Goal: Task Accomplishment & Management: Manage account settings

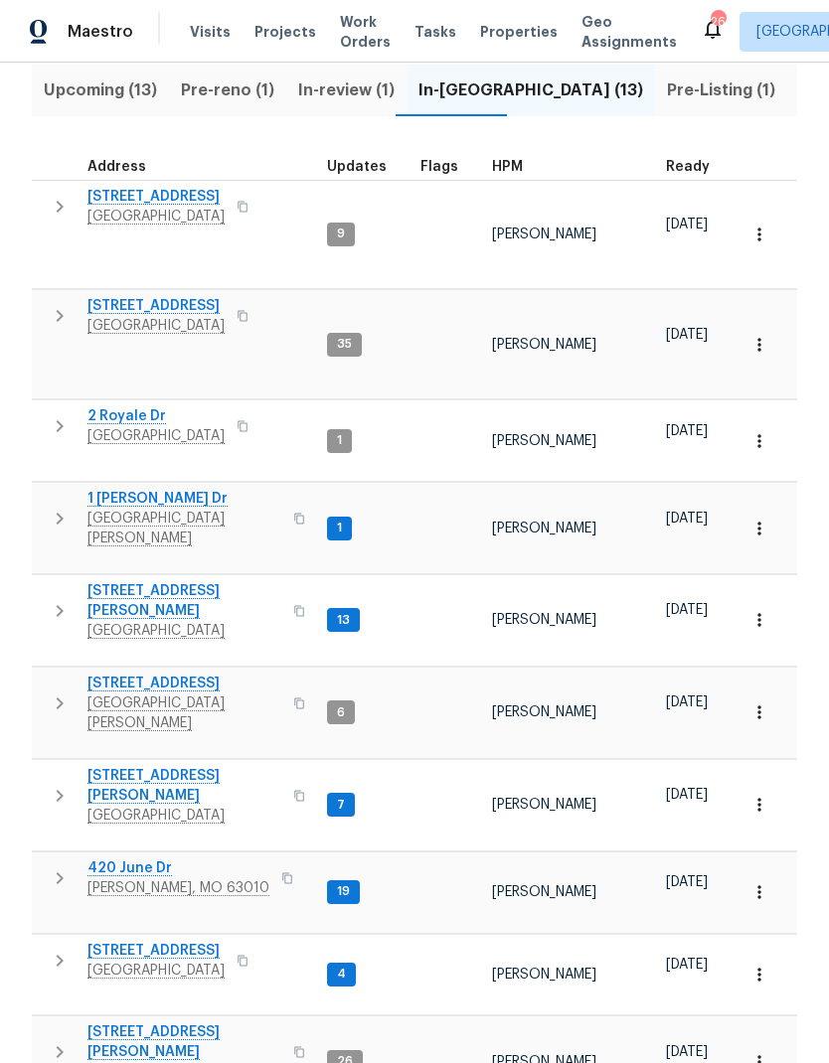
scroll to position [216, 0]
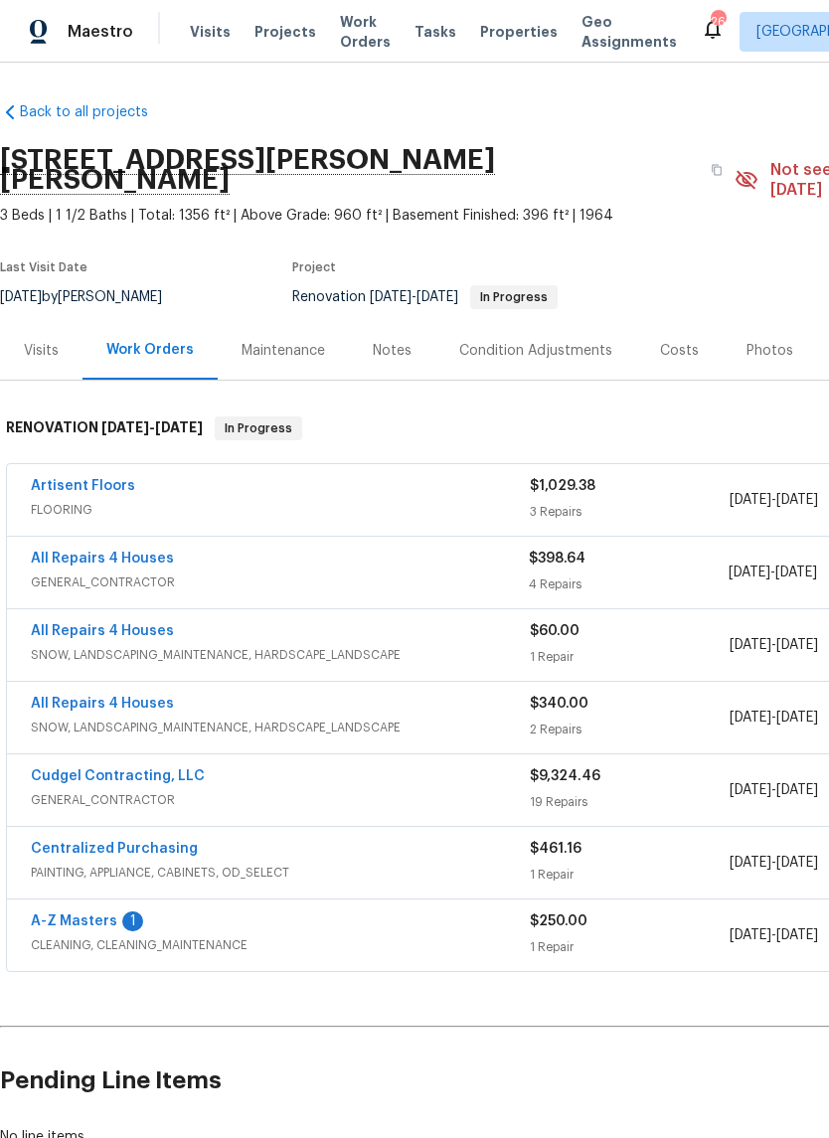
click at [148, 551] on link "All Repairs 4 Houses" at bounding box center [102, 558] width 143 height 14
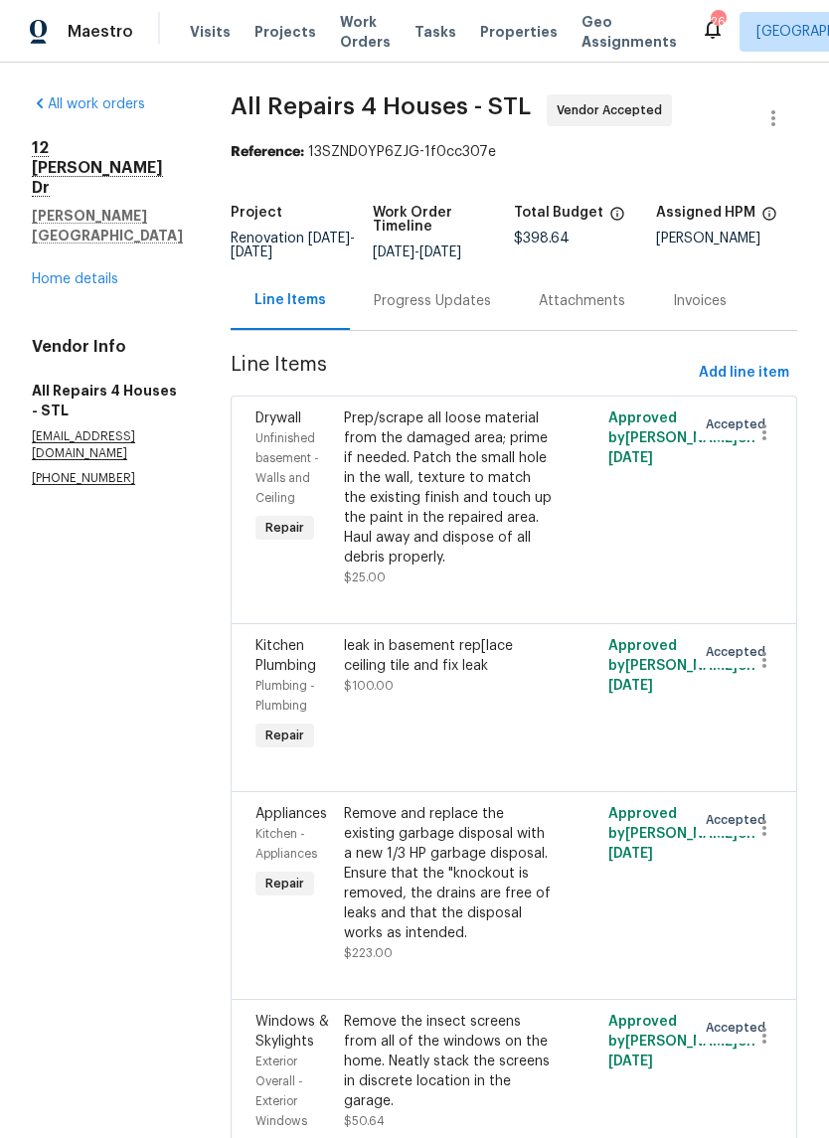
click at [513, 521] on div "Prep/scrape all loose material from the damaged area; prime if needed. Patch th…" at bounding box center [448, 487] width 209 height 159
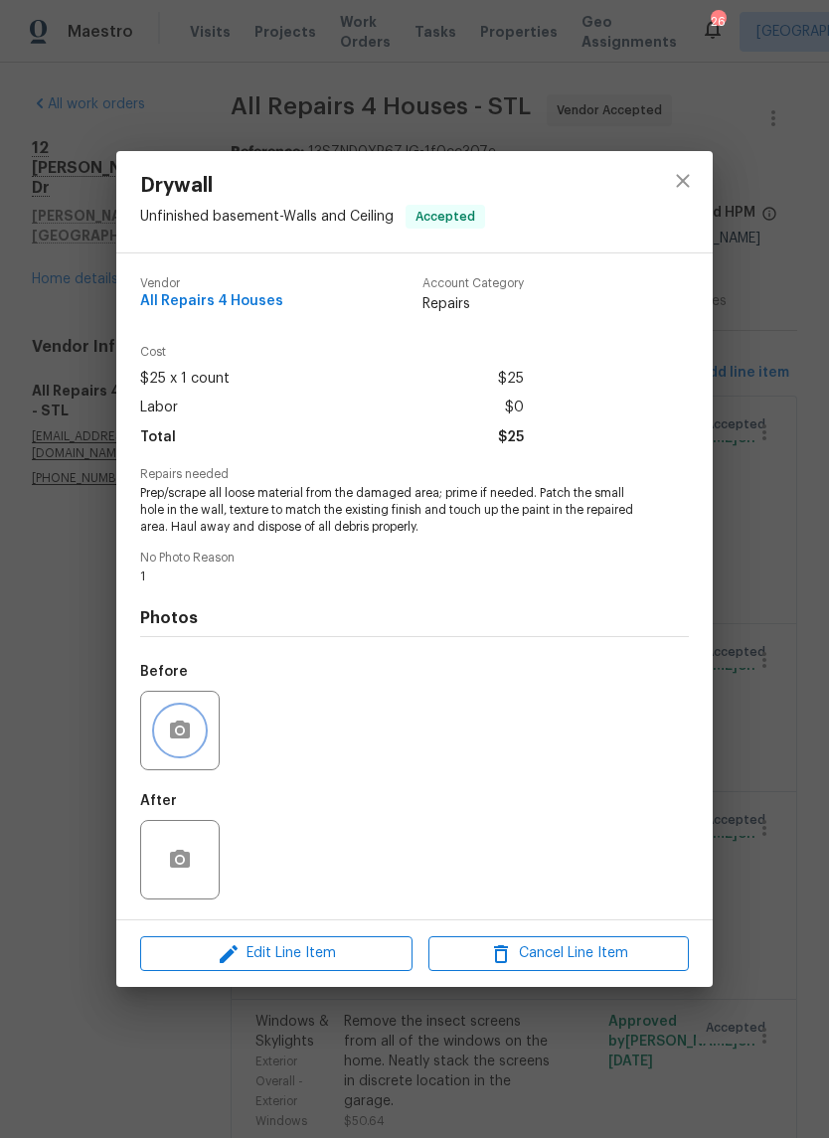
click at [196, 730] on button "button" at bounding box center [180, 730] width 48 height 48
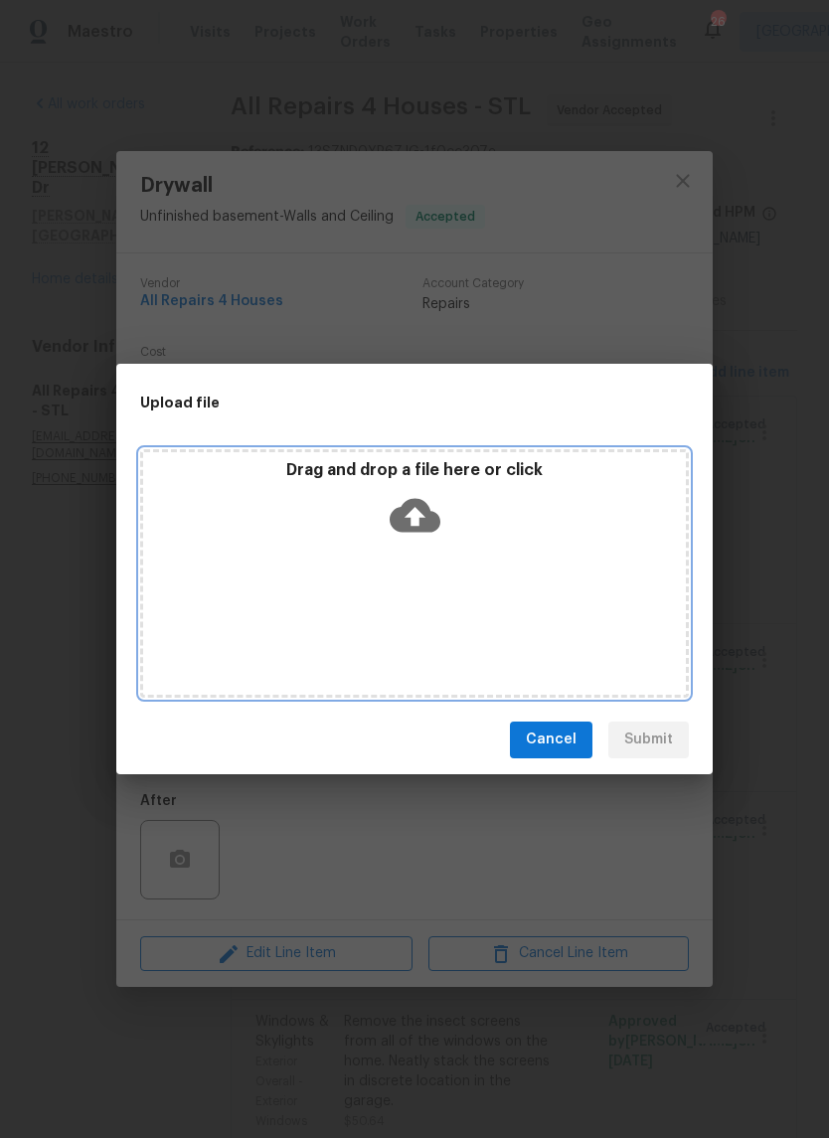
click at [464, 555] on div "Drag and drop a file here or click" at bounding box center [414, 573] width 548 height 248
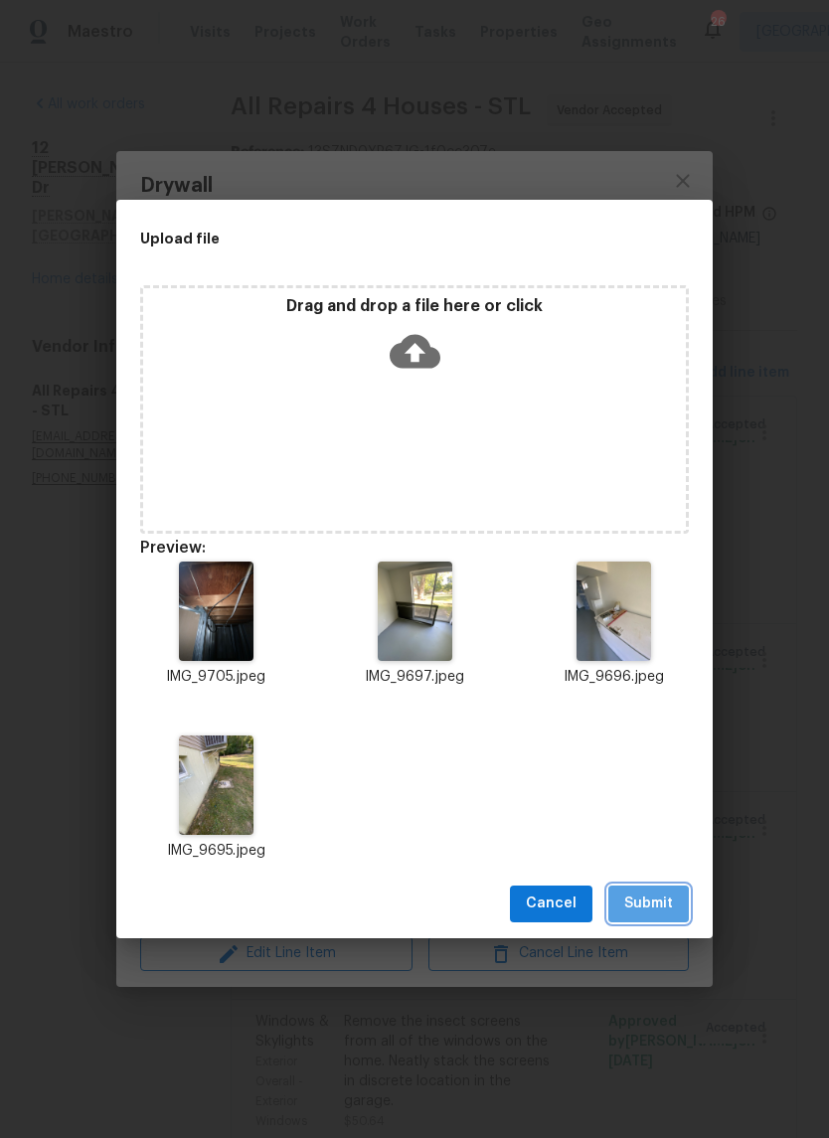
click at [645, 898] on span "Submit" at bounding box center [648, 903] width 49 height 25
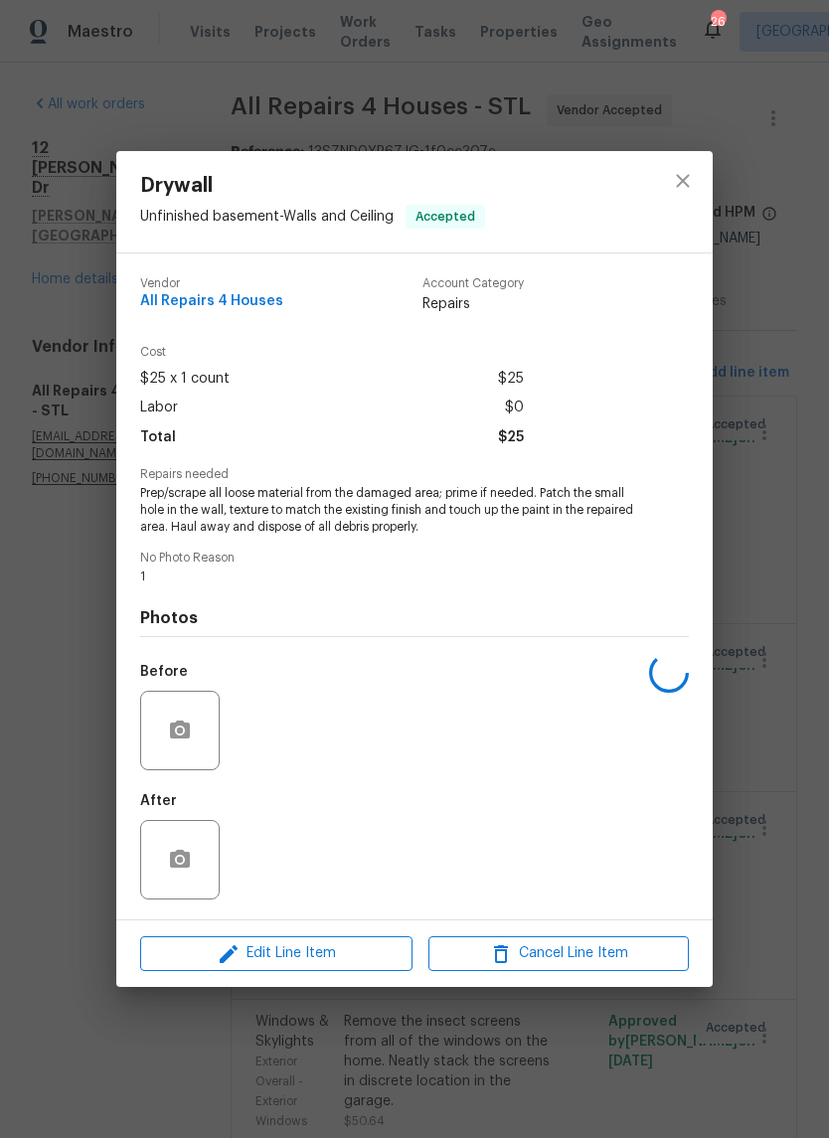
click at [761, 277] on div "Drywall Unfinished basement - Walls and Ceiling Accepted Vendor All Repairs 4 H…" at bounding box center [414, 569] width 829 height 1138
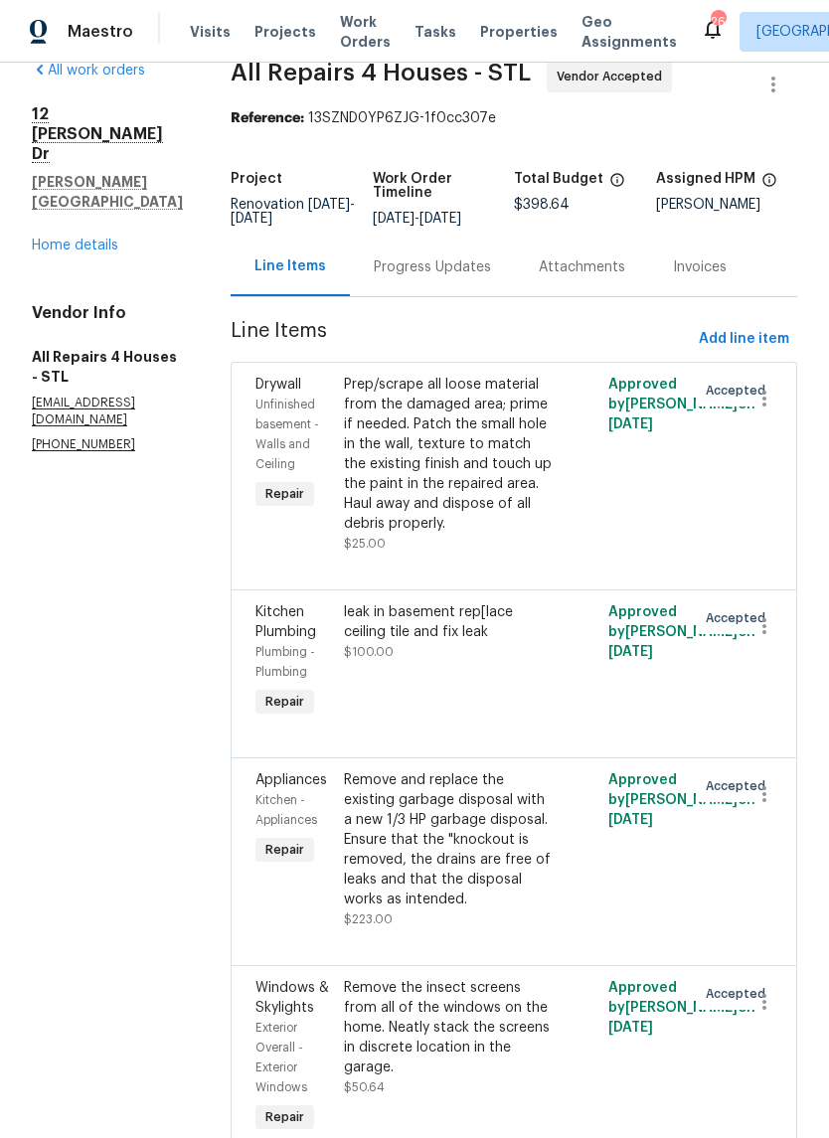
scroll to position [88, 0]
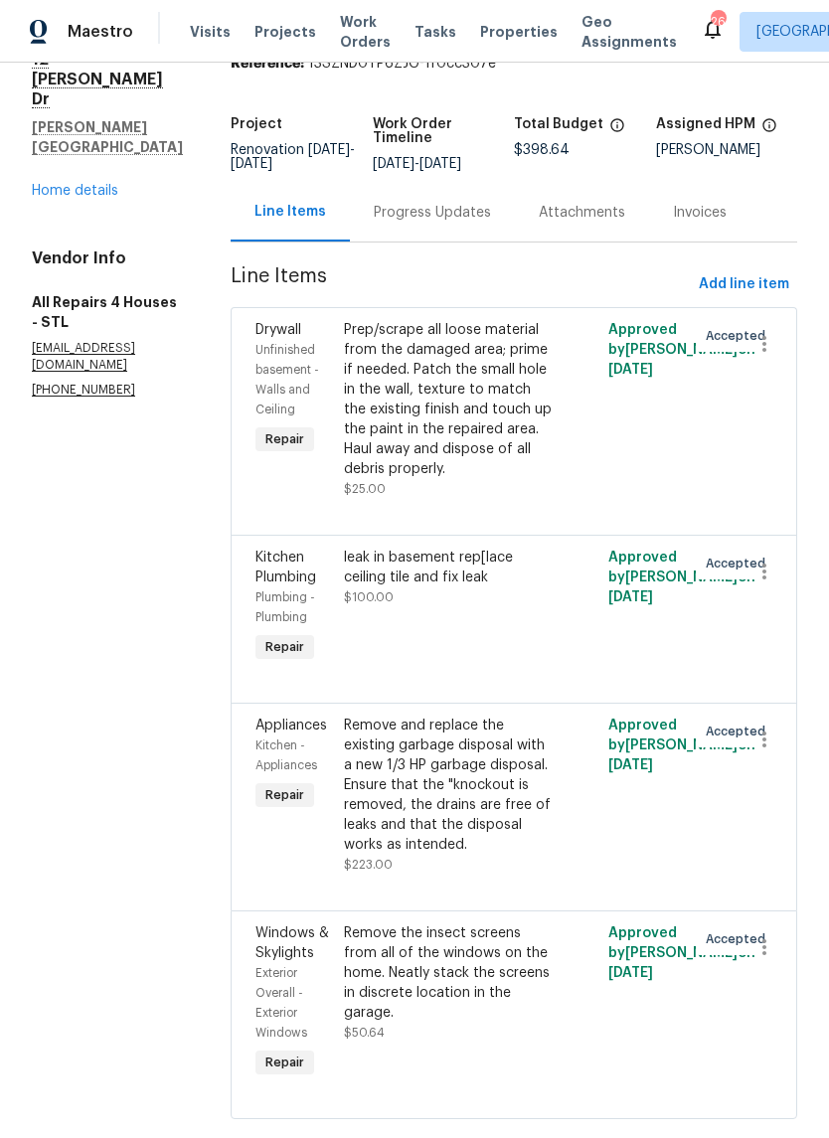
click at [518, 607] on div "leak in basement rep[lace ceiling tile and fix leak $100.00" at bounding box center [448, 577] width 209 height 60
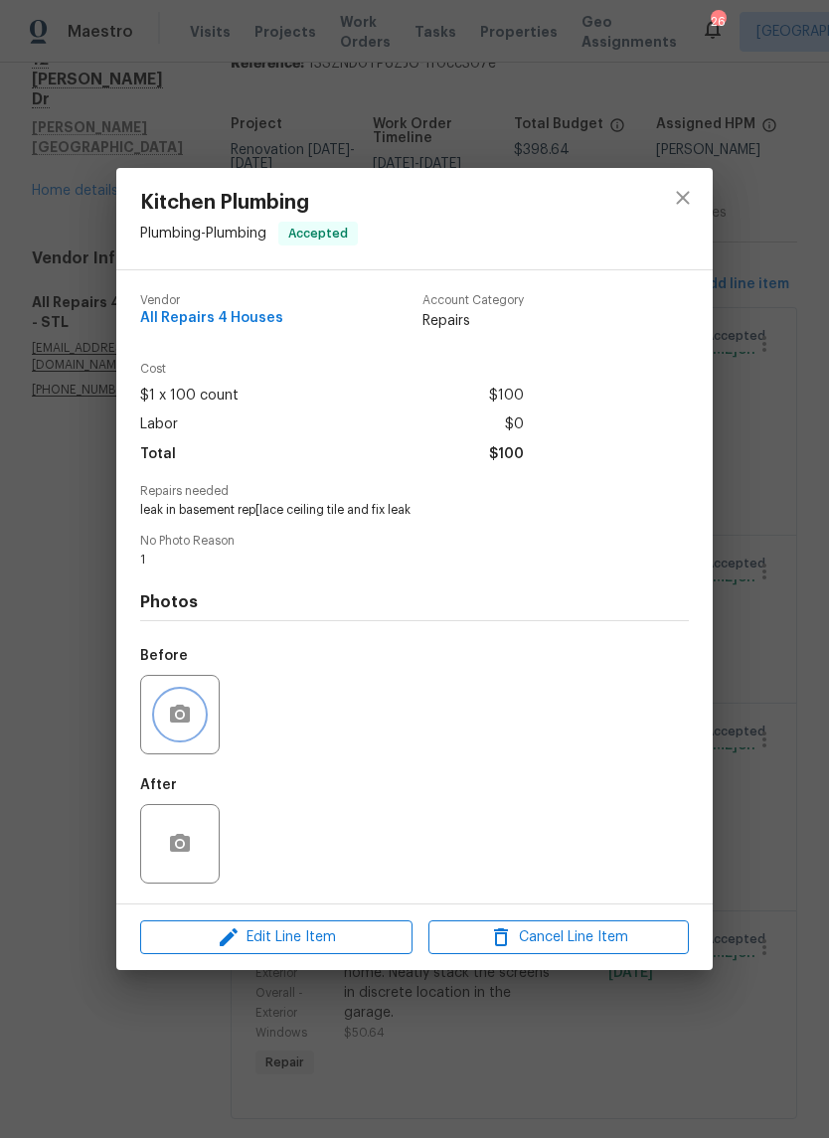
click at [197, 716] on button "button" at bounding box center [180, 714] width 48 height 48
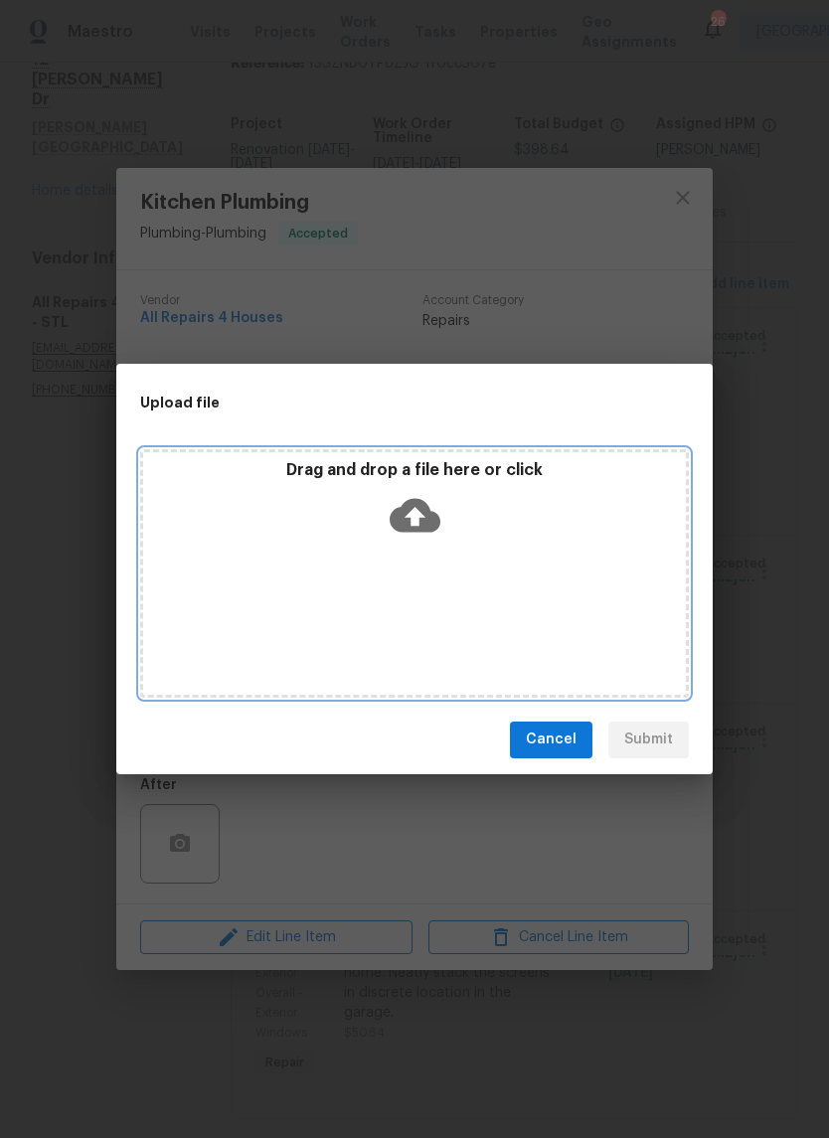
click at [492, 532] on div "Drag and drop a file here or click" at bounding box center [414, 502] width 542 height 85
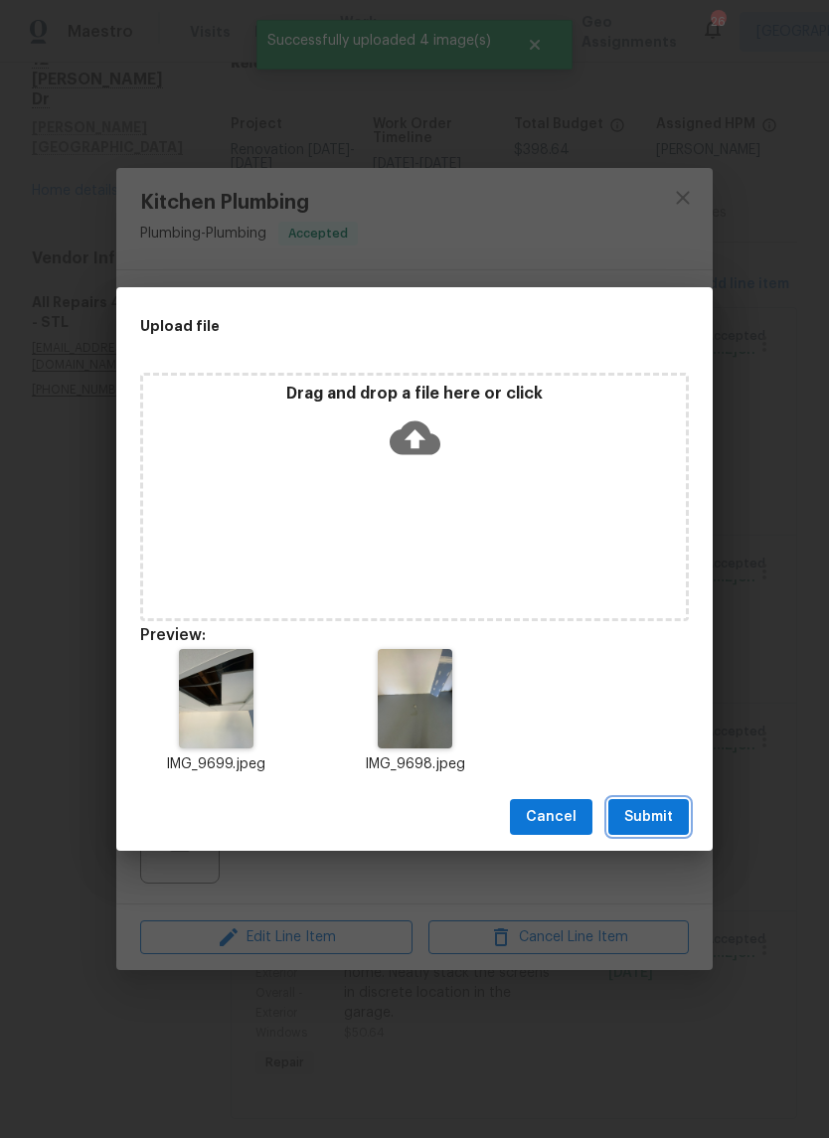
click at [662, 811] on span "Submit" at bounding box center [648, 817] width 49 height 25
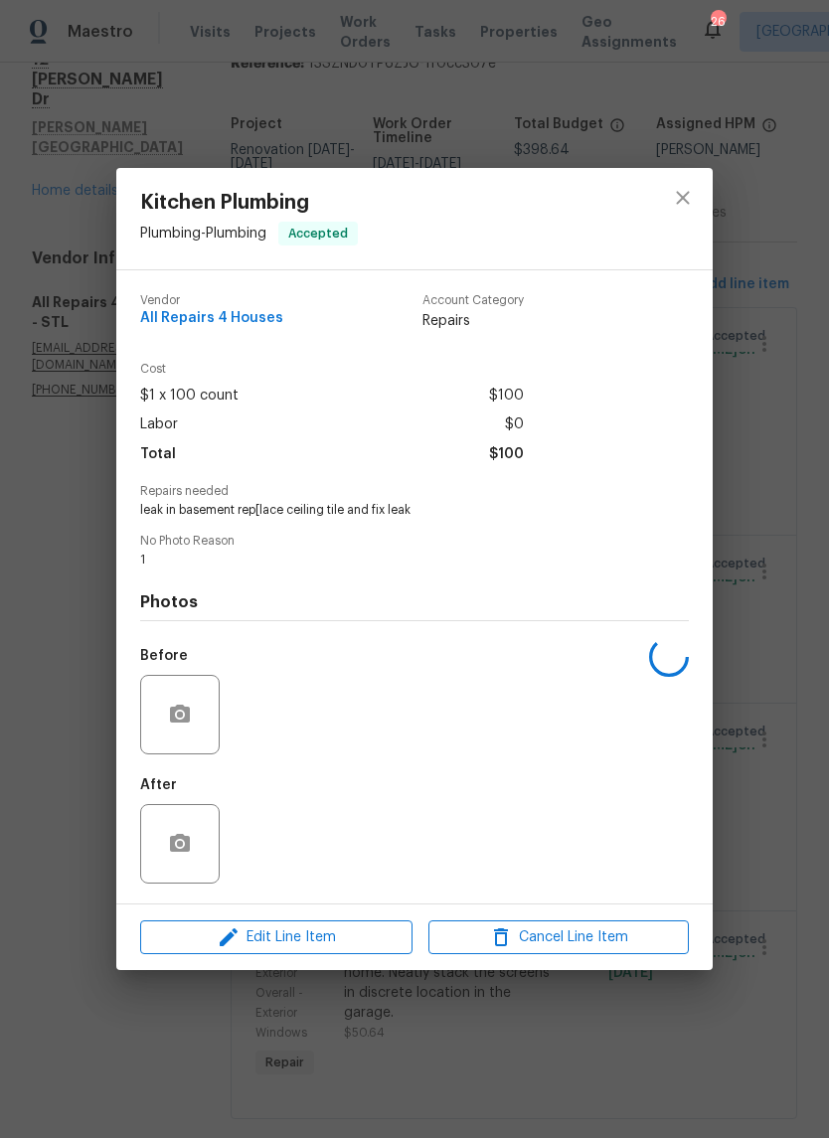
click at [761, 367] on div "Kitchen Plumbing Plumbing - Plumbing Accepted Vendor All Repairs 4 Houses Accou…" at bounding box center [414, 569] width 829 height 1138
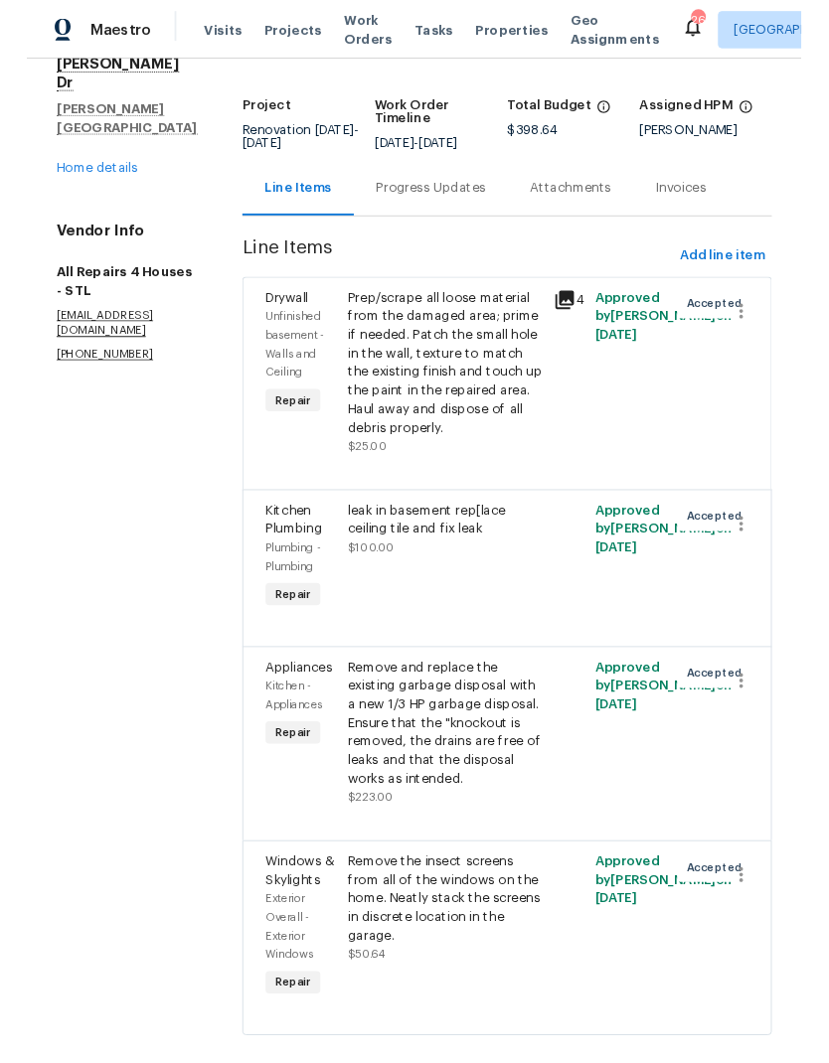
scroll to position [98, 0]
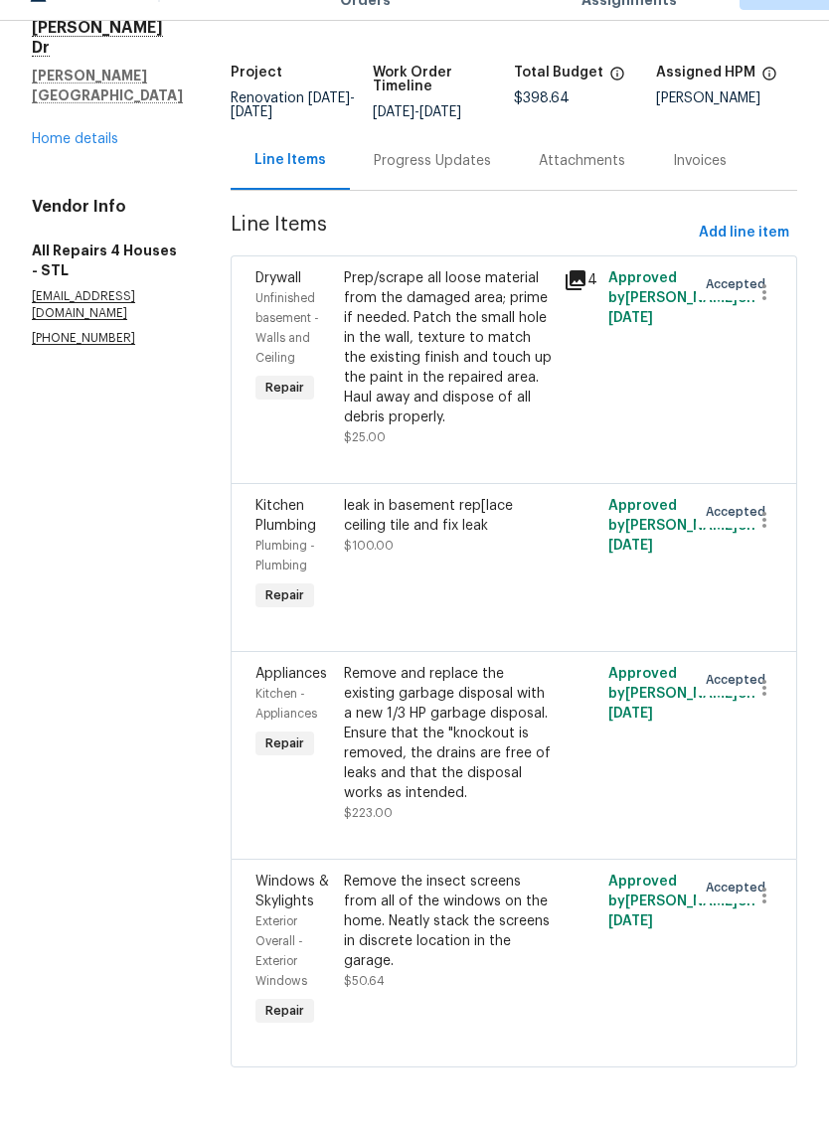
click at [501, 939] on div "Remove the insect screens from all of the windows on the home. Neatly stack the…" at bounding box center [448, 962] width 209 height 99
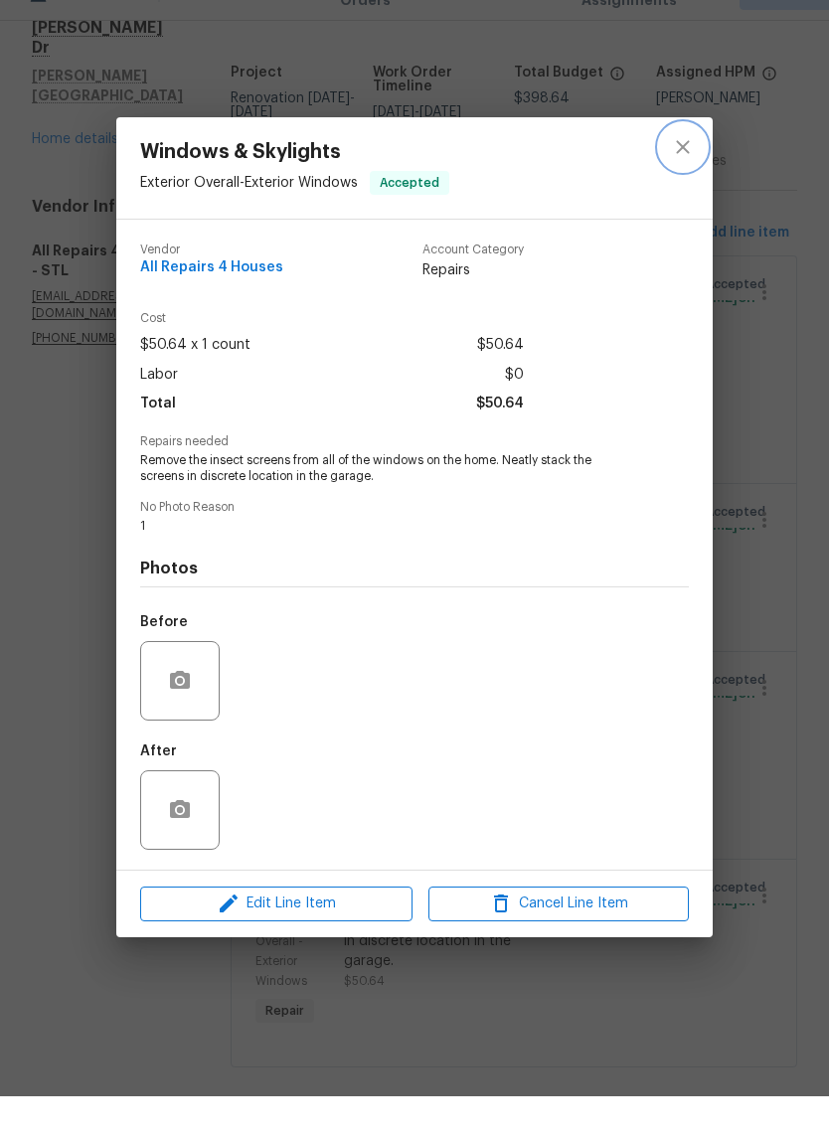
click at [688, 177] on icon "close" at bounding box center [683, 189] width 24 height 24
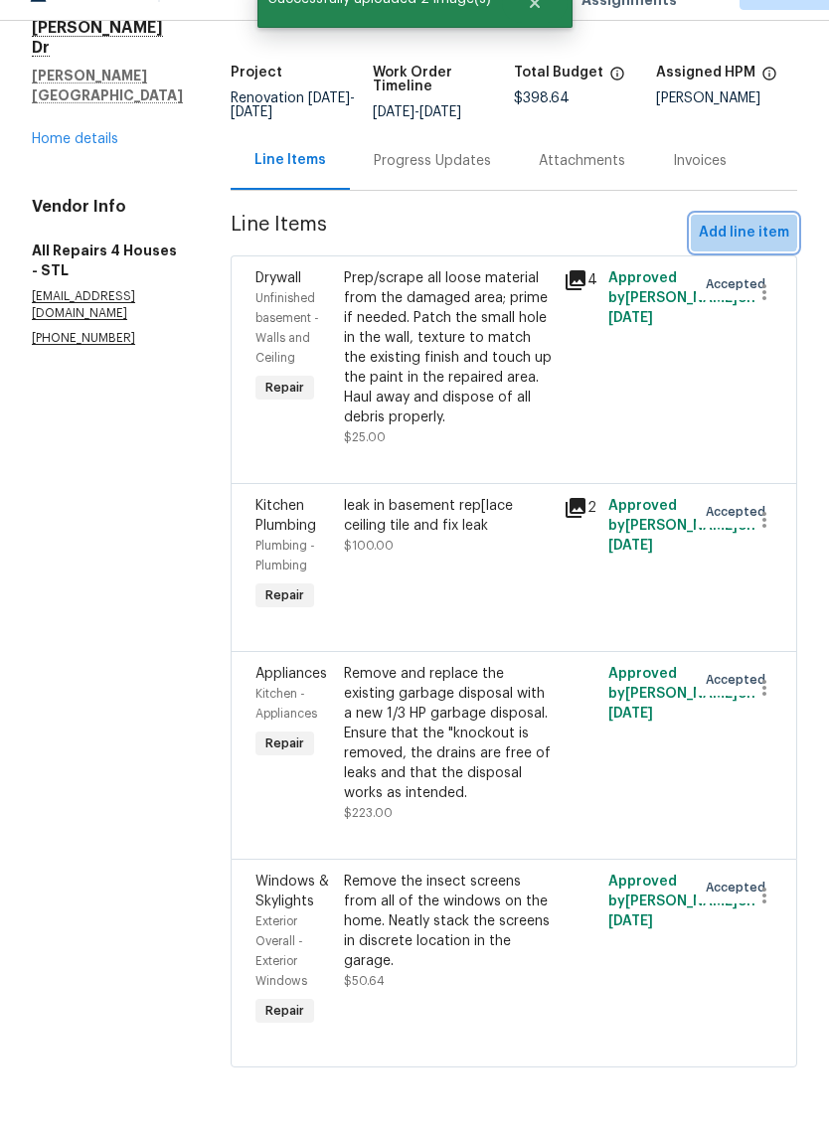
click at [746, 262] on span "Add line item" at bounding box center [743, 274] width 90 height 25
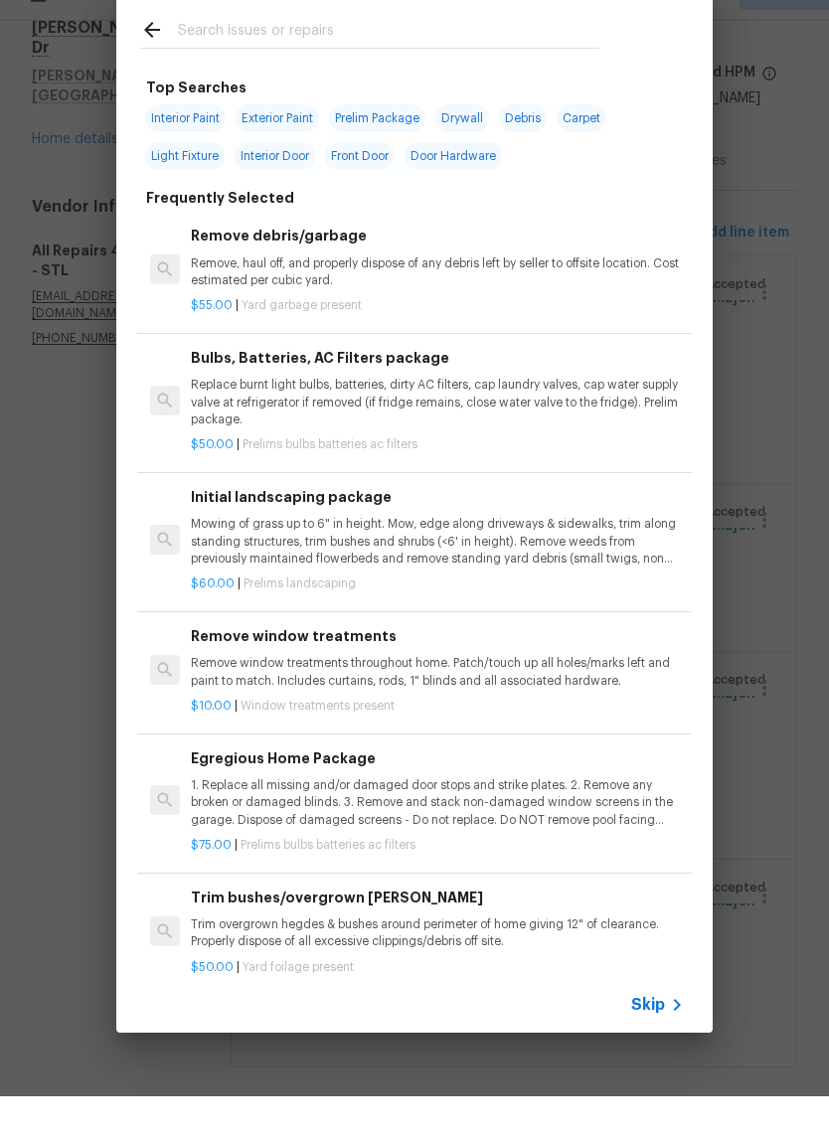
click at [517, 60] on input "text" at bounding box center [388, 75] width 421 height 30
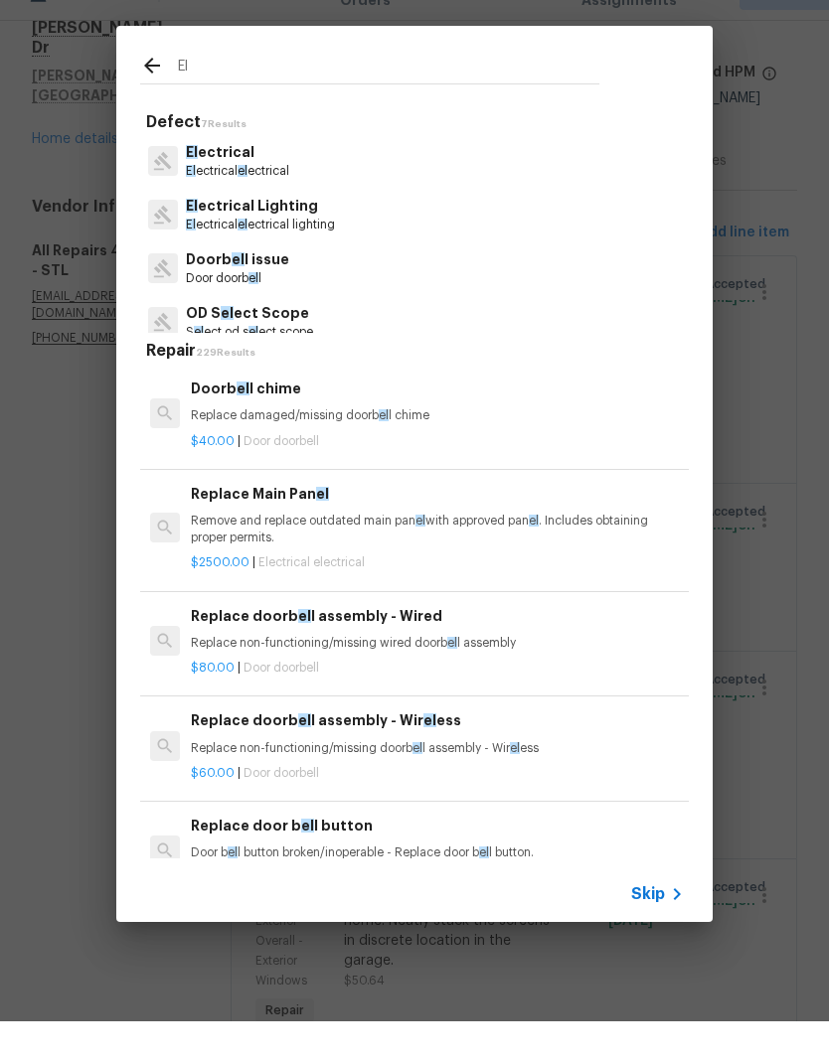
type input "El"
click at [308, 176] on div "El ectrical El ectrical el ectrical" at bounding box center [414, 203] width 548 height 54
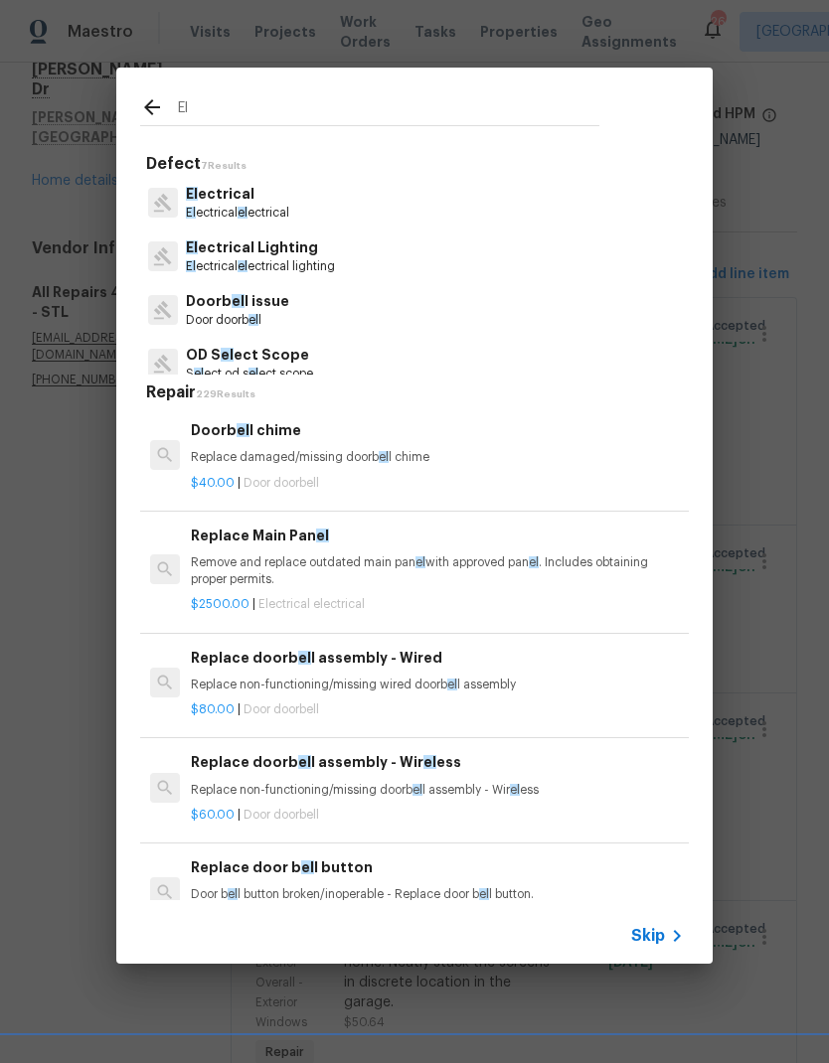
click at [289, 201] on p "El ectrical" at bounding box center [237, 194] width 103 height 21
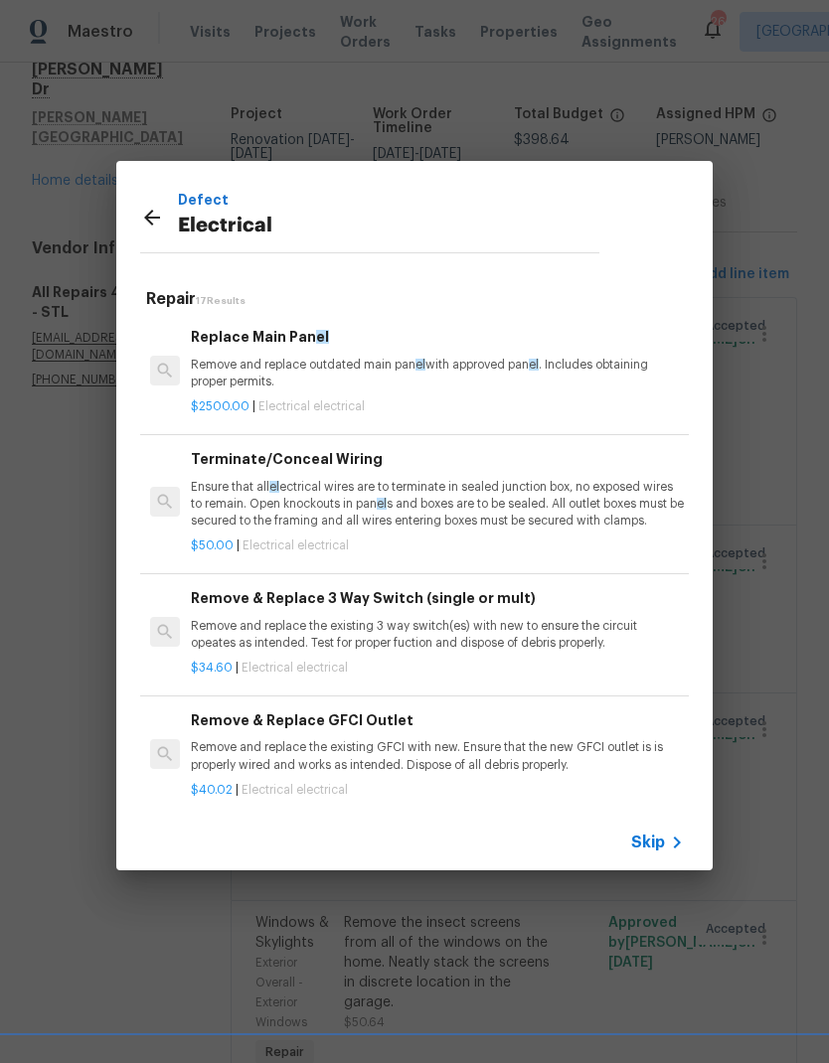
click at [482, 497] on p "Ensure that all el ectrical wires are to terminate in sealed junction box, no e…" at bounding box center [437, 504] width 493 height 51
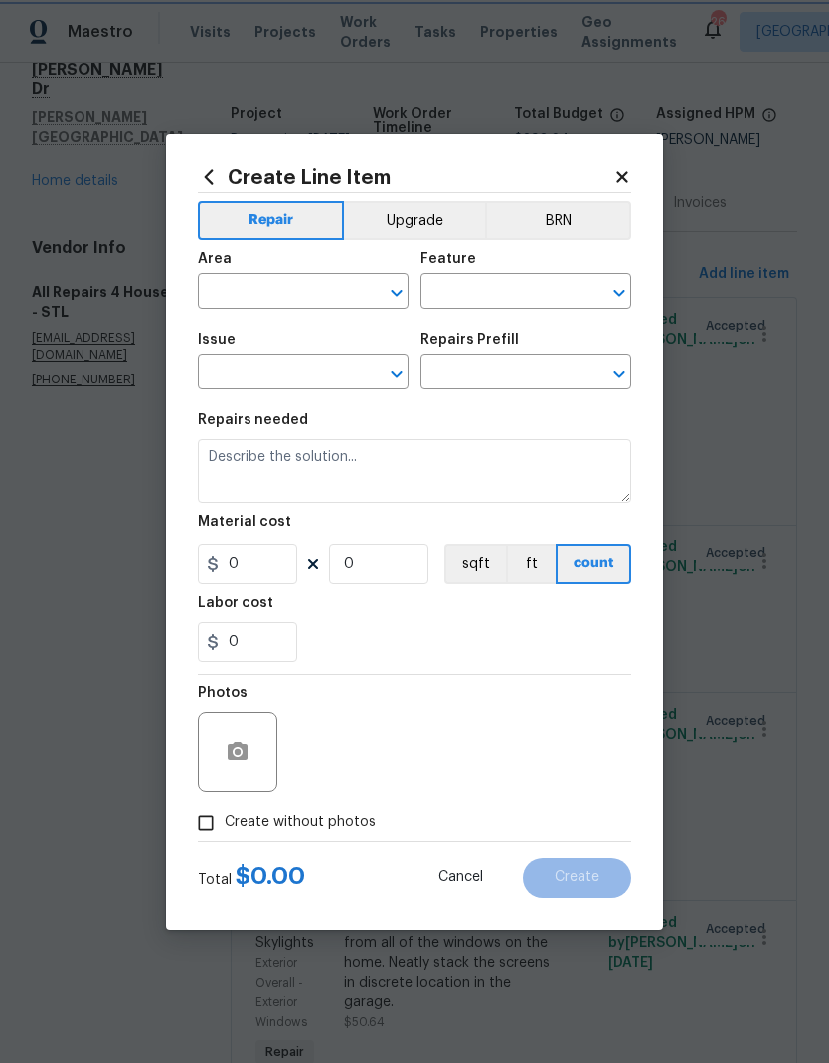
type input "Electrical"
type textarea "Ensure that all electrical wires are to terminate in sealed junction box, no ex…"
type input "1"
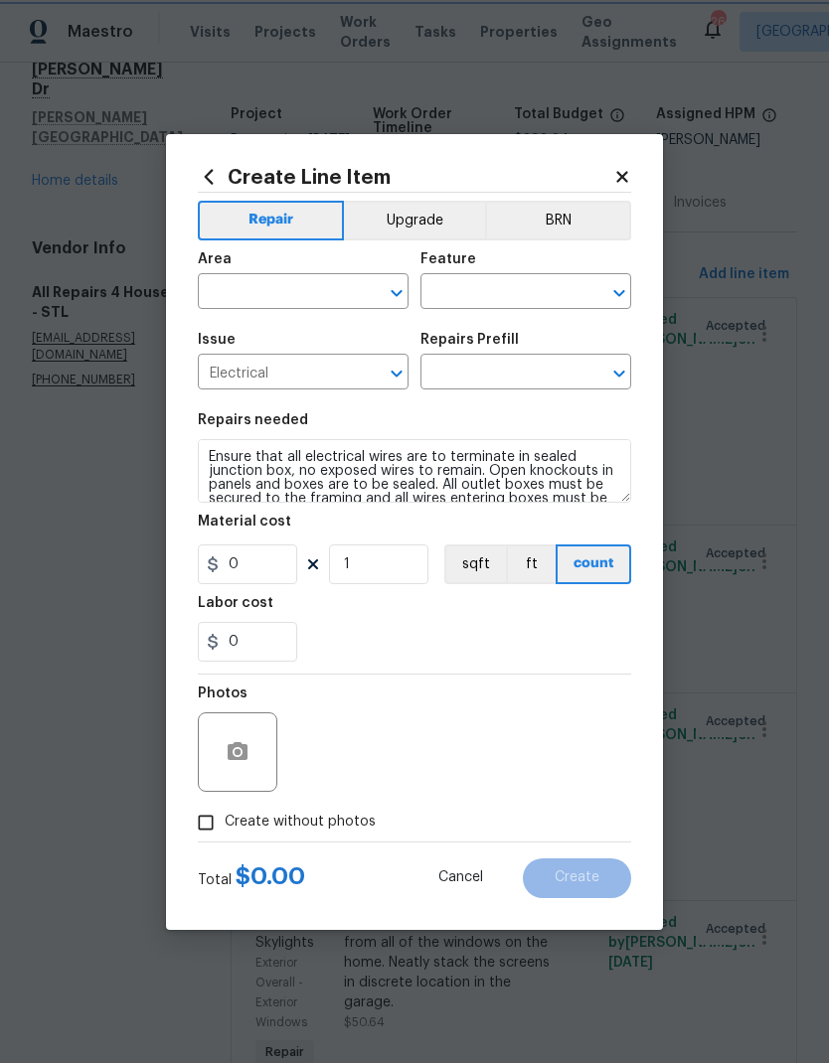
type input "Terminate/Conceal Wiring $50.00"
type input "50"
click at [391, 290] on icon "Open" at bounding box center [395, 293] width 11 height 7
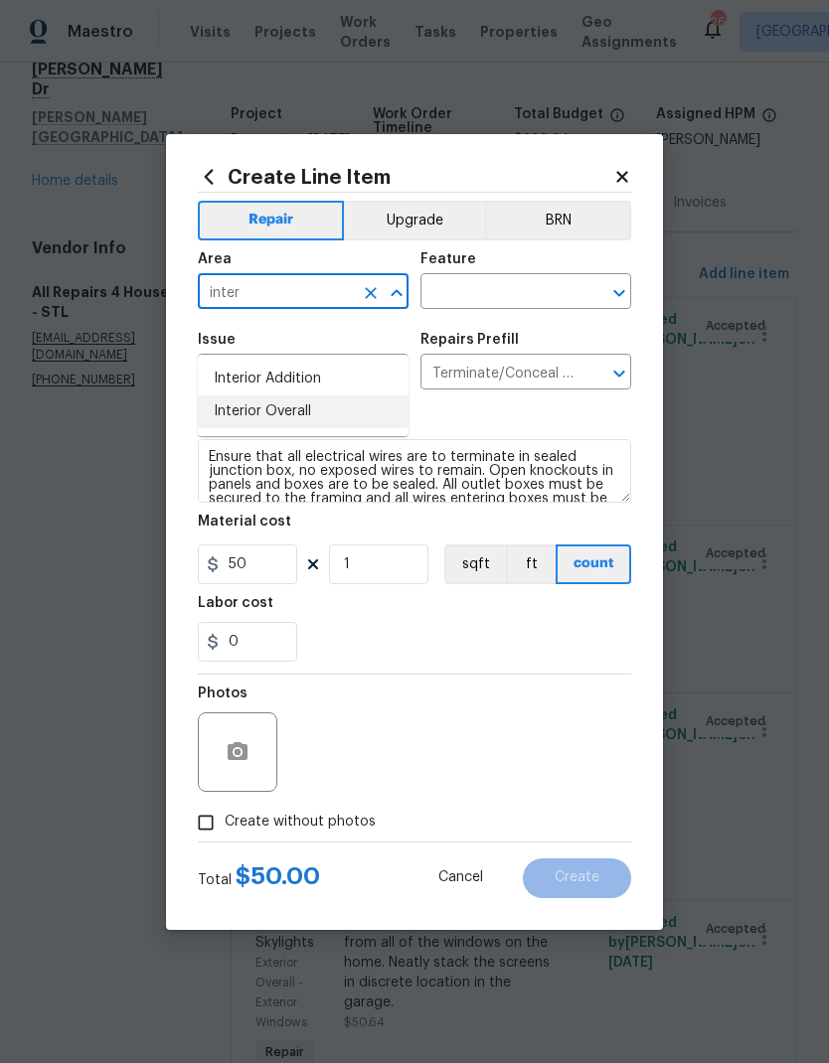
click at [304, 395] on li "Interior Overall" at bounding box center [303, 411] width 211 height 33
type input "Interior Overall"
click at [623, 288] on icon "Open" at bounding box center [619, 293] width 24 height 24
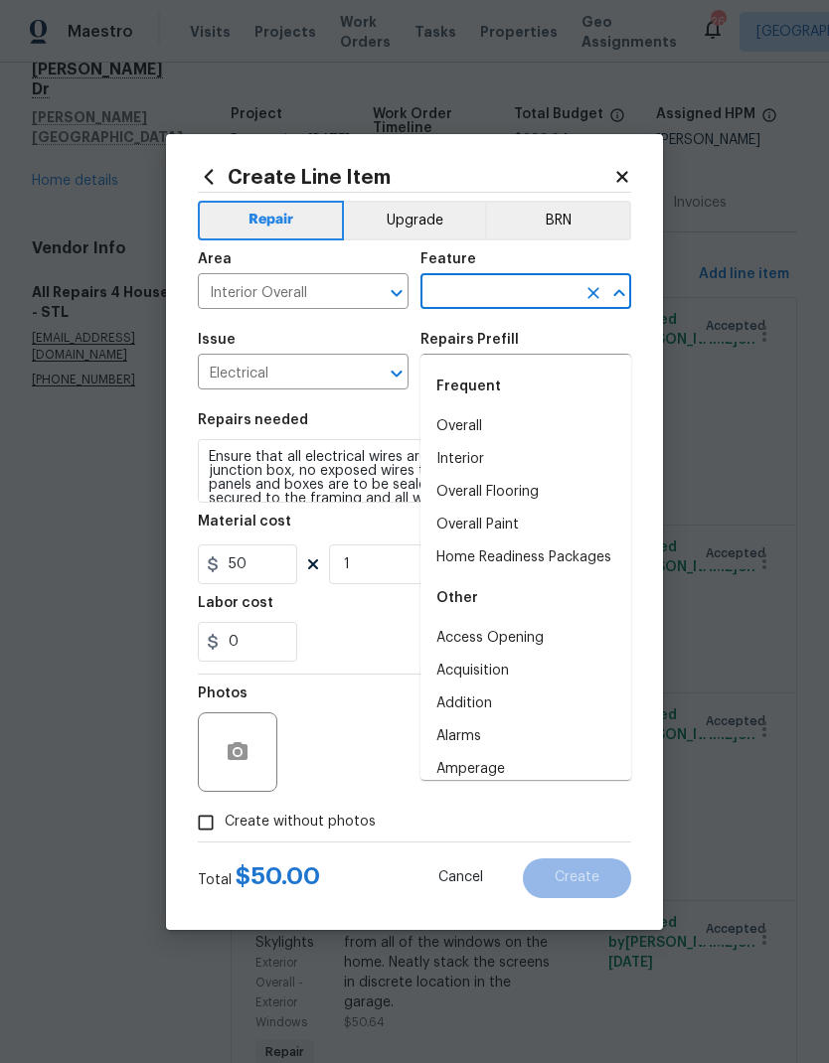
click at [486, 410] on li "Overall" at bounding box center [525, 426] width 211 height 33
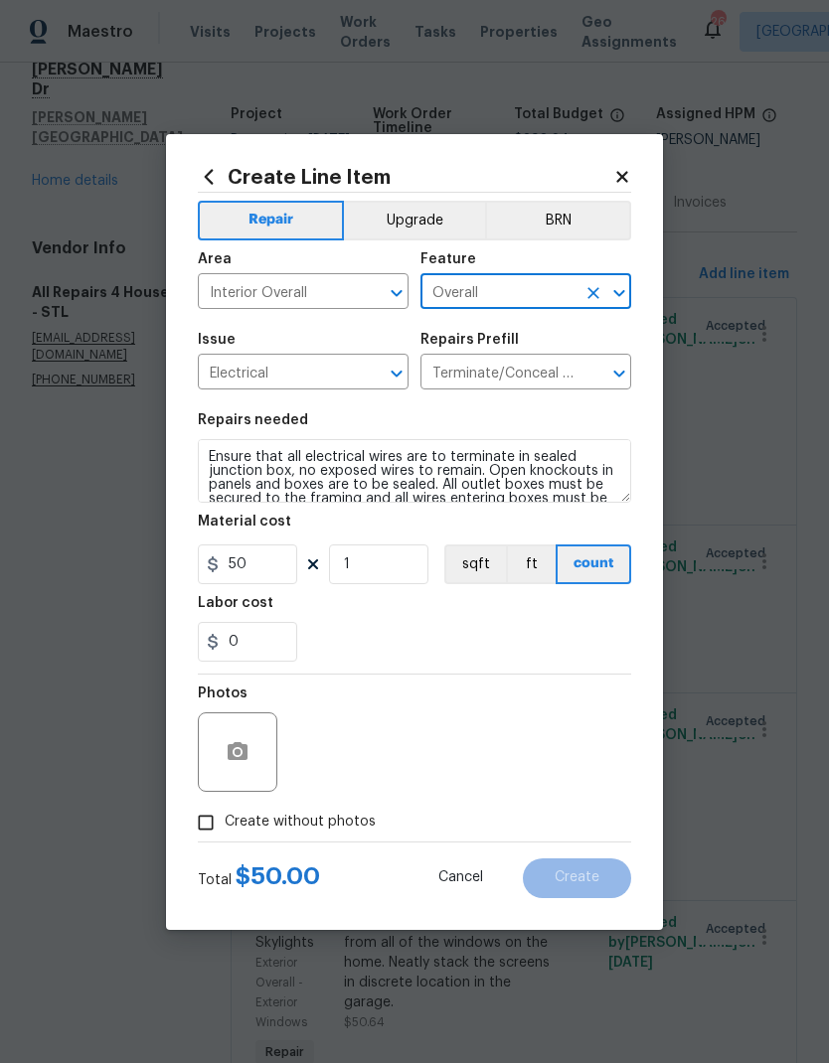
type input "Overall"
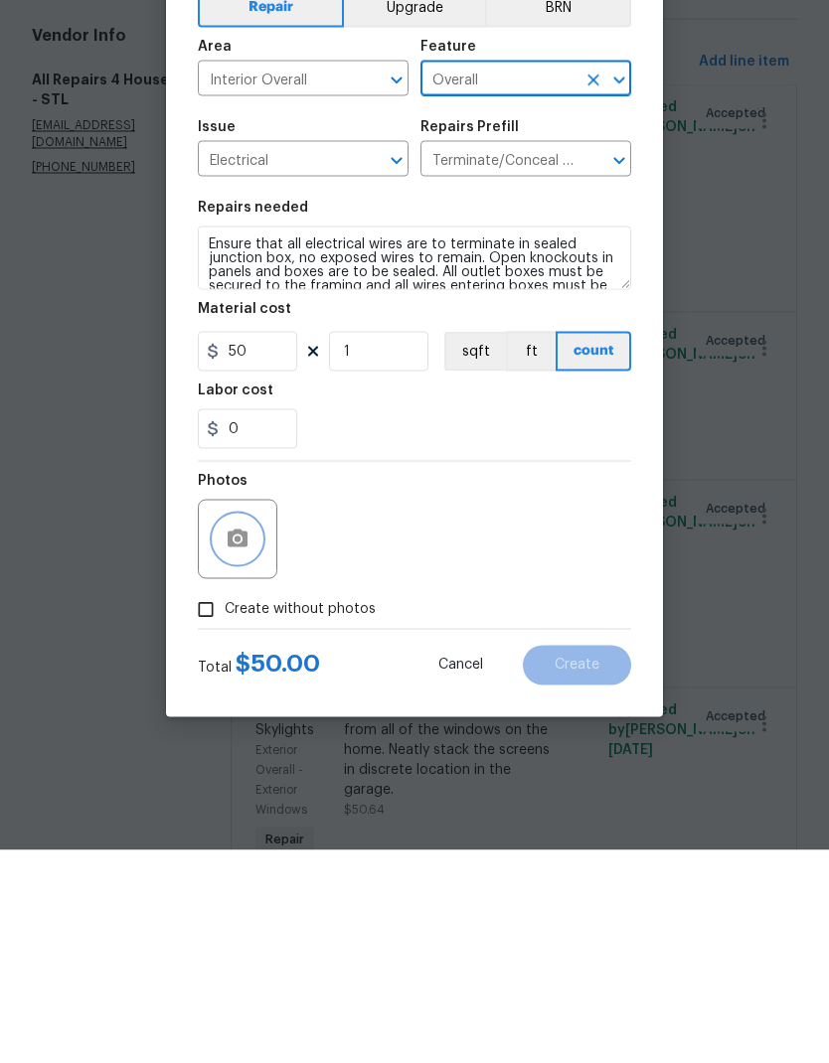
click at [247, 728] on button "button" at bounding box center [238, 752] width 48 height 48
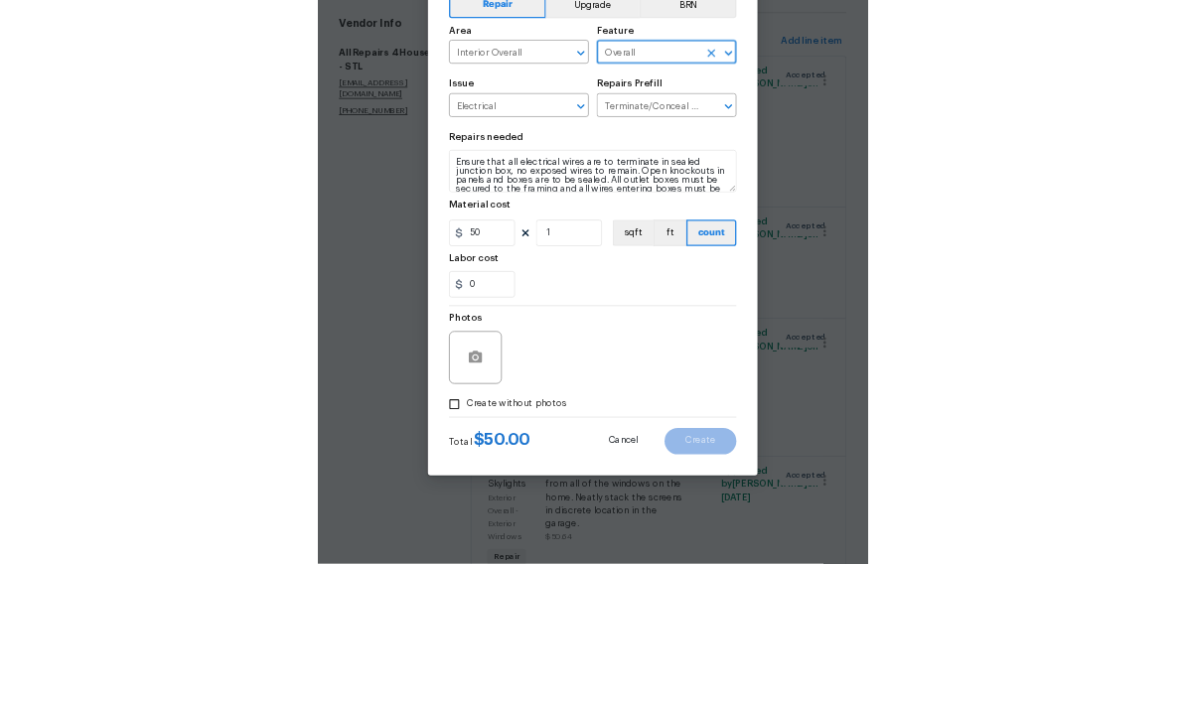
scroll to position [79, 0]
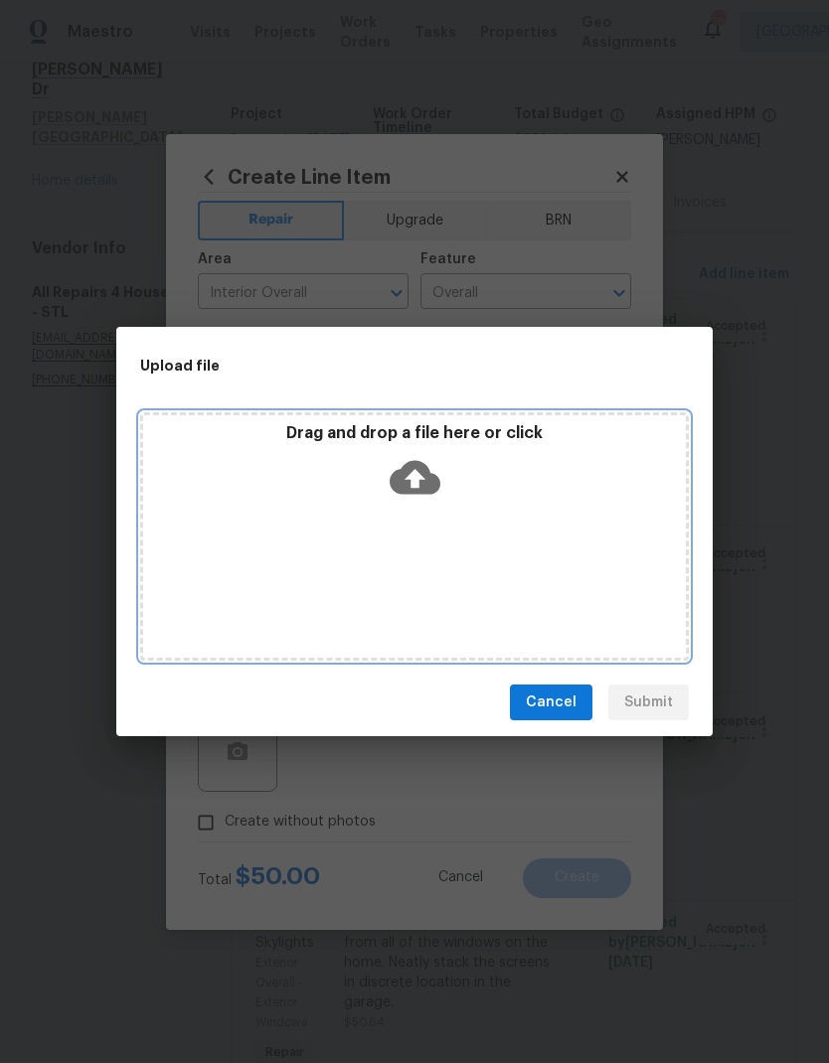
click at [458, 481] on div "Drag and drop a file here or click" at bounding box center [414, 465] width 542 height 85
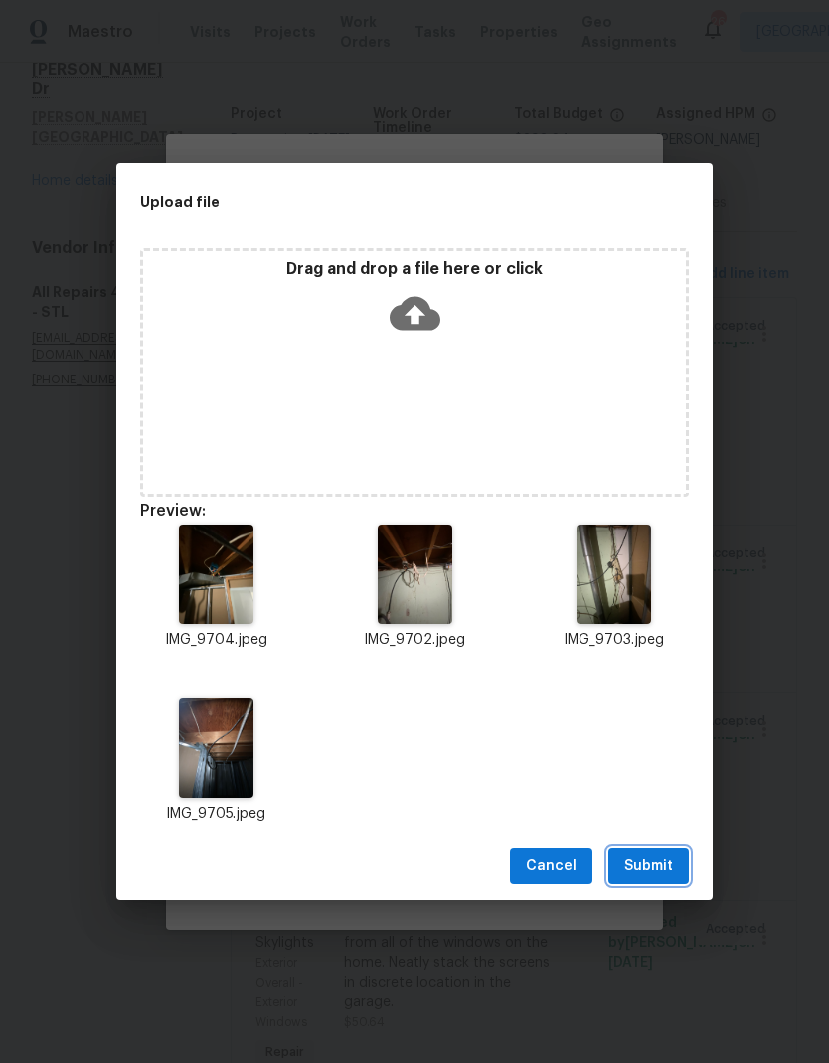
click at [640, 865] on span "Submit" at bounding box center [648, 866] width 49 height 25
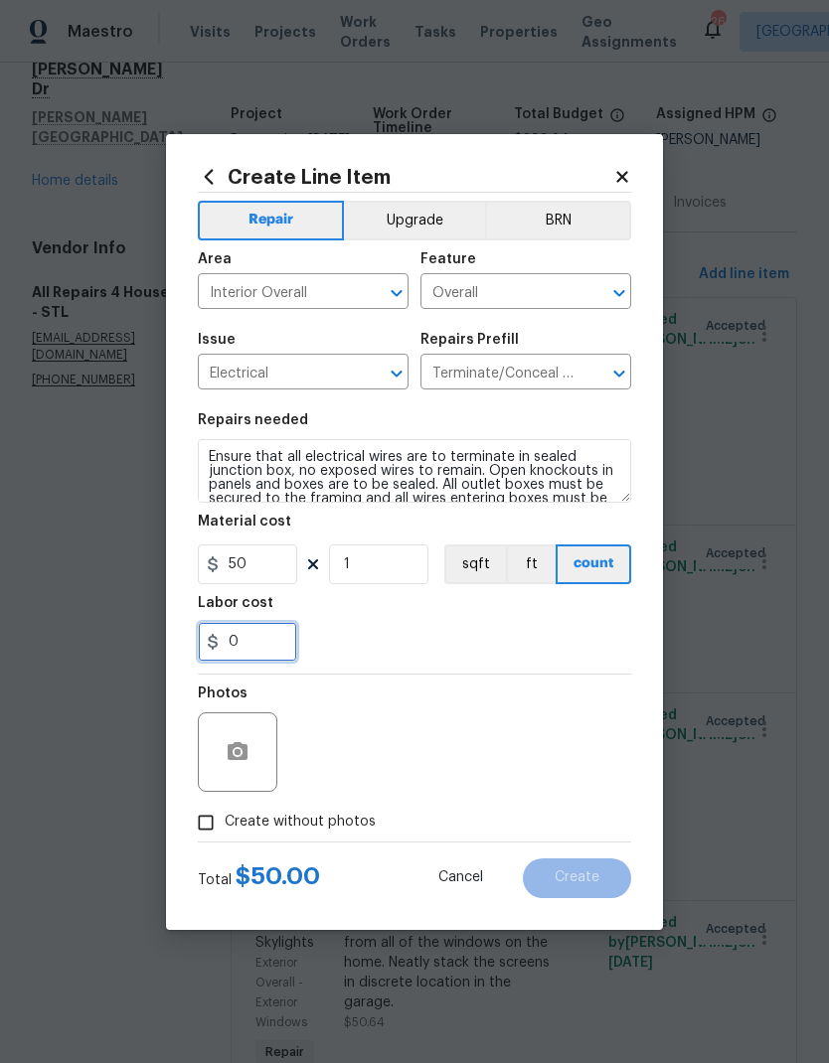
click at [279, 643] on input "0" at bounding box center [247, 642] width 99 height 40
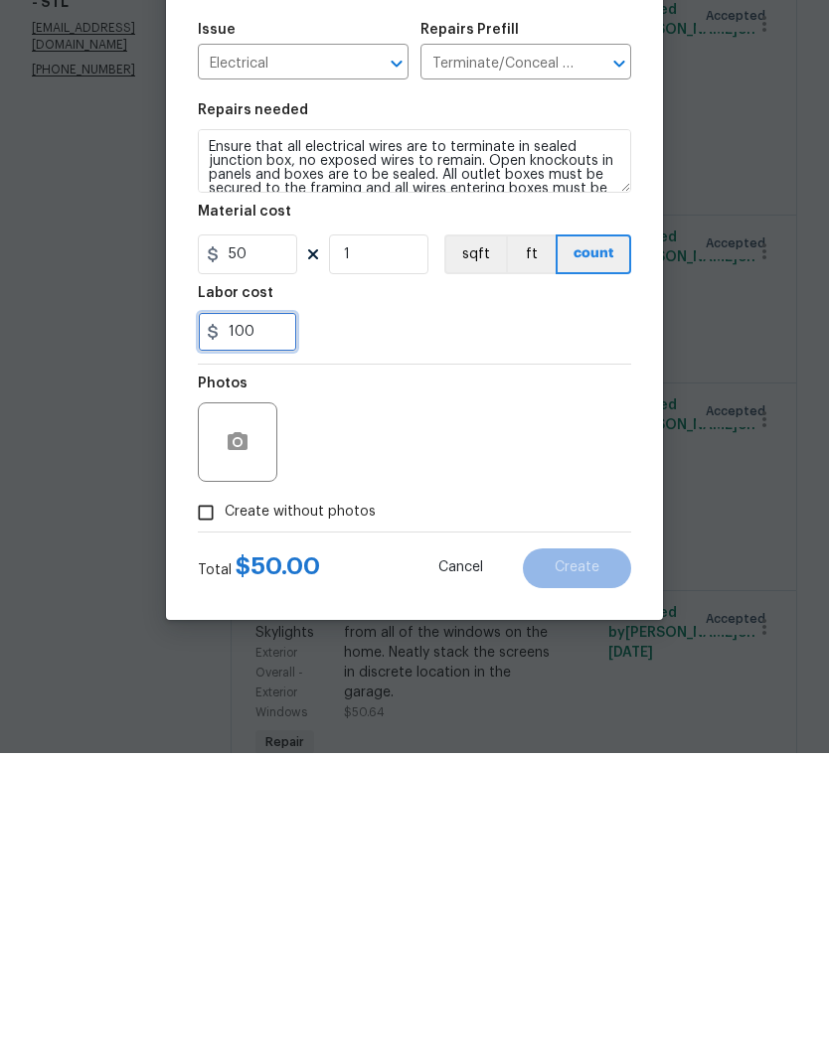
type input "100"
click at [513, 622] on div "100" at bounding box center [414, 642] width 433 height 40
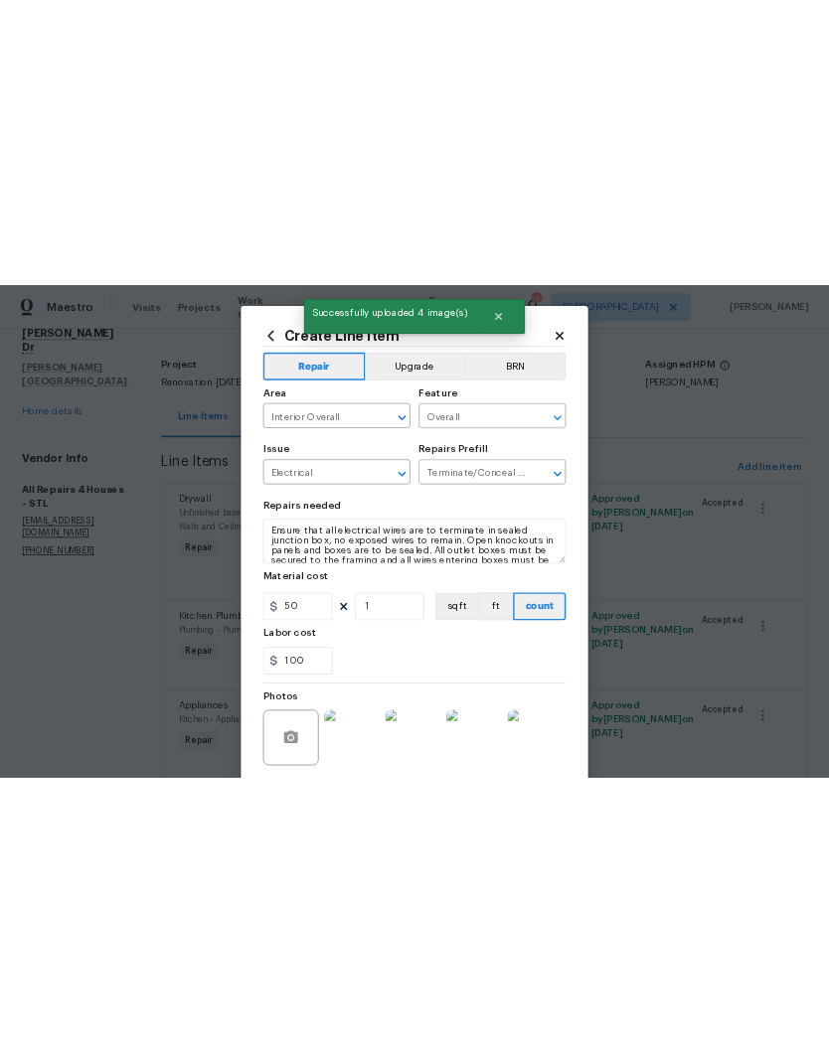
scroll to position [0, 0]
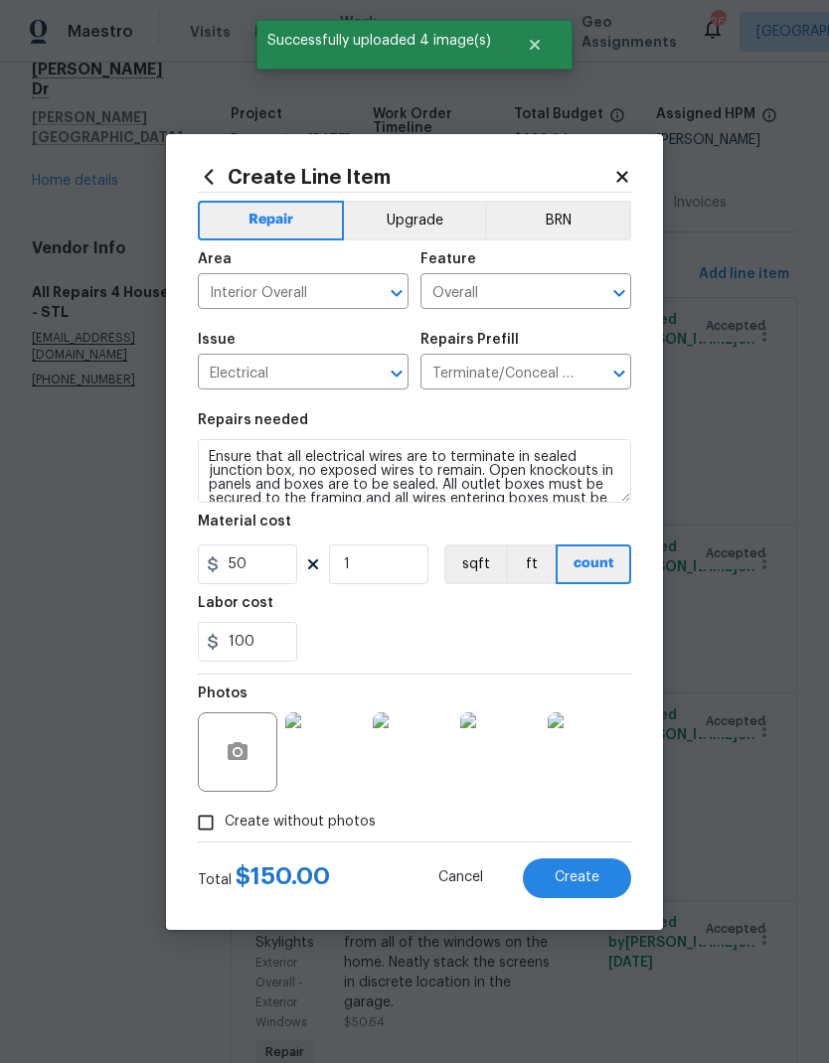
click at [569, 880] on span "Create" at bounding box center [576, 877] width 45 height 15
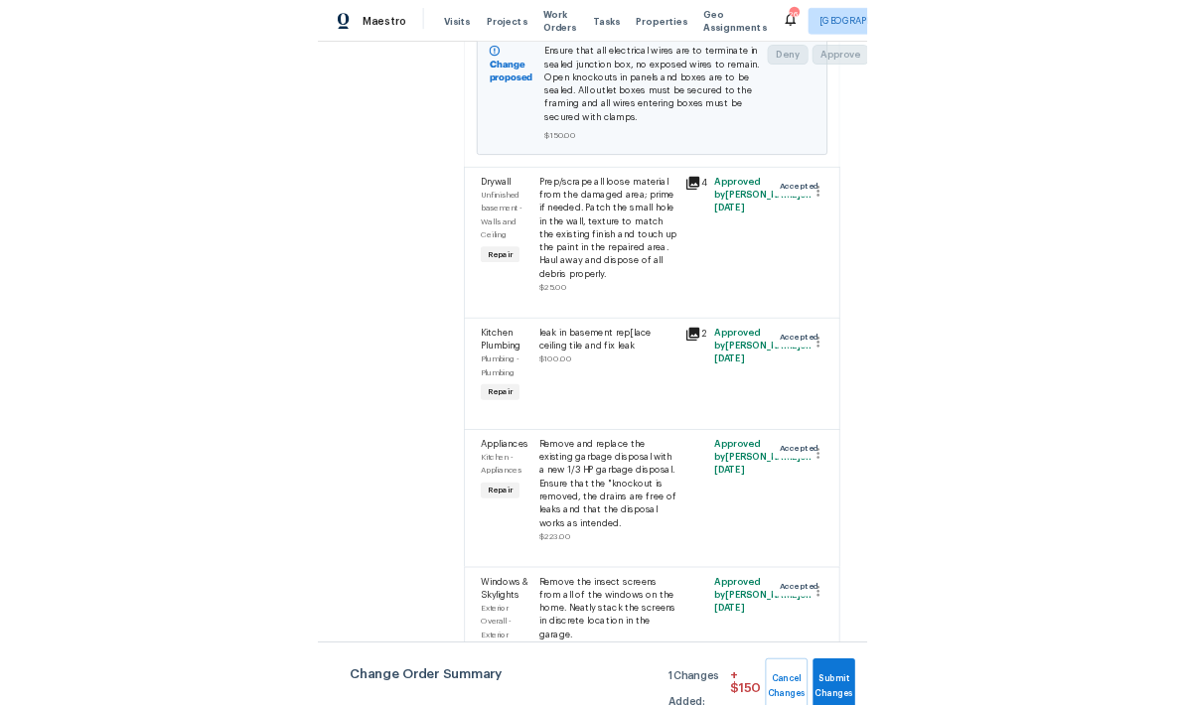
scroll to position [563, 10]
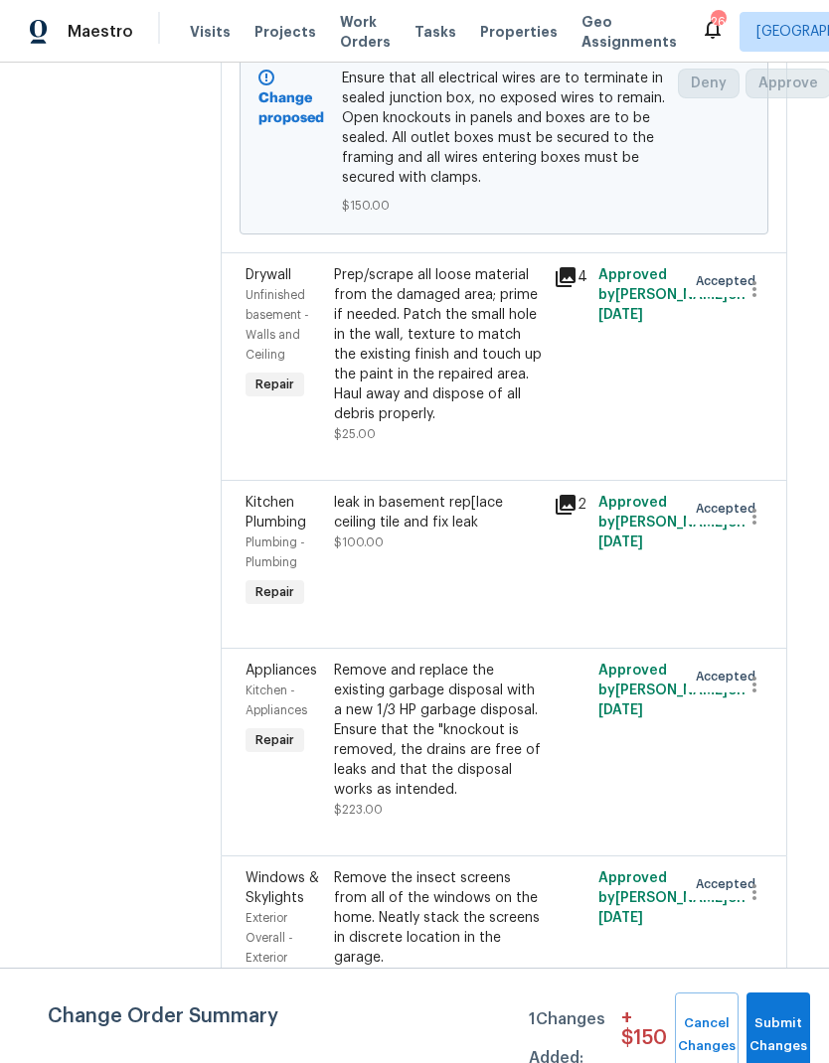
click at [501, 777] on div "Remove and replace the existing garbage disposal with a new 1/3 HP garbage disp…" at bounding box center [438, 730] width 209 height 139
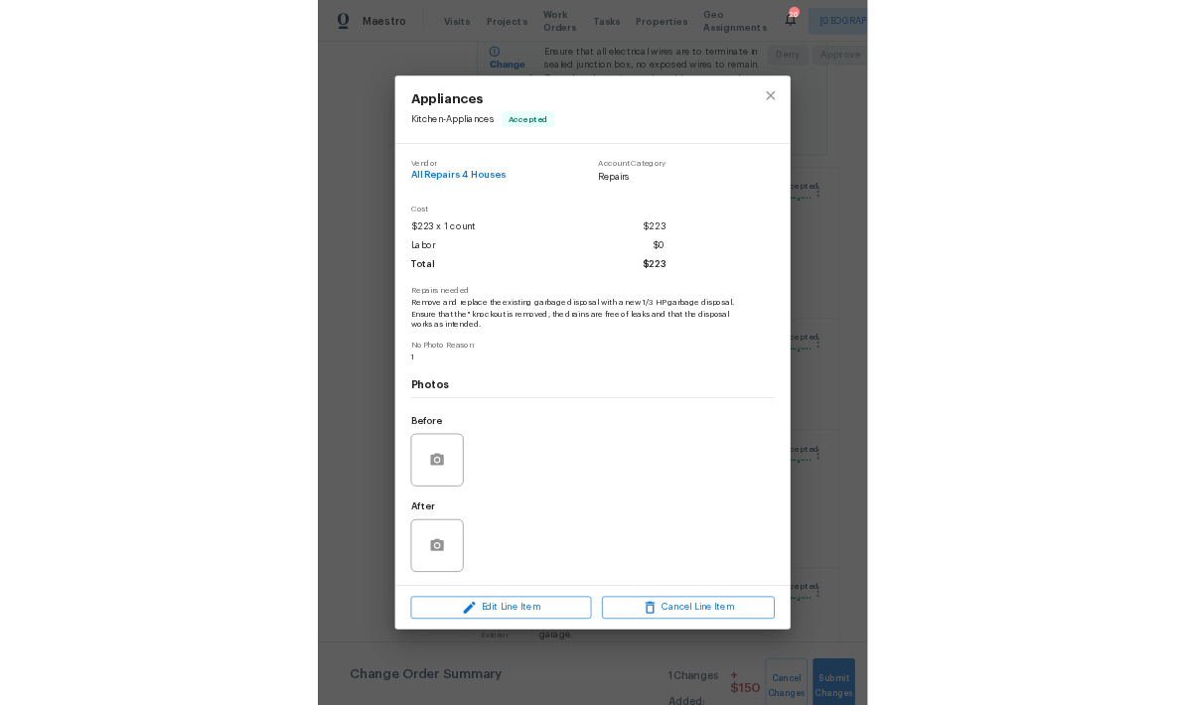
scroll to position [563, 0]
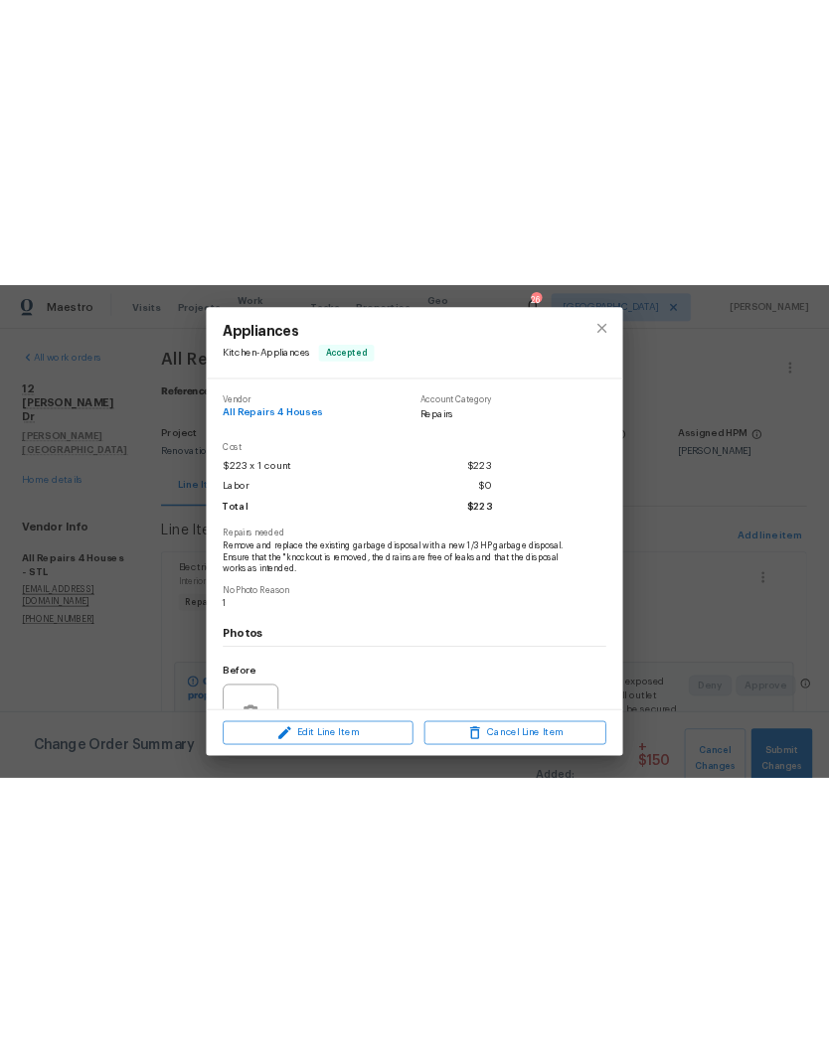
scroll to position [563, 0]
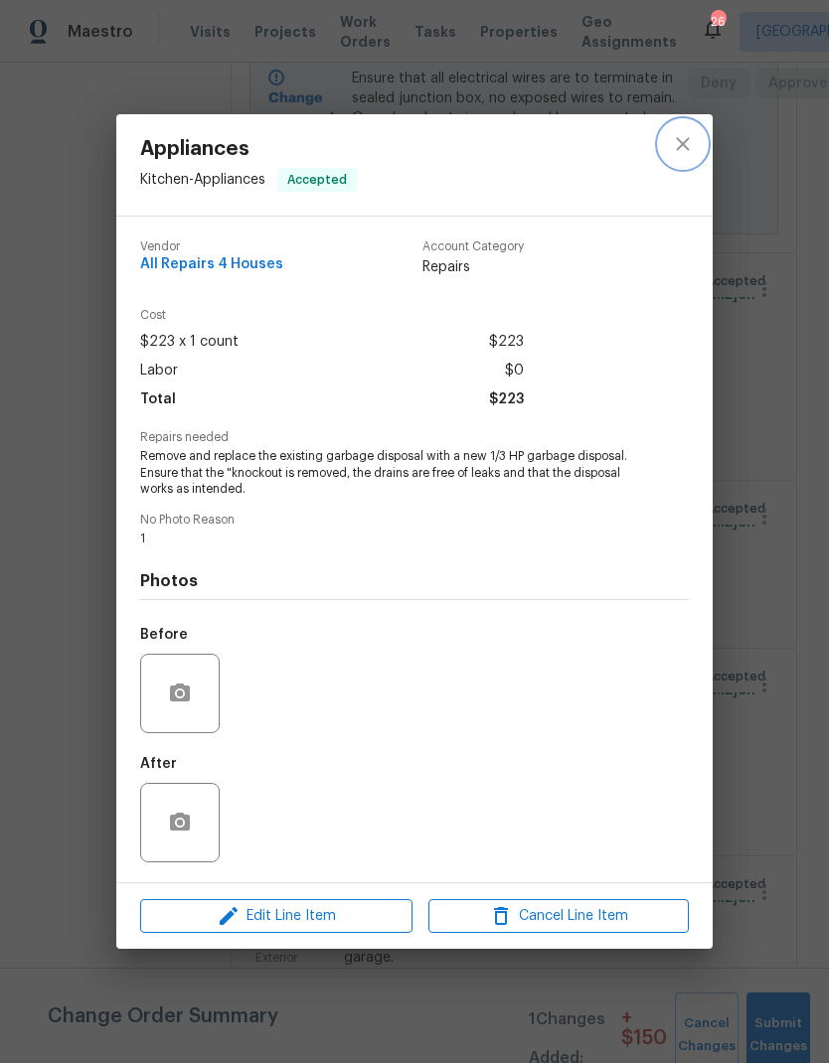
click at [688, 139] on icon "close" at bounding box center [683, 144] width 24 height 24
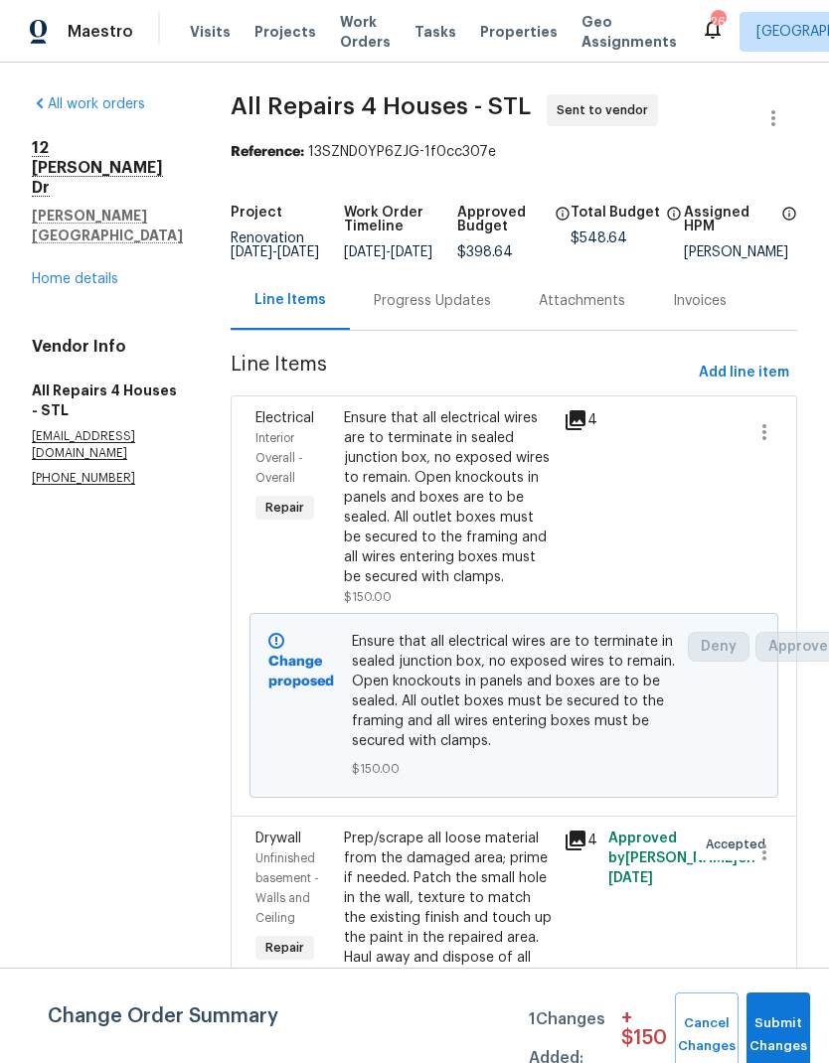
scroll to position [0, 0]
click at [750, 385] on span "Add line item" at bounding box center [743, 373] width 90 height 25
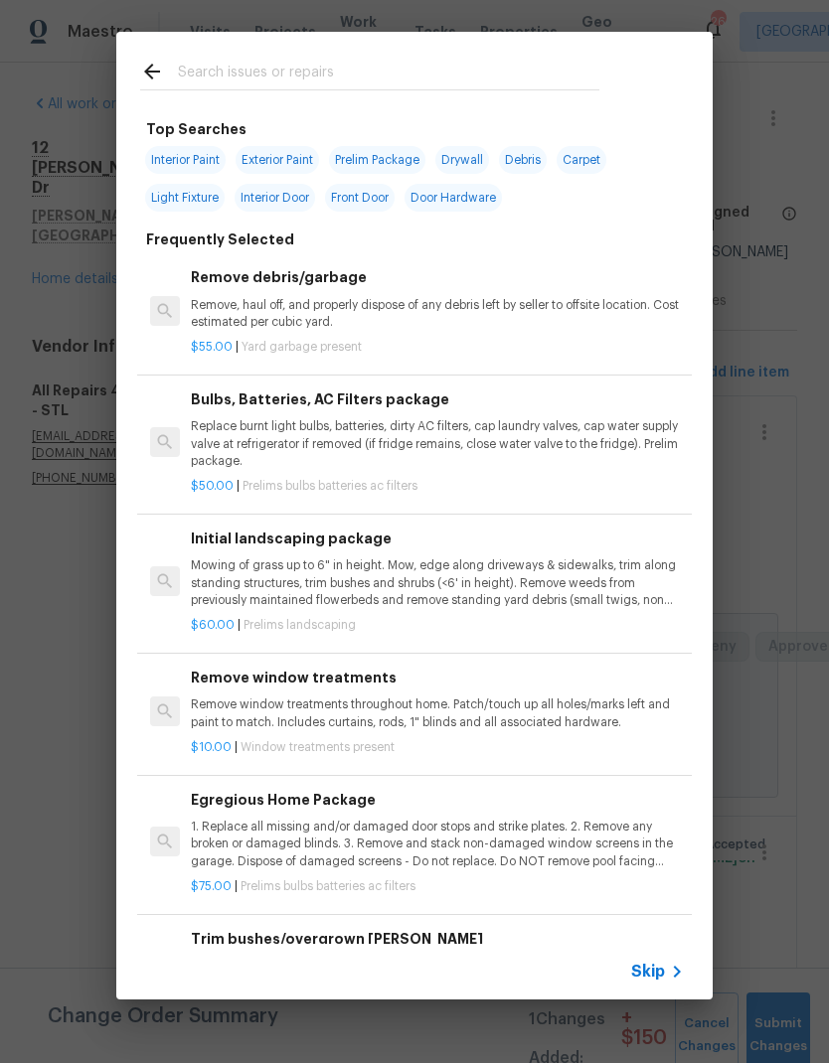
click at [366, 72] on input "text" at bounding box center [388, 75] width 421 height 30
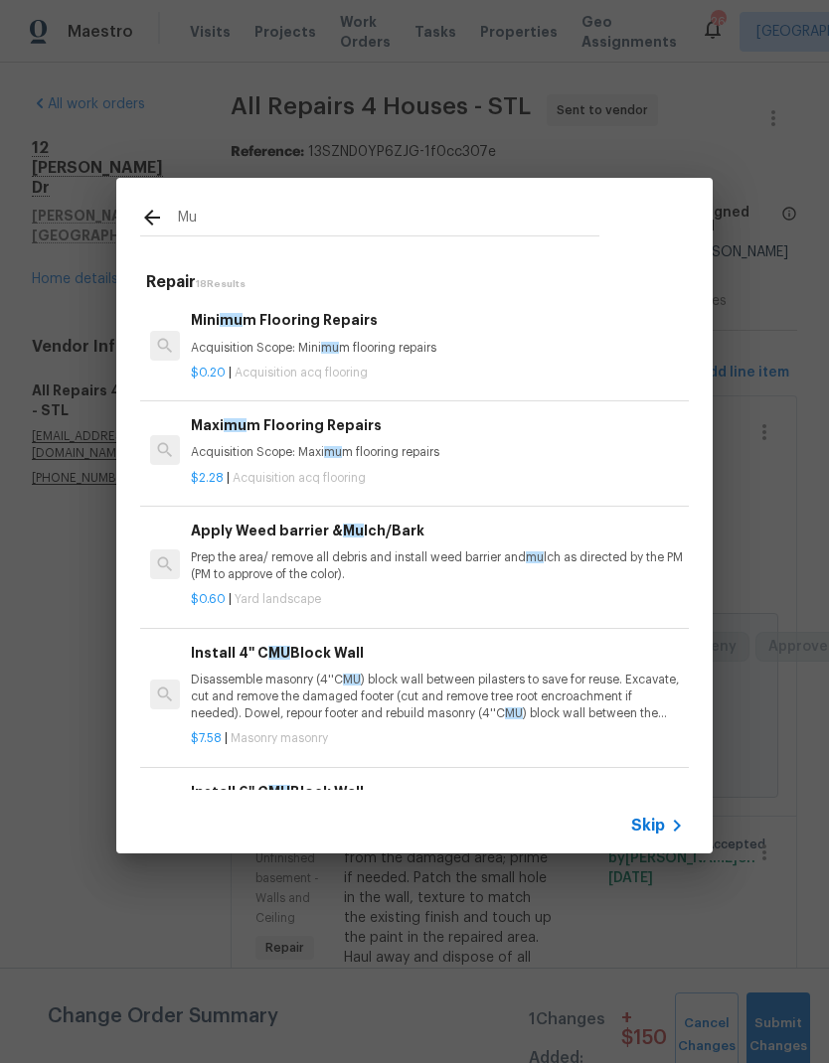
type input "Mul"
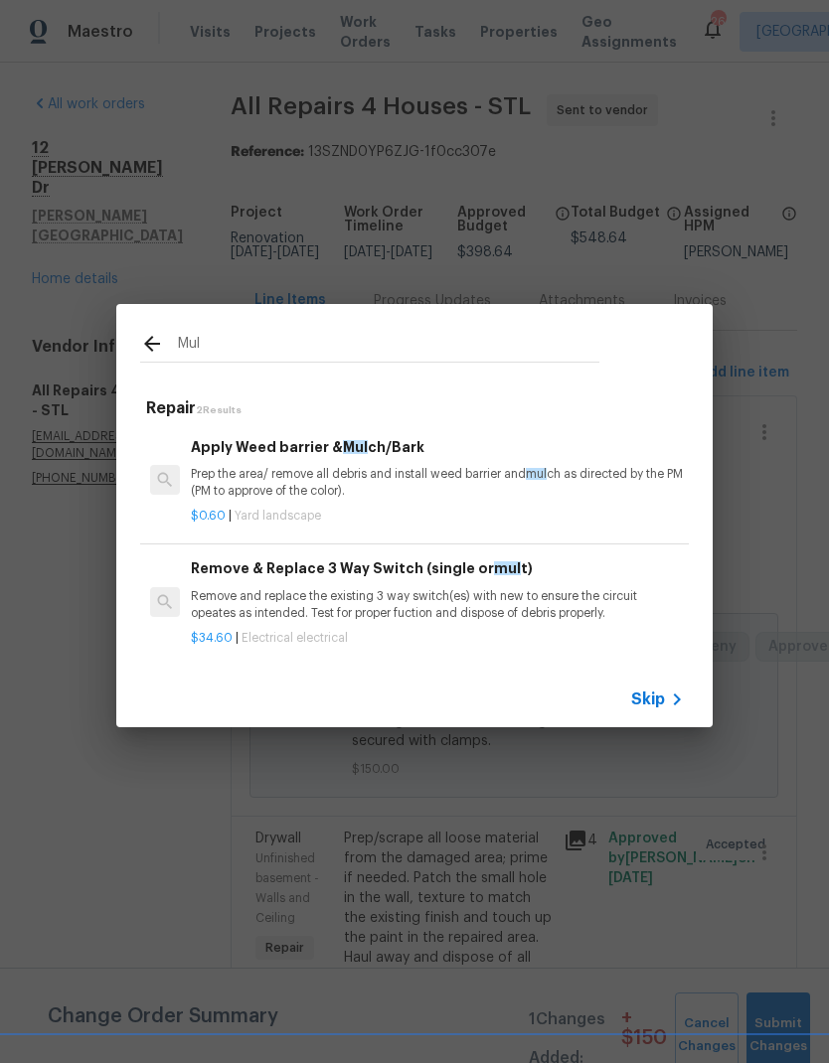
click at [470, 484] on p "Prep the area/ remove all debris and install weed barrier and mul ch as directe…" at bounding box center [437, 483] width 493 height 34
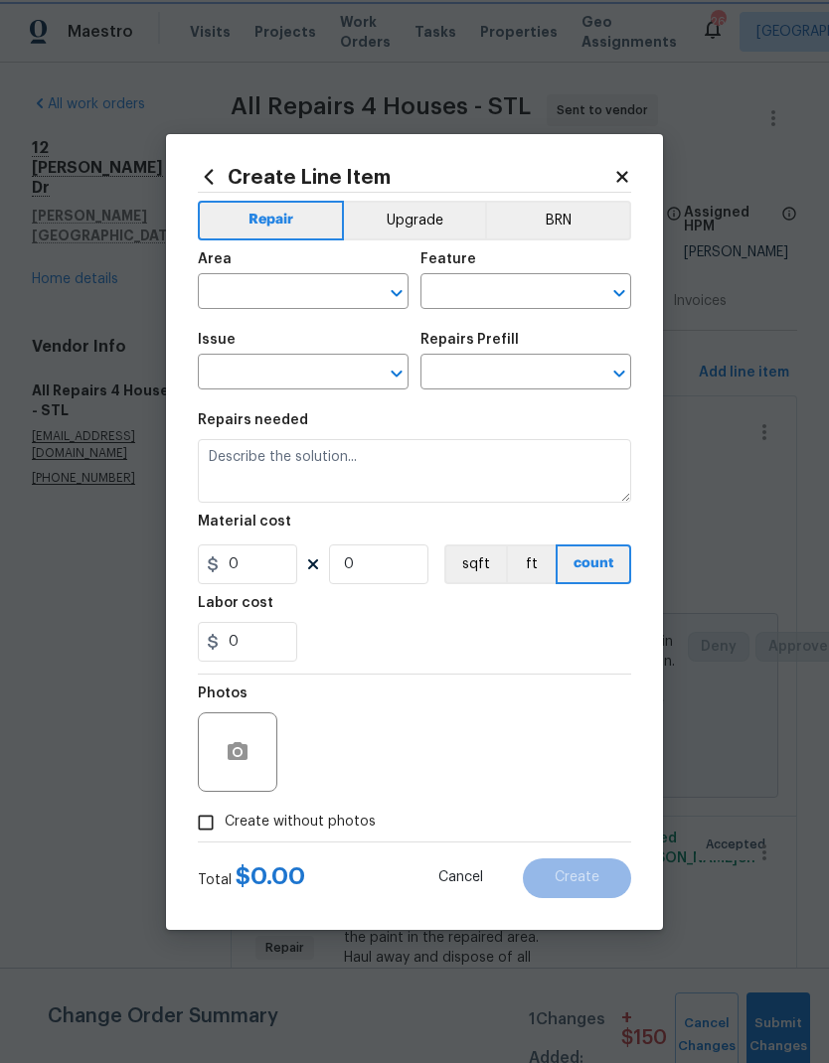
type input "Landscaping"
type input "Apply Weed barrier & Mulch/Bark $0.60"
type textarea "Prep the area/ remove all debris and install weed barrier and mulch as directed…"
type input "0.6"
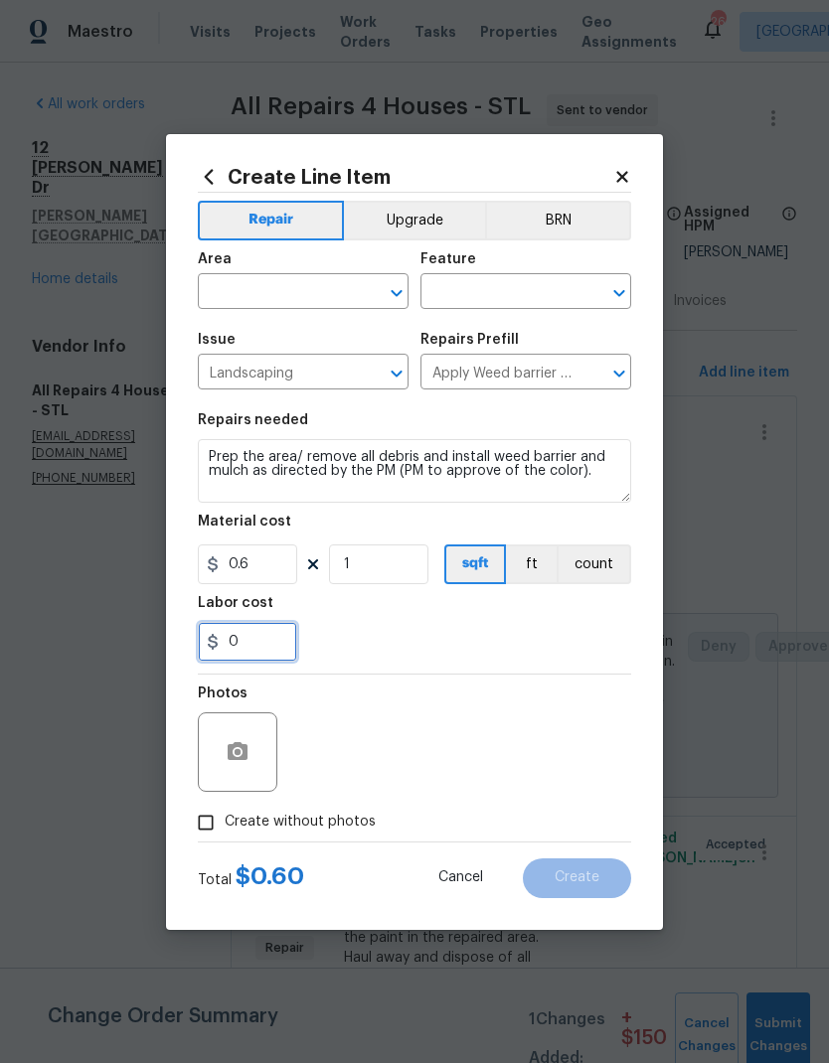
click at [269, 644] on input "0" at bounding box center [247, 642] width 99 height 40
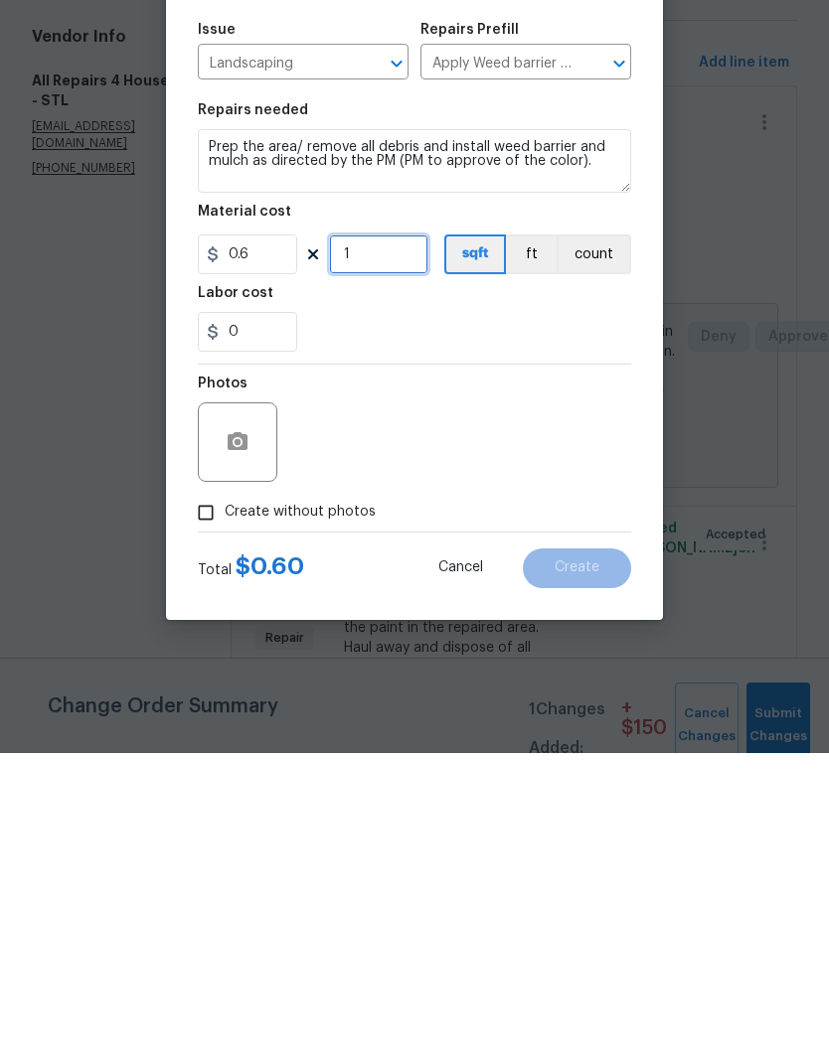
click at [405, 544] on input "1" at bounding box center [378, 564] width 99 height 40
type input "100"
click at [497, 622] on div "0" at bounding box center [414, 642] width 433 height 40
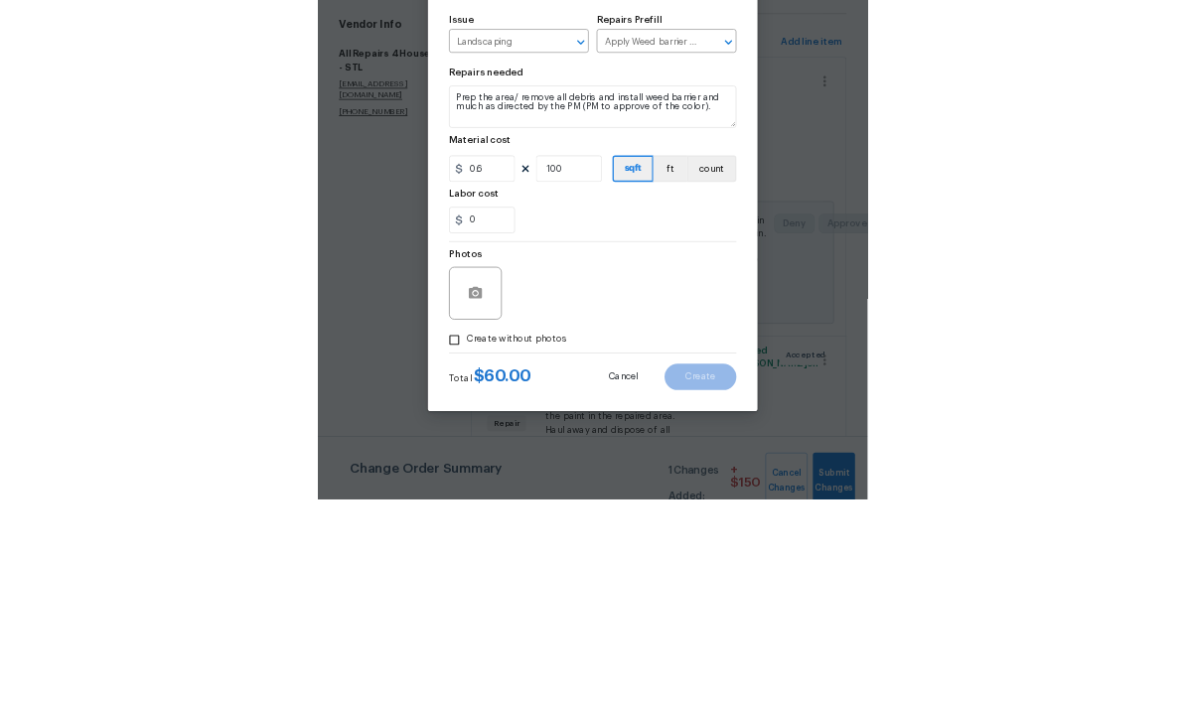
scroll to position [79, 0]
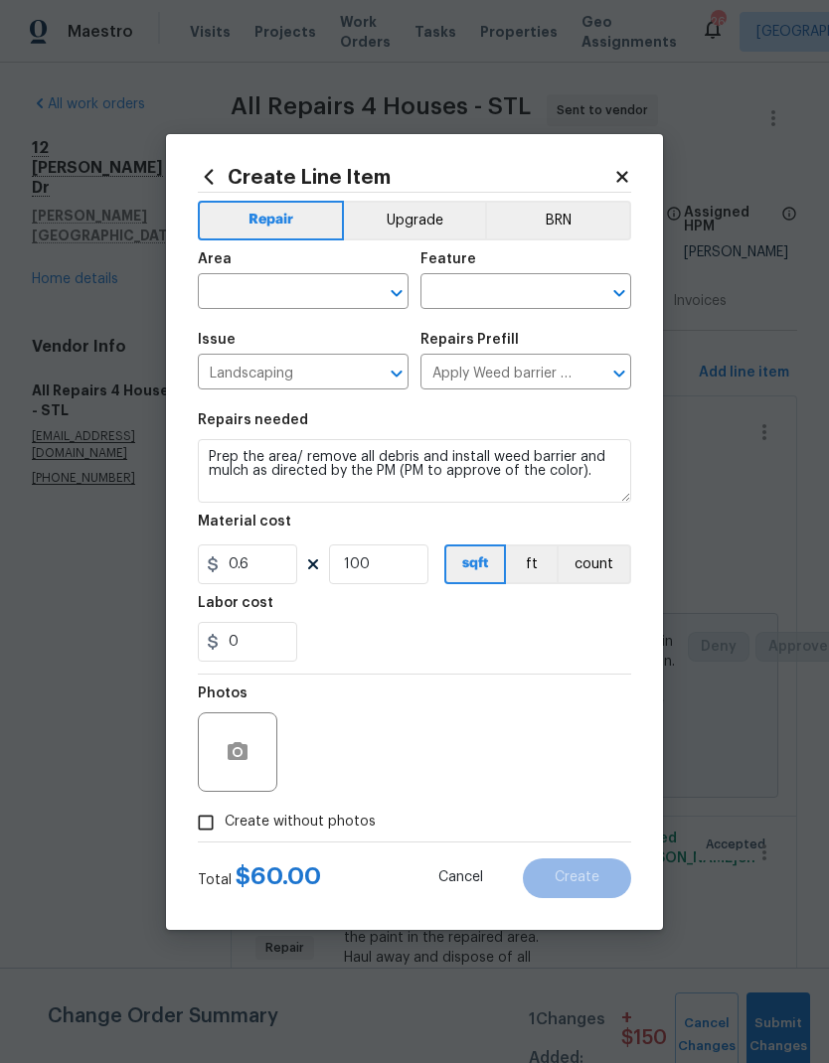
click at [399, 294] on icon "Open" at bounding box center [396, 293] width 24 height 24
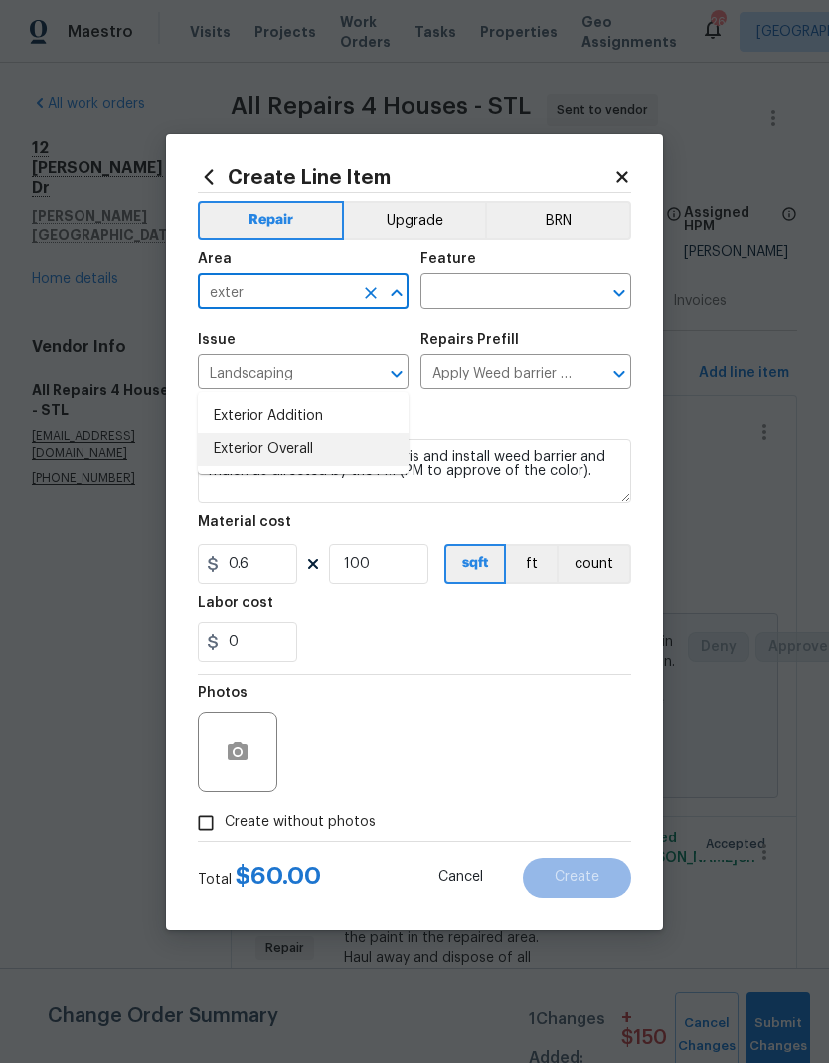
click at [318, 433] on li "Exterior Overall" at bounding box center [303, 449] width 211 height 33
type input "Exterior Overall"
click at [597, 295] on icon "Clear" at bounding box center [593, 293] width 12 height 12
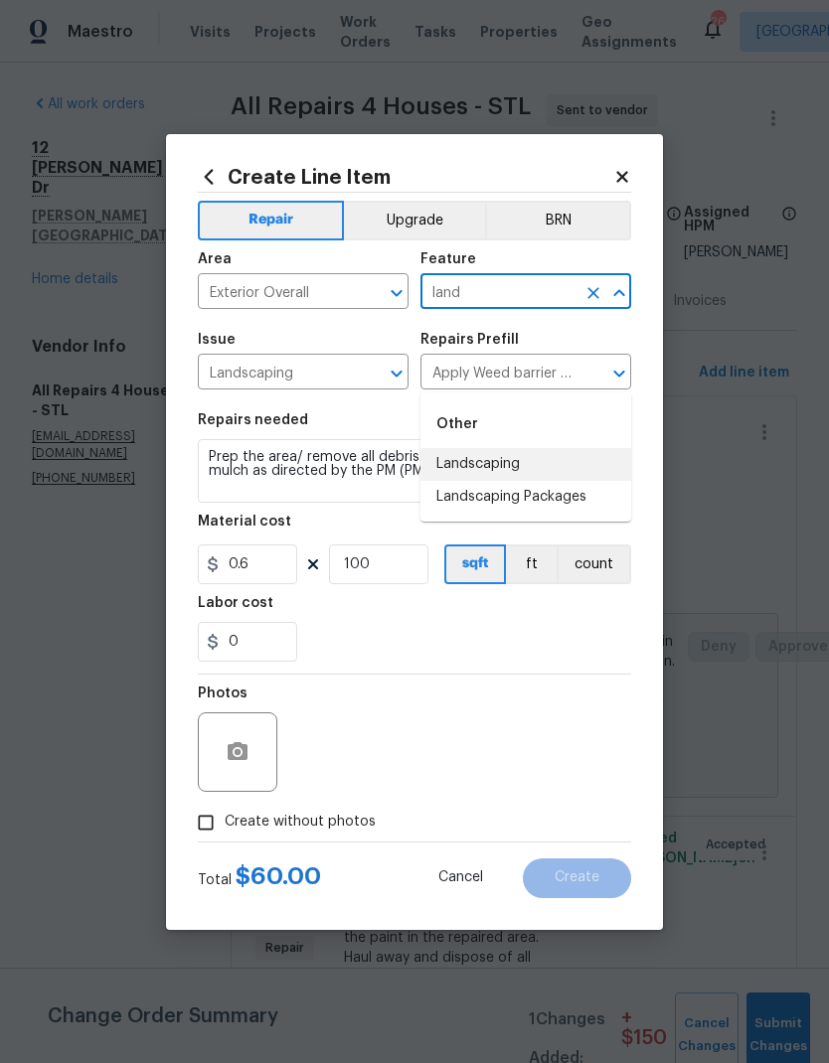
click at [517, 448] on li "Landscaping" at bounding box center [525, 464] width 211 height 33
type input "Landscaping"
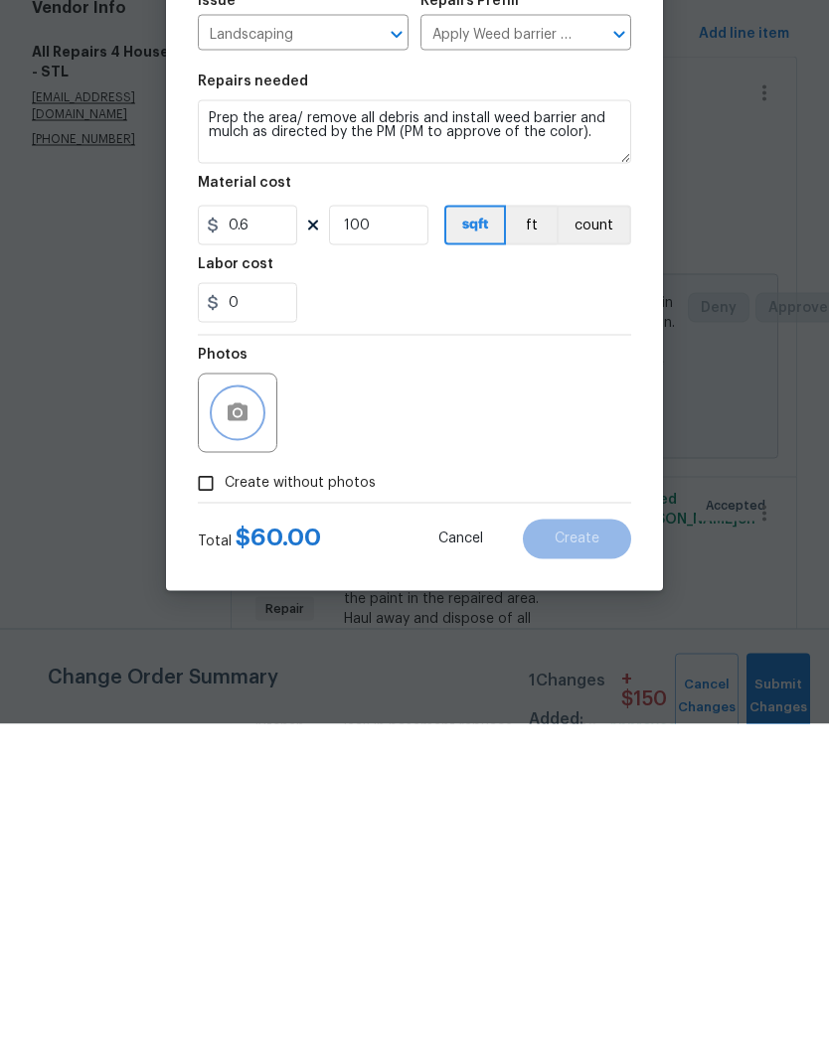
click at [232, 704] on icon "button" at bounding box center [238, 751] width 20 height 18
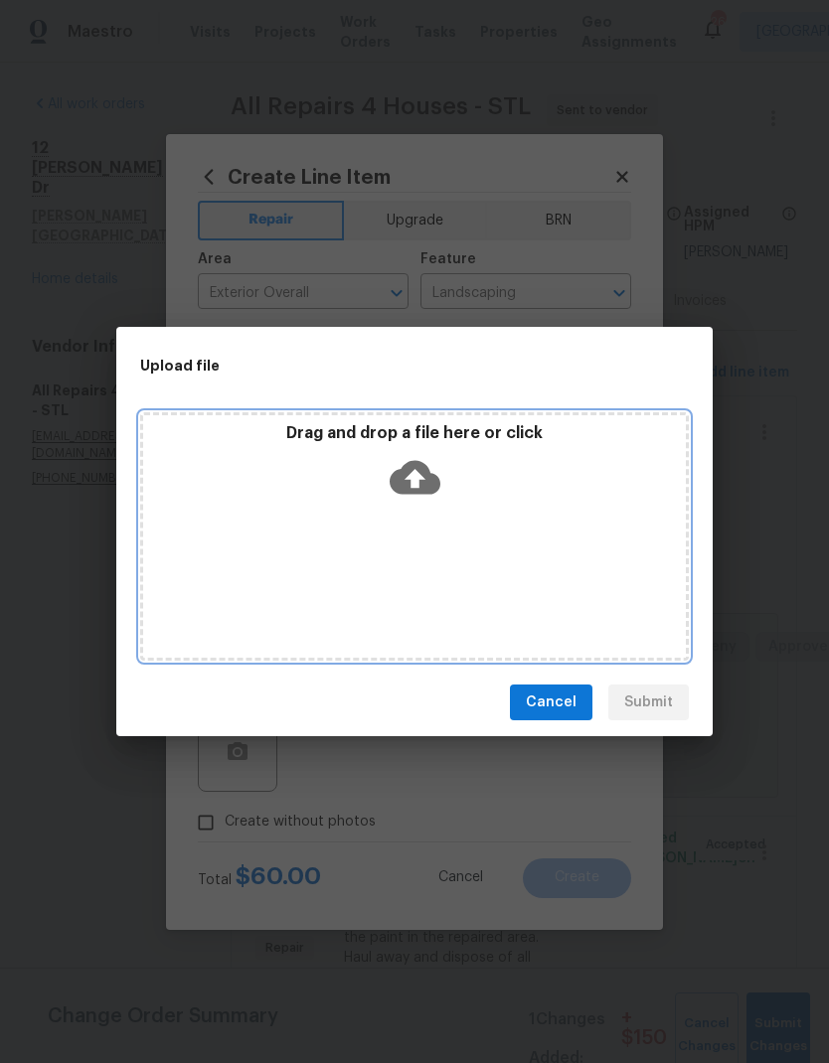
click at [464, 495] on div "Drag and drop a file here or click" at bounding box center [414, 465] width 542 height 85
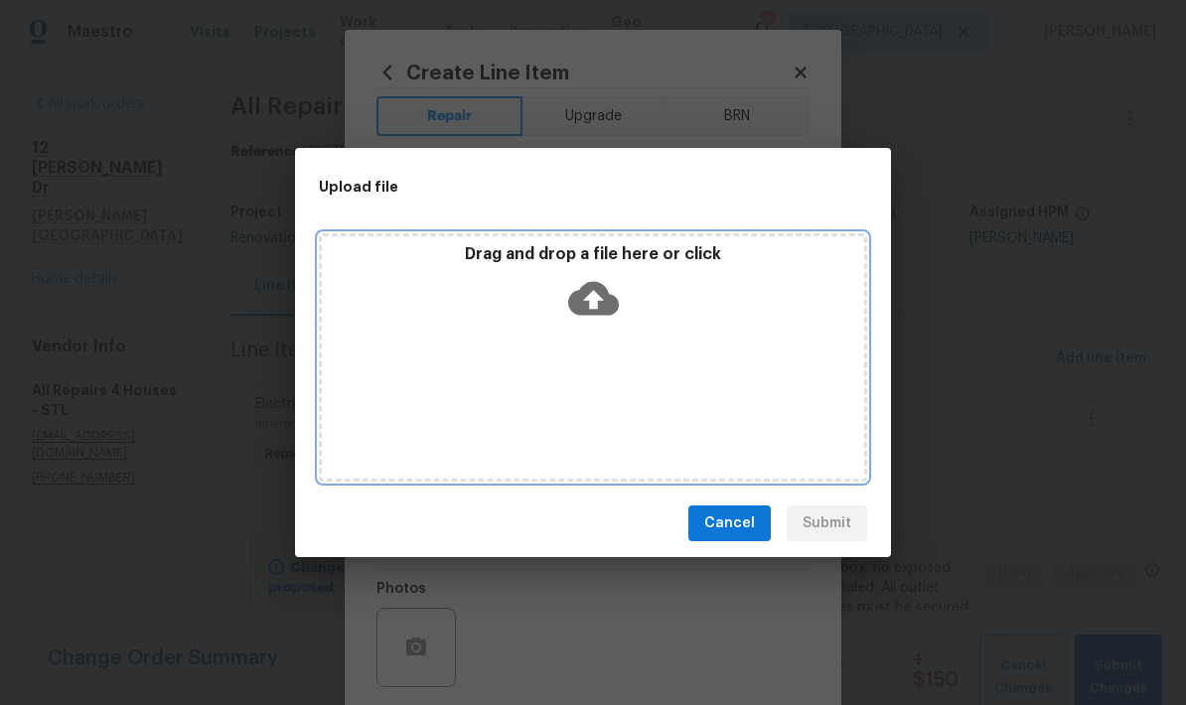
click at [730, 372] on div "Drag and drop a file here or click" at bounding box center [593, 357] width 548 height 248
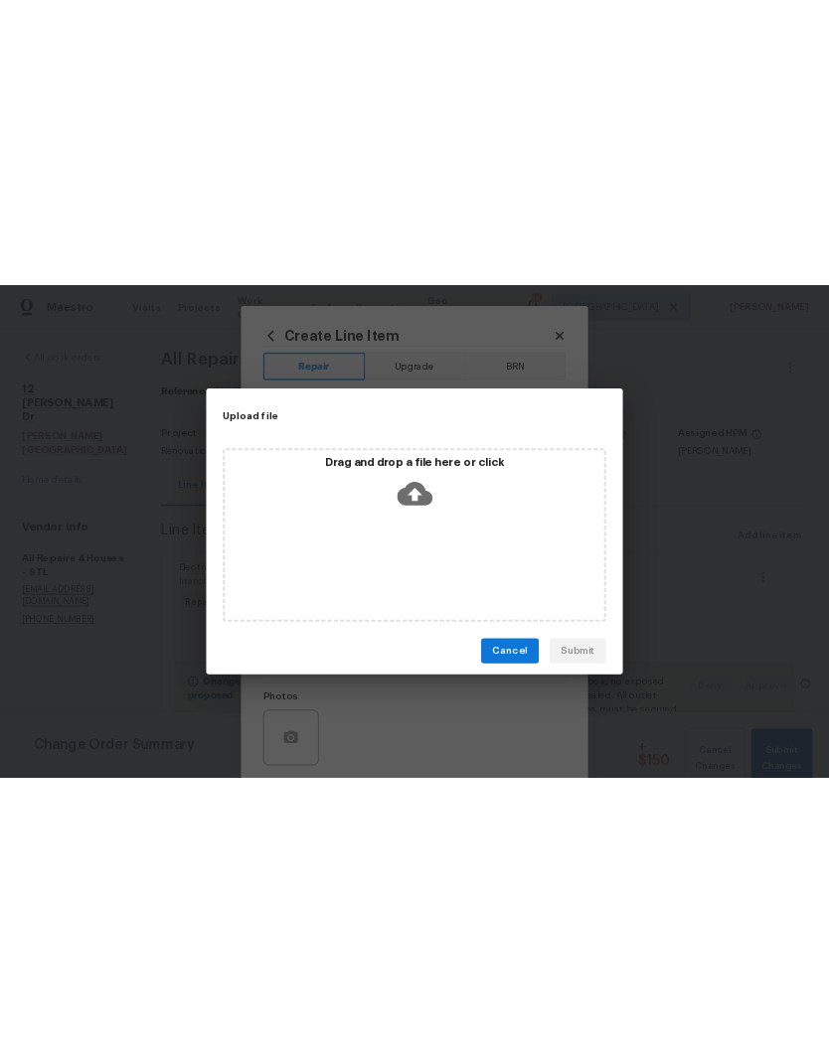
scroll to position [0, 0]
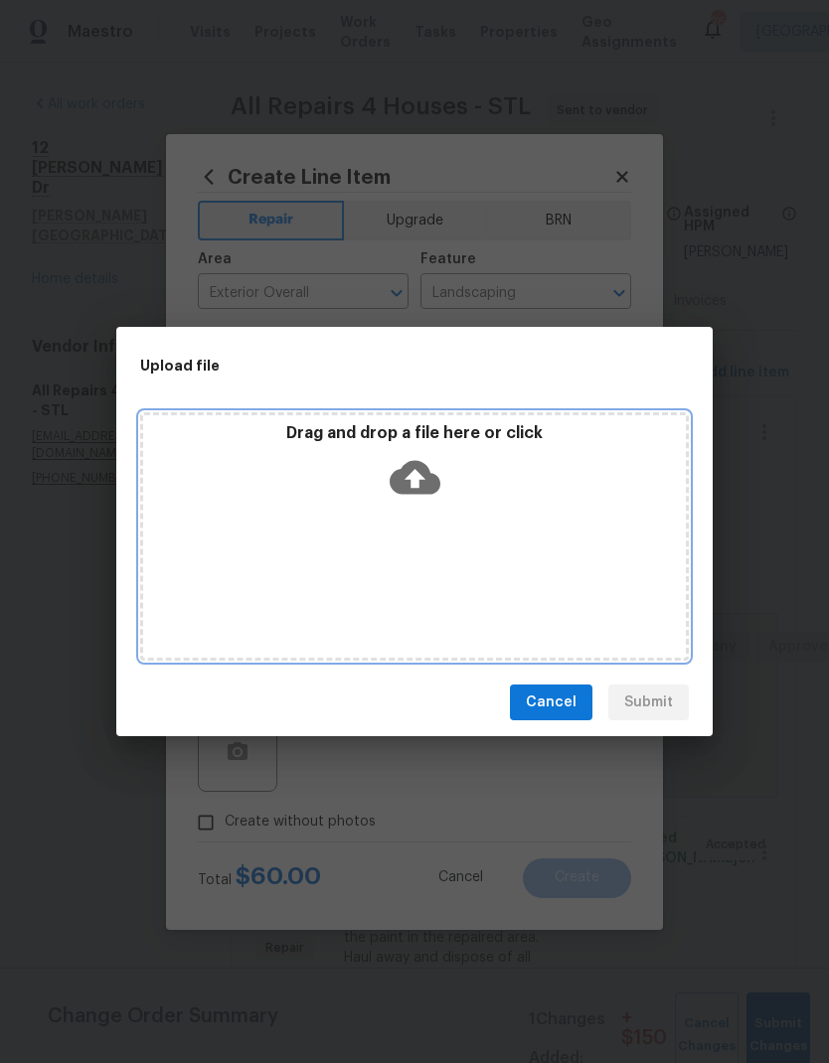
click at [507, 485] on div "Drag and drop a file here or click" at bounding box center [414, 465] width 542 height 85
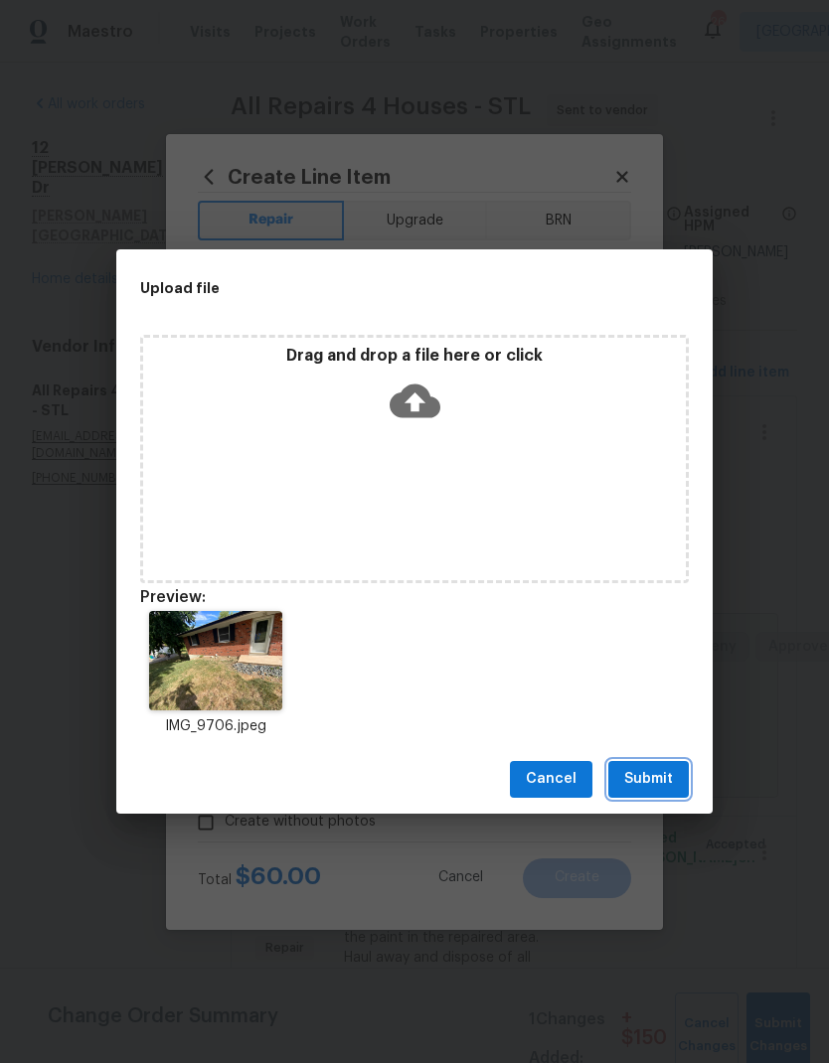
click at [663, 704] on span "Submit" at bounding box center [648, 779] width 49 height 25
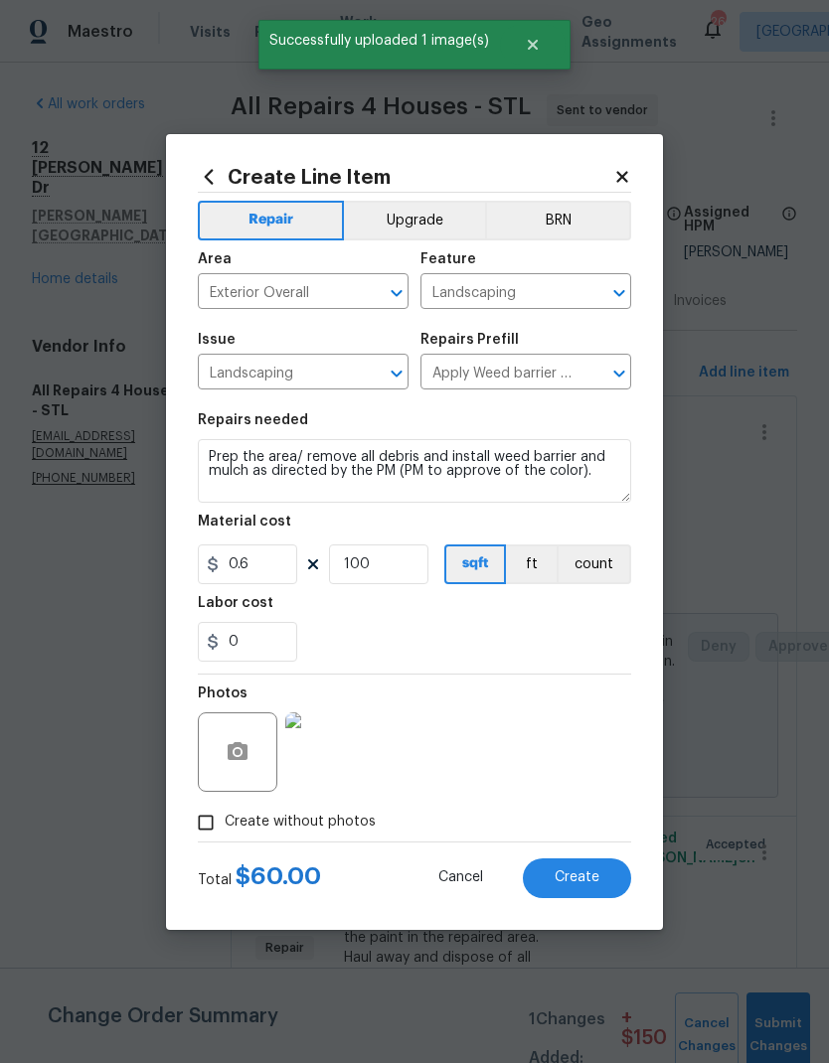
click at [598, 704] on span "Create" at bounding box center [576, 877] width 45 height 15
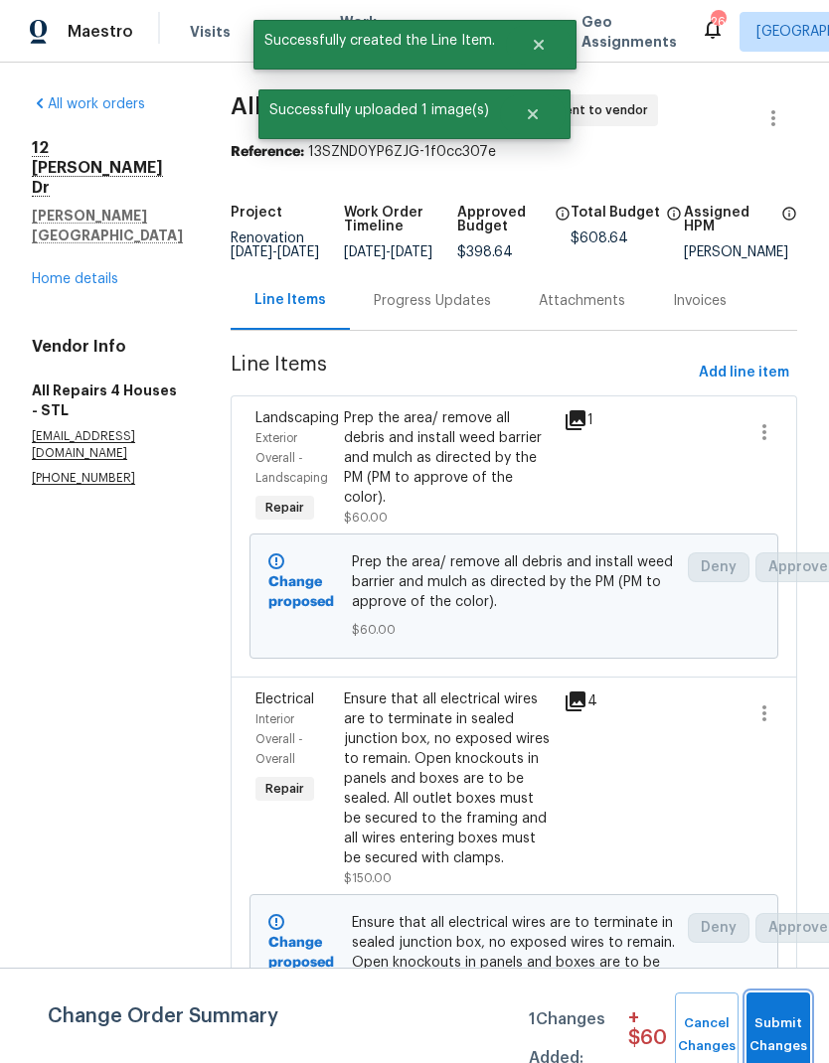
click at [786, 704] on span "Submit Changes" at bounding box center [778, 1035] width 44 height 46
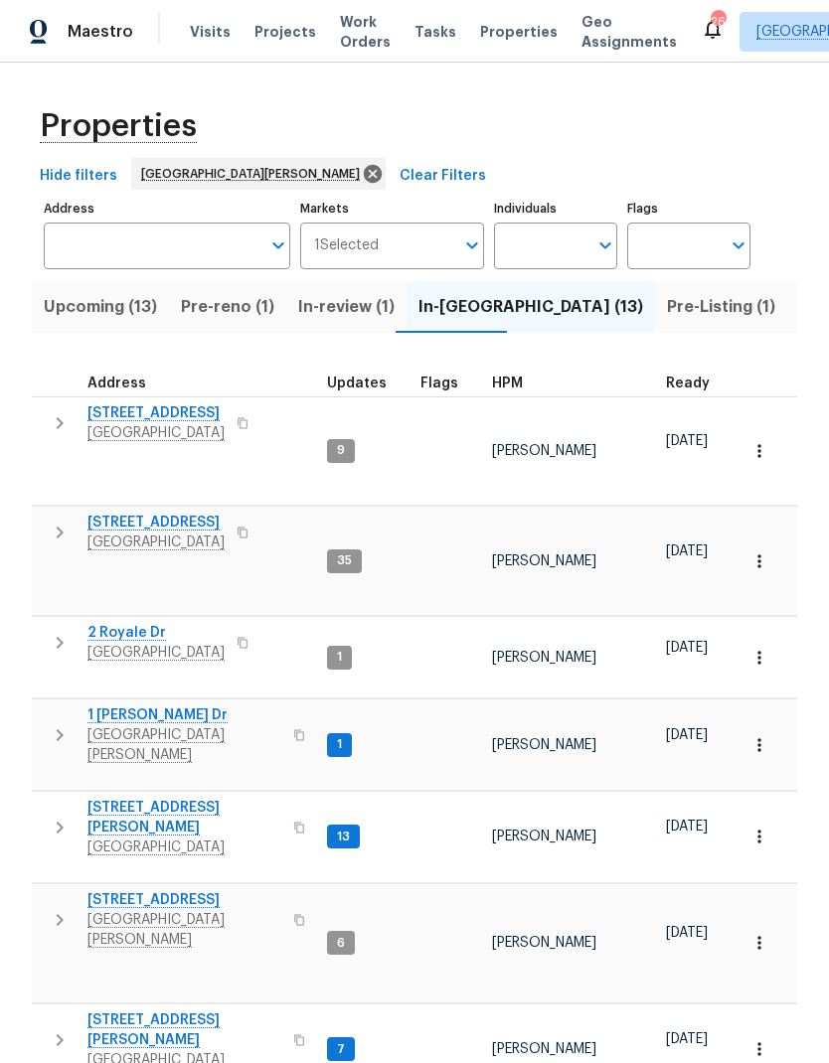
click at [799, 305] on span "Listed (40)" at bounding box center [843, 307] width 88 height 28
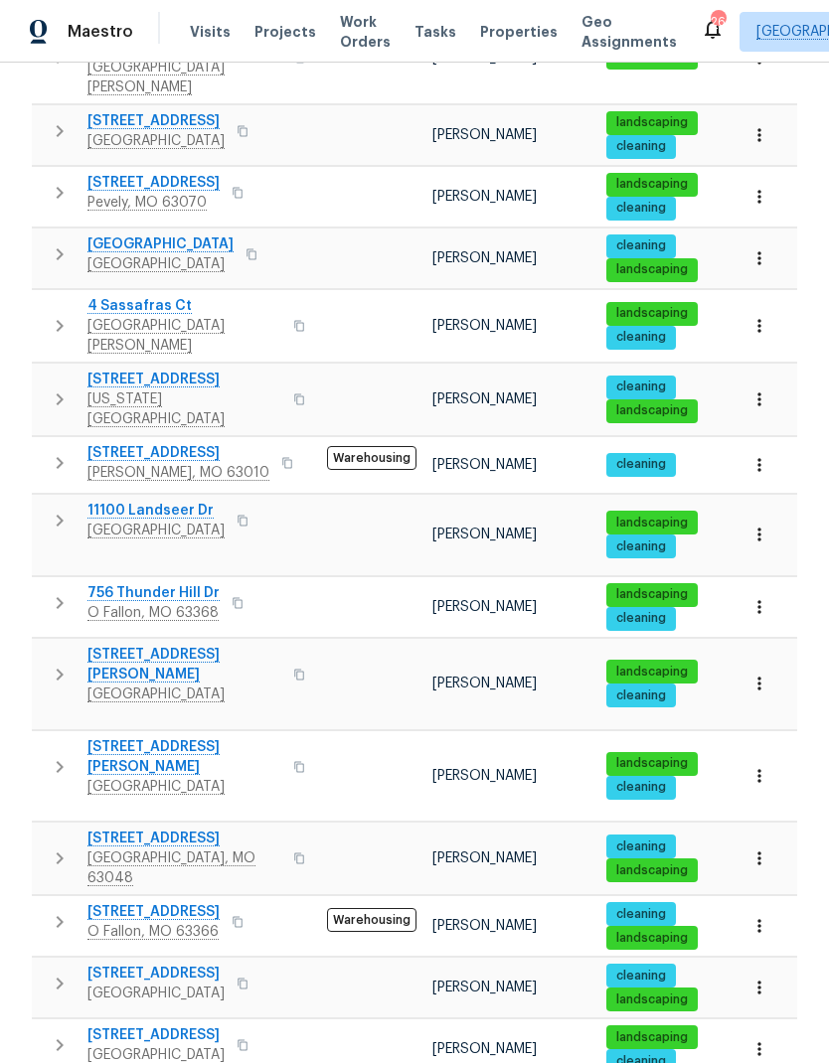
scroll to position [827, 0]
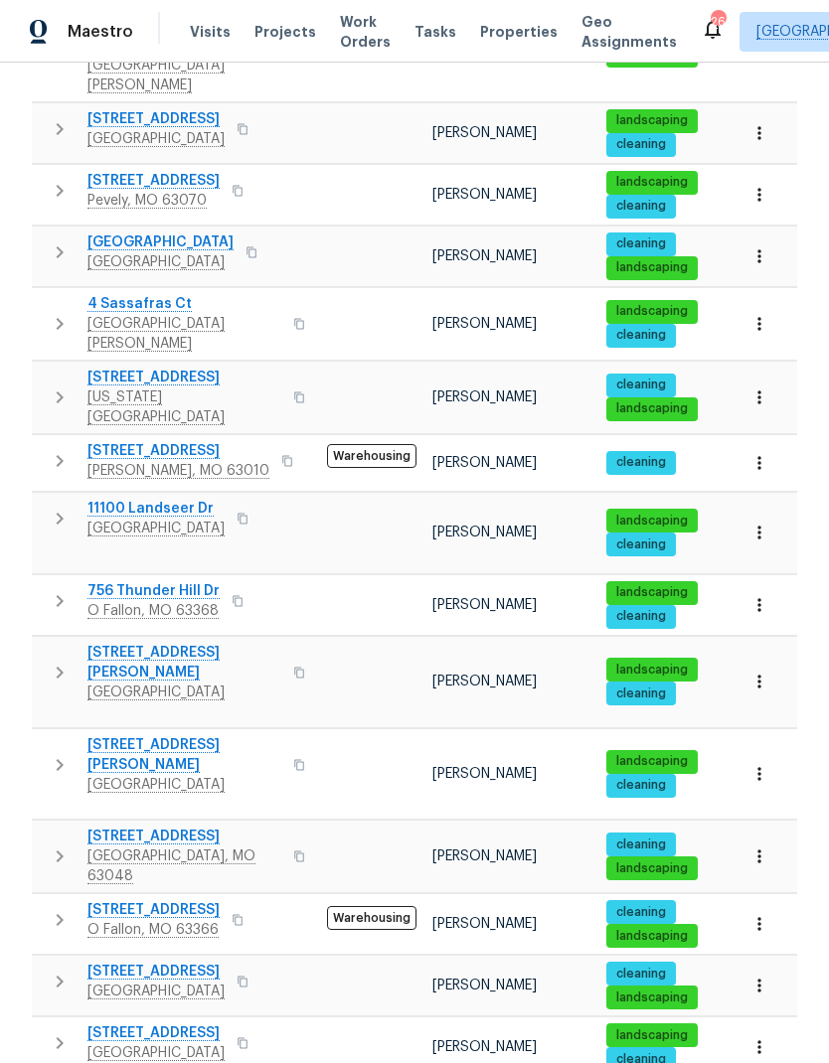
click at [70, 844] on icon "button" at bounding box center [60, 856] width 24 height 24
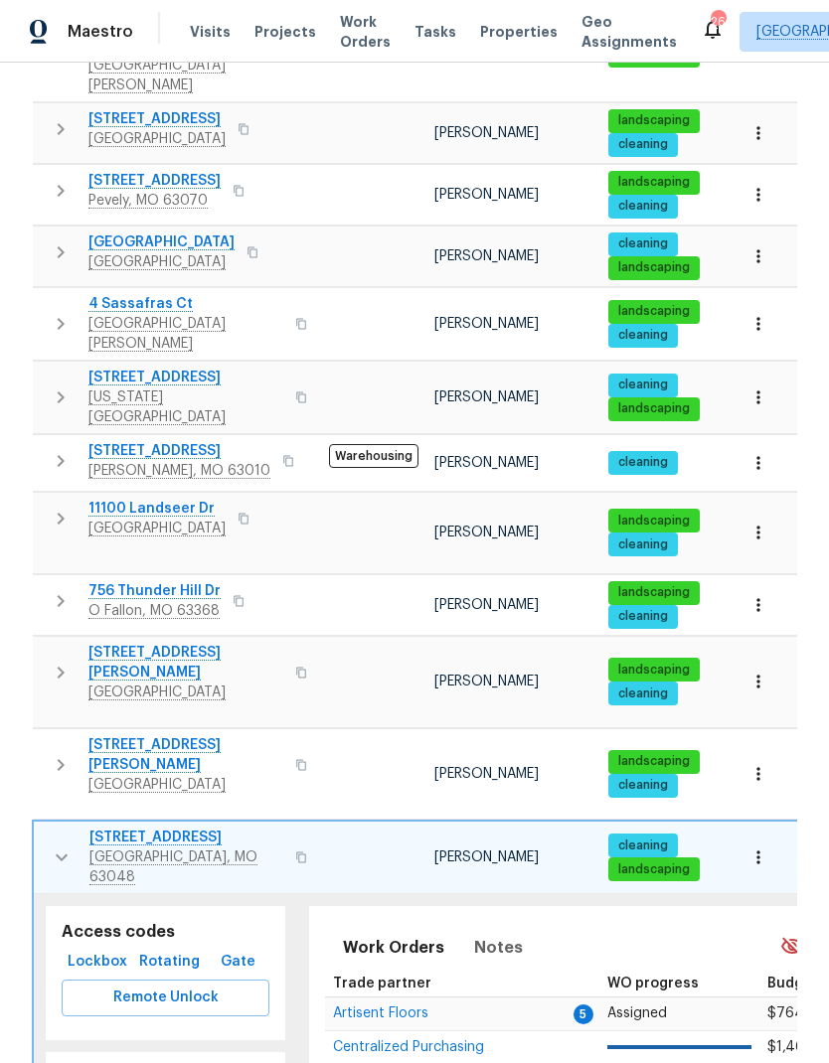
click at [754, 847] on icon "button" at bounding box center [758, 857] width 20 height 20
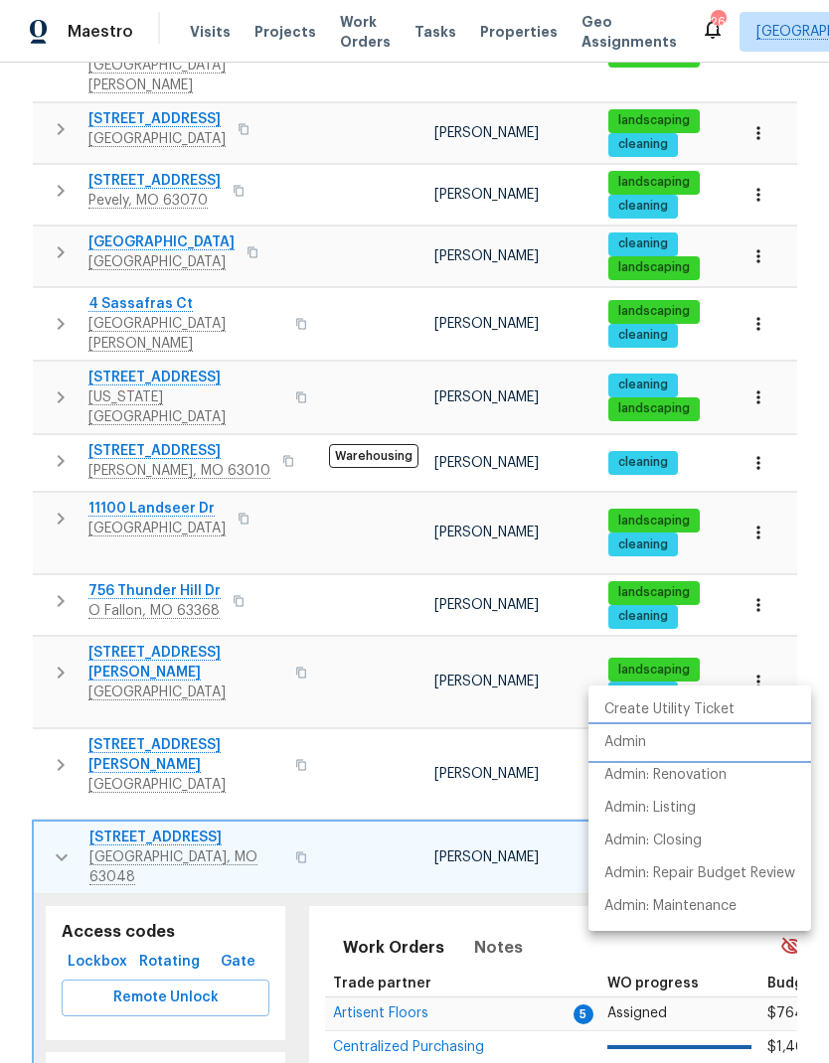
click at [728, 736] on li "Admin" at bounding box center [699, 742] width 223 height 33
click at [107, 741] on div at bounding box center [414, 531] width 829 height 1063
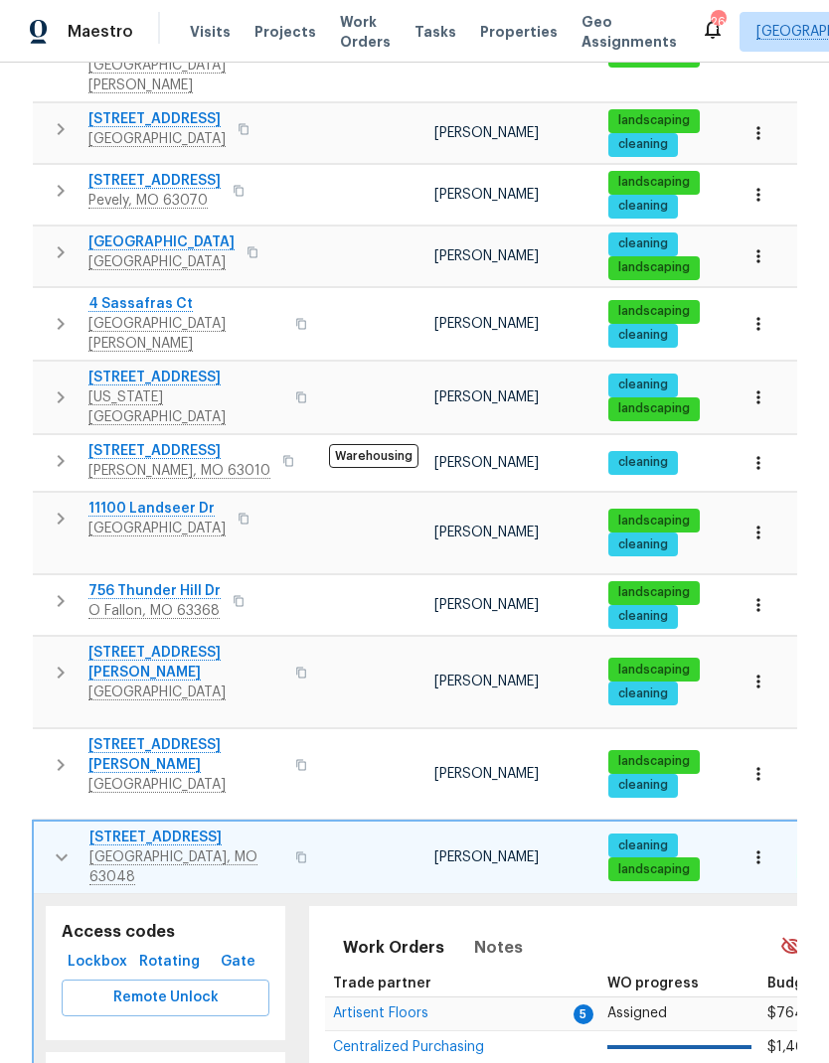
click at [115, 950] on span "Lockbox" at bounding box center [98, 962] width 56 height 25
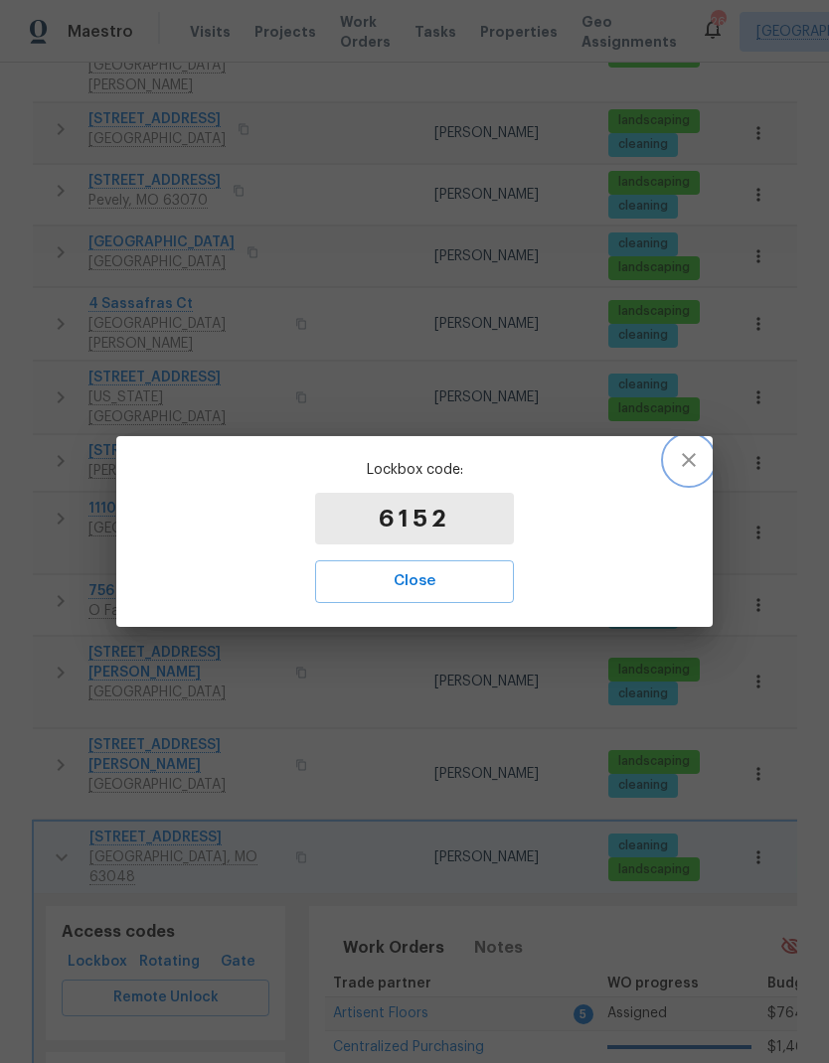
click at [678, 460] on icon "button" at bounding box center [689, 460] width 24 height 24
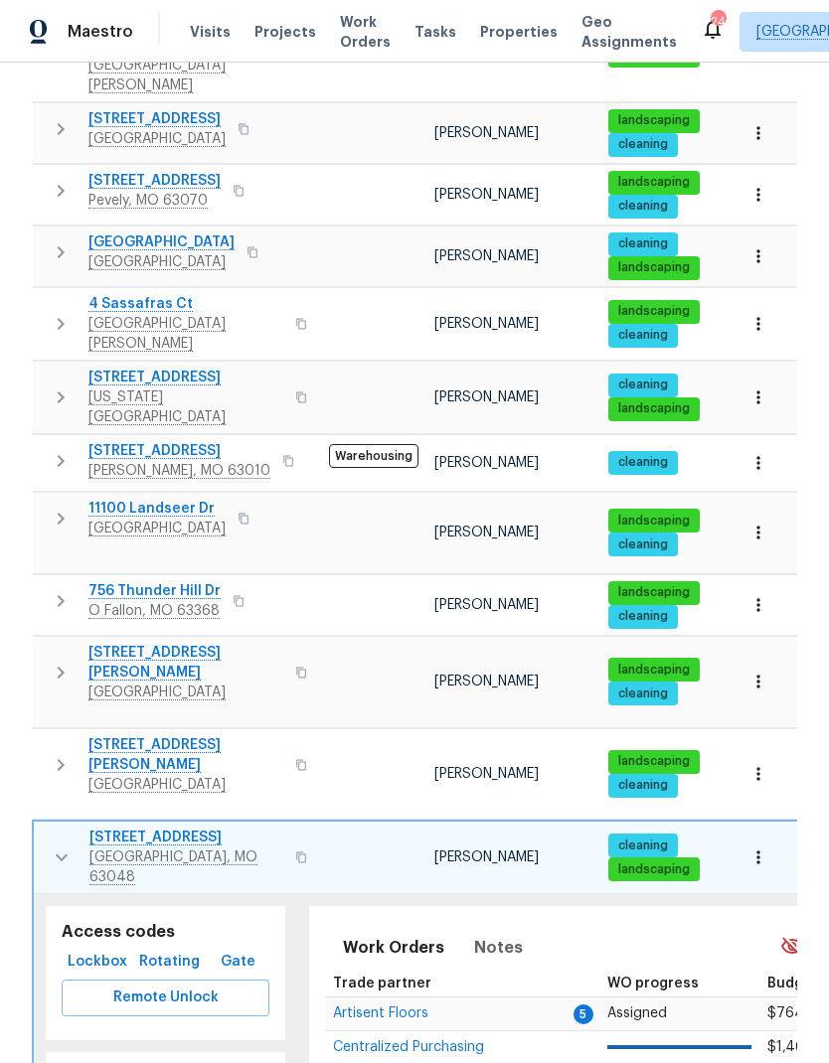
click at [62, 854] on icon "button" at bounding box center [62, 857] width 12 height 7
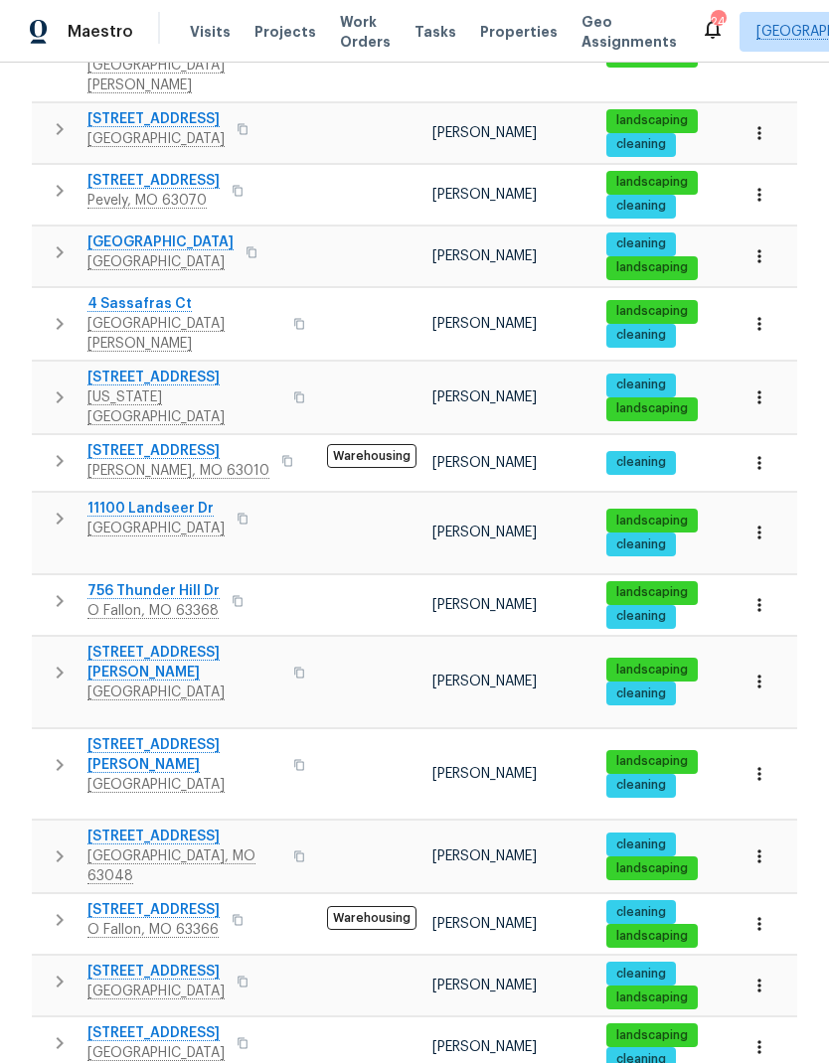
click at [497, 29] on span "Properties" at bounding box center [518, 32] width 77 height 20
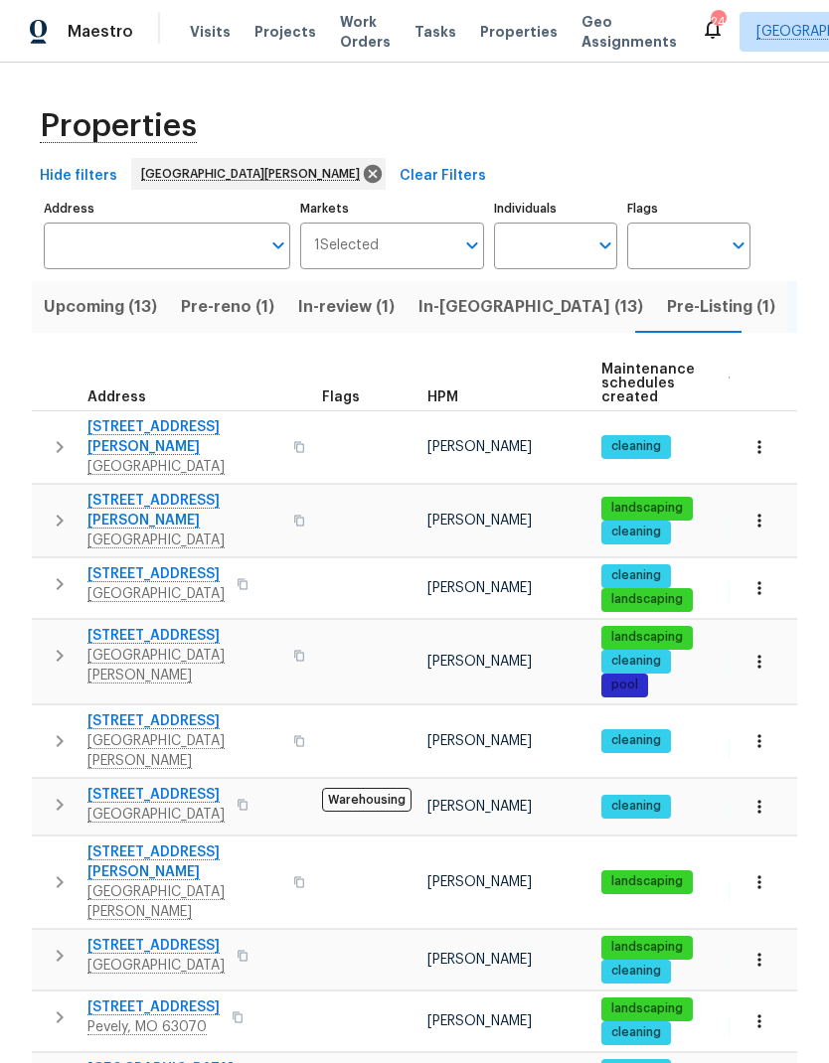
click at [476, 312] on span "In-reno (13)" at bounding box center [530, 307] width 225 height 28
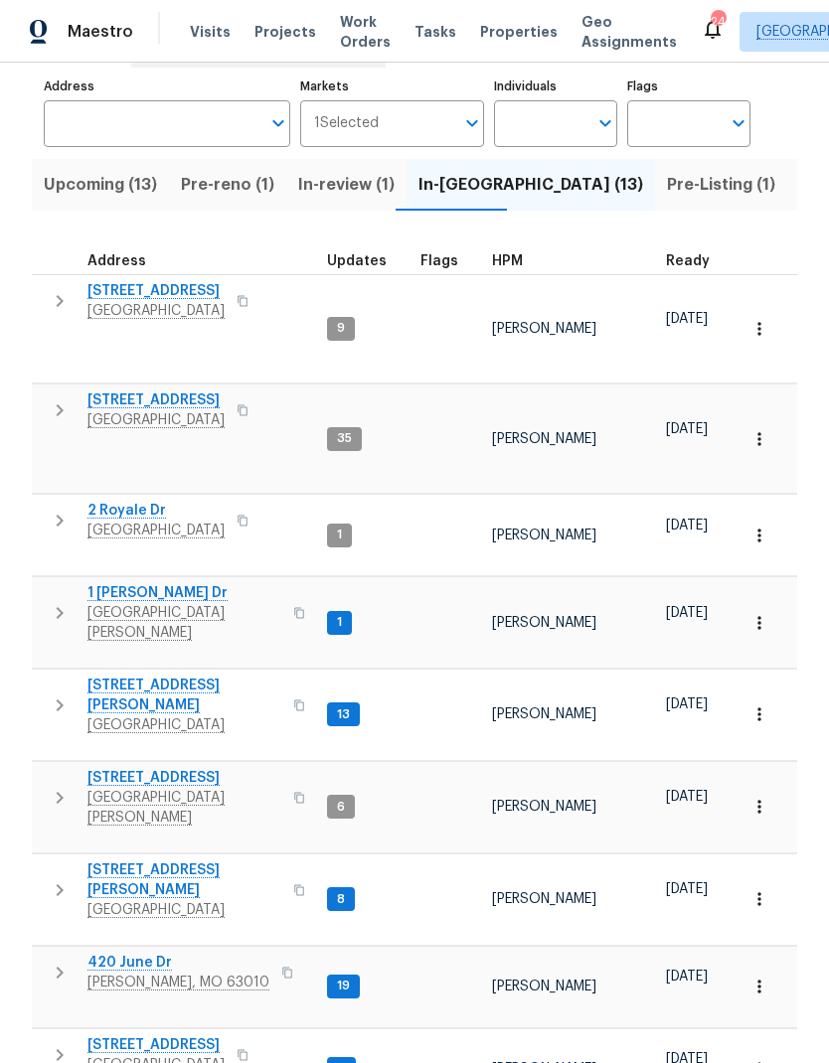
scroll to position [128, 0]
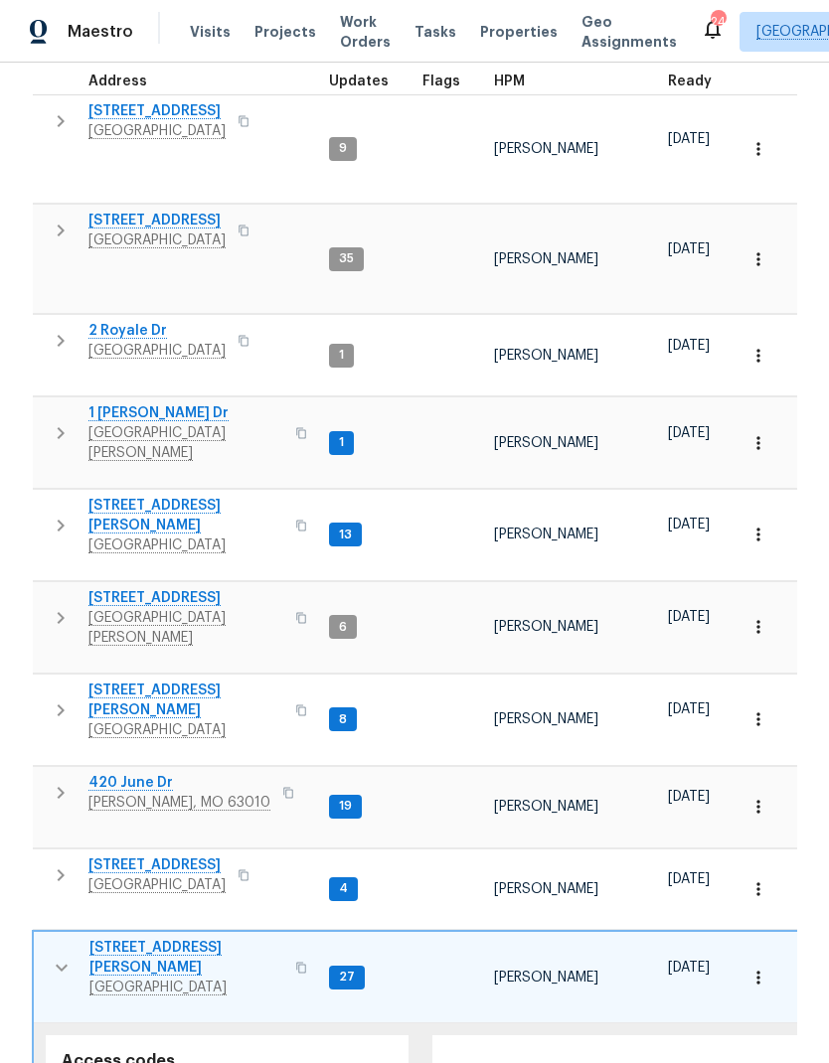
scroll to position [307, 0]
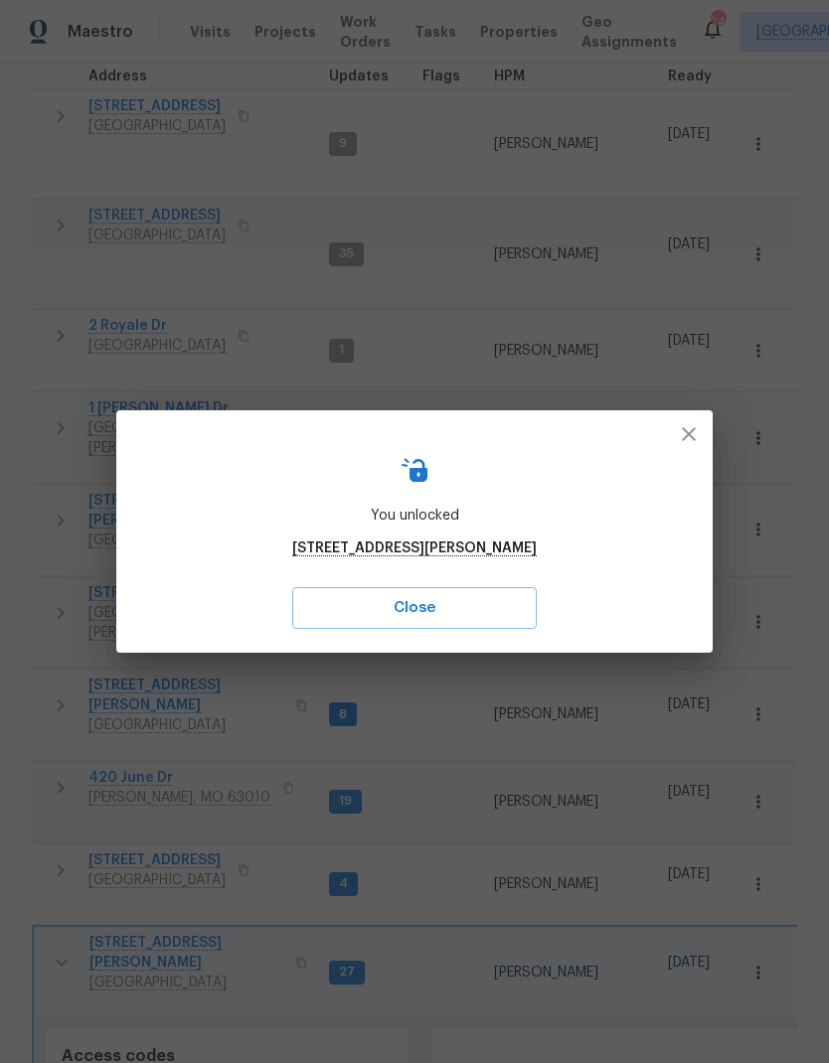
click at [690, 431] on icon "button" at bounding box center [689, 434] width 14 height 14
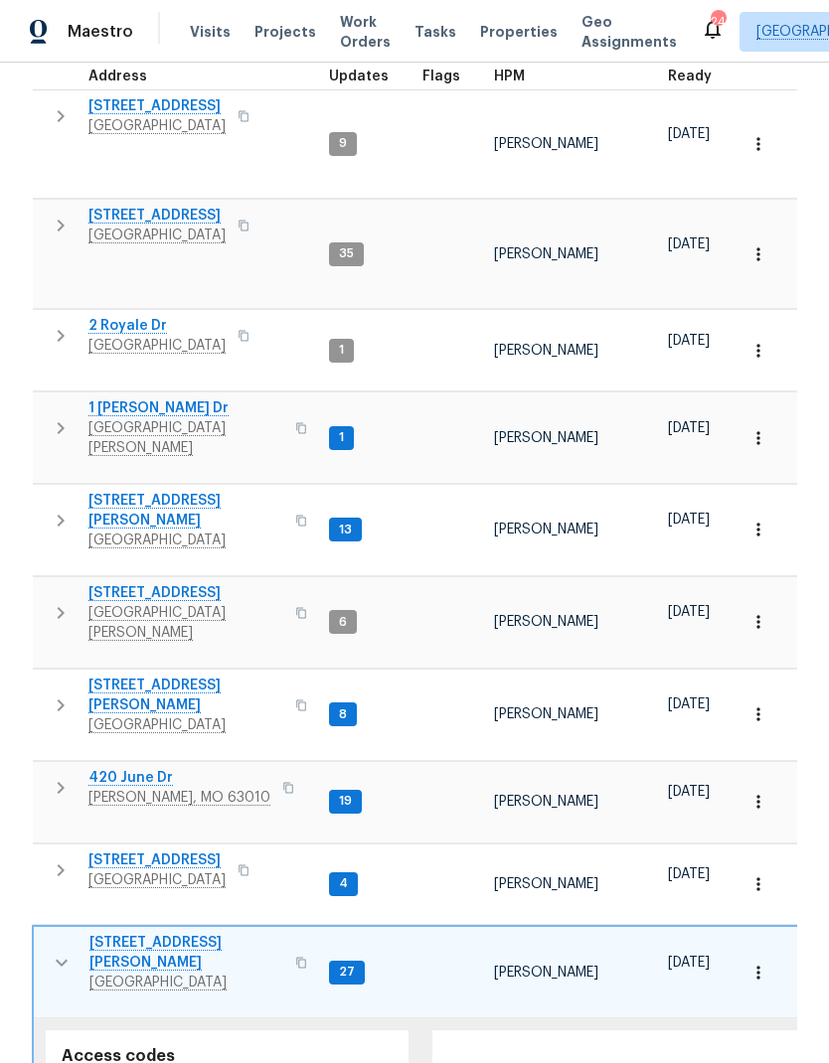
click at [117, 933] on span "[STREET_ADDRESS][PERSON_NAME]" at bounding box center [186, 953] width 194 height 40
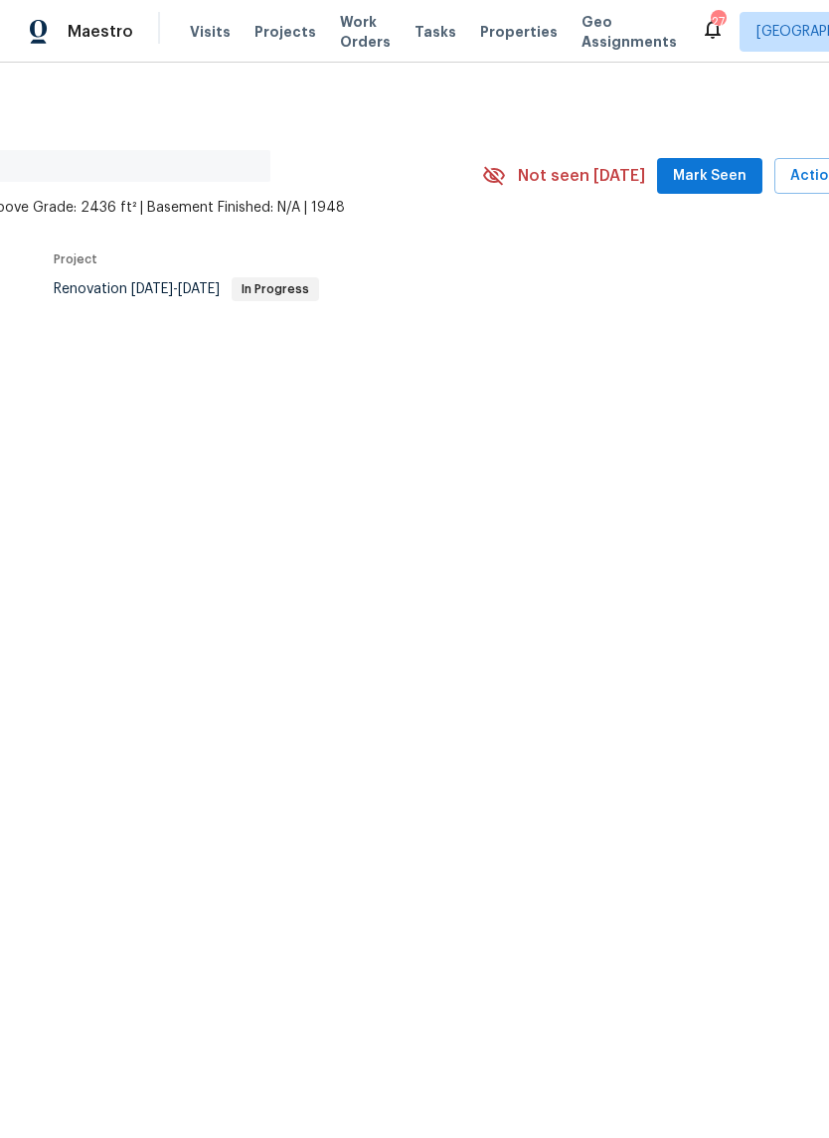
scroll to position [0, 262]
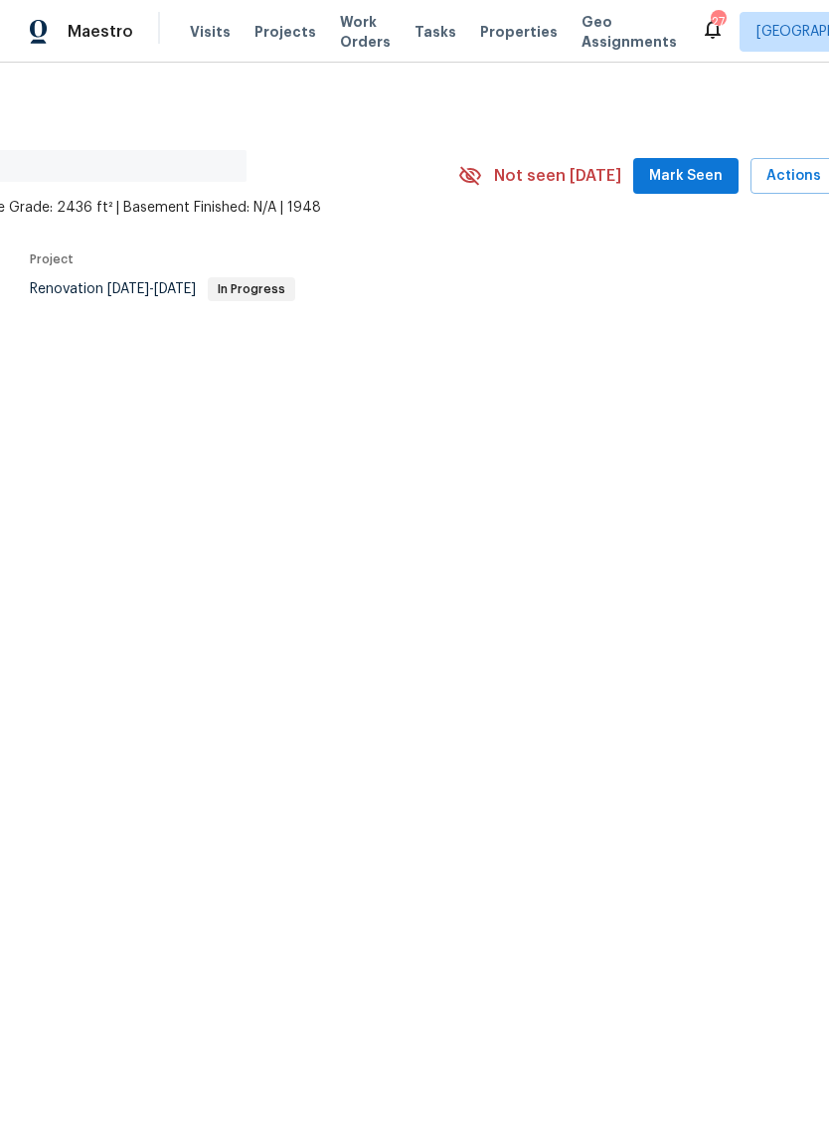
click at [705, 174] on span "Mark Seen" at bounding box center [686, 176] width 74 height 25
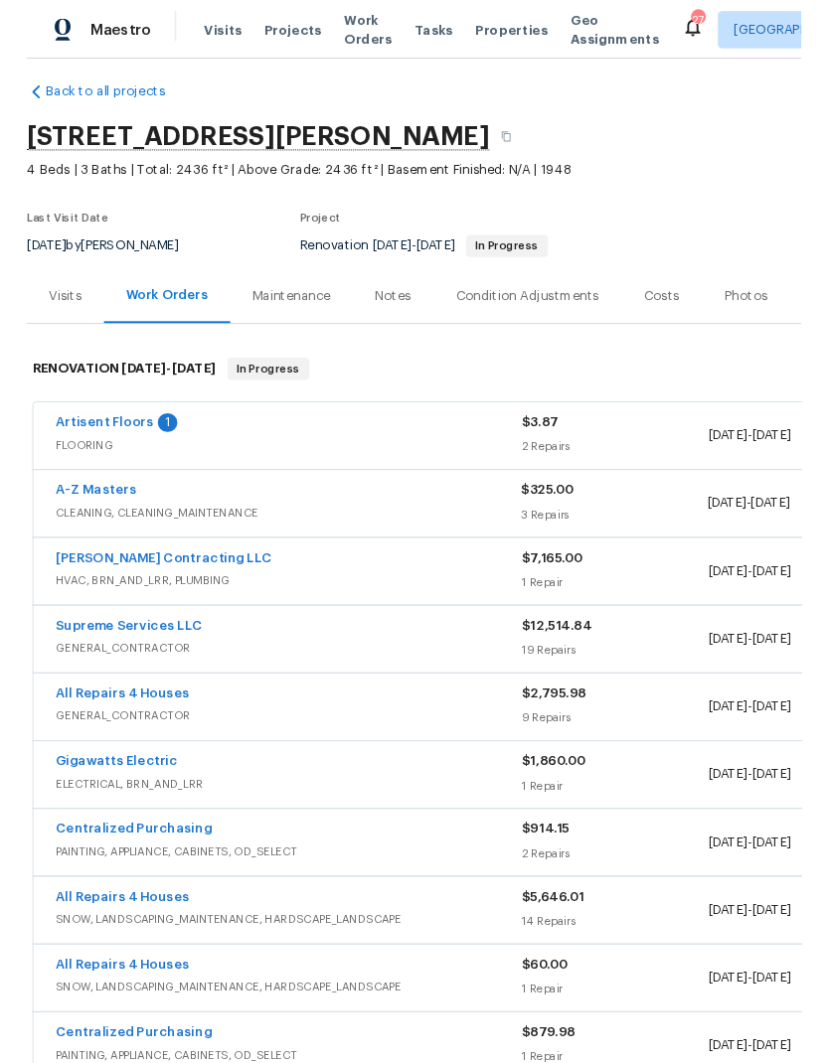
scroll to position [10, 0]
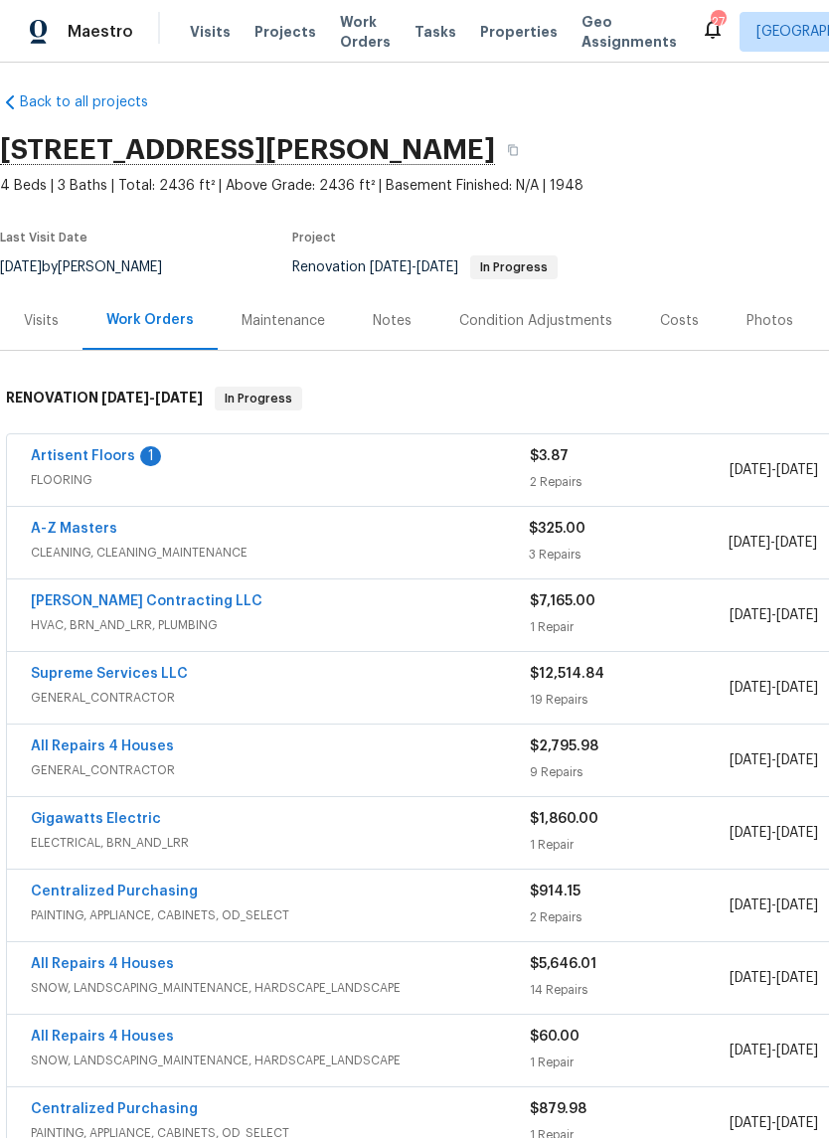
click at [91, 453] on link "Artisent Floors" at bounding box center [83, 456] width 104 height 14
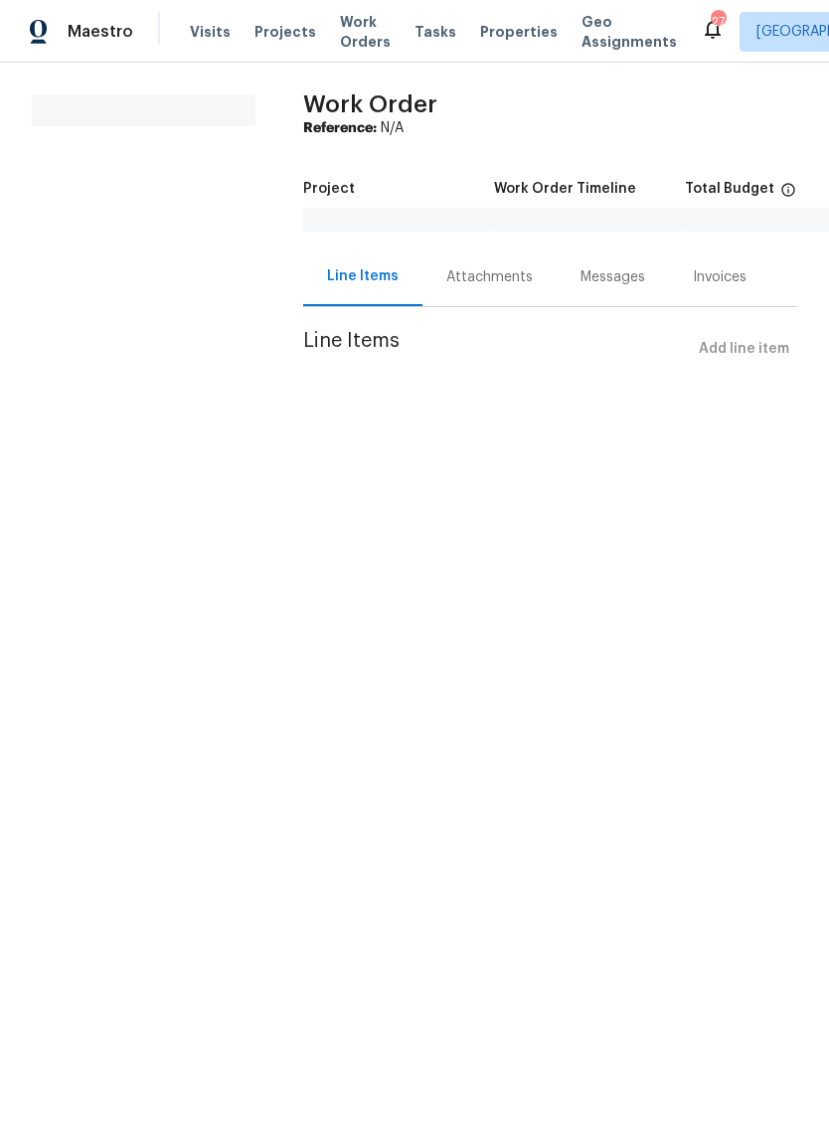
click at [618, 282] on div "Messages" at bounding box center [612, 277] width 65 height 20
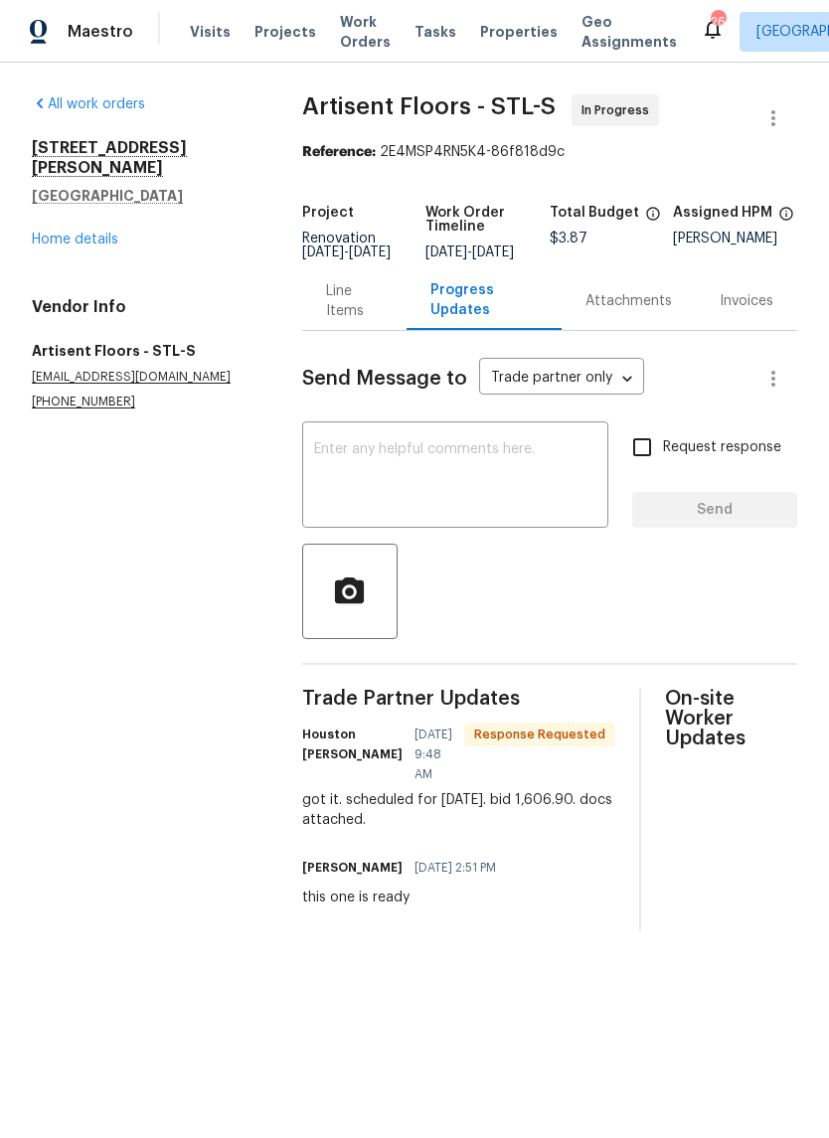
click at [537, 502] on textarea at bounding box center [455, 477] width 282 height 70
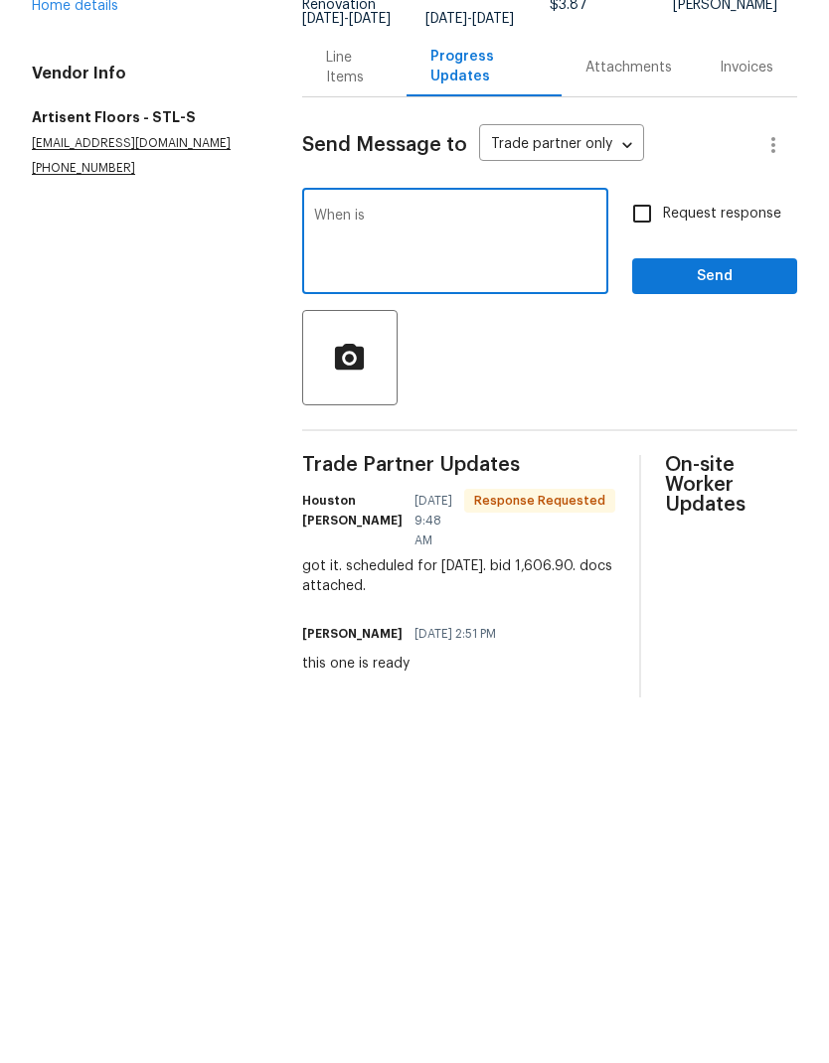
type textarea "When"
type textarea "Thank you"
click at [737, 498] on span "Send" at bounding box center [714, 510] width 133 height 25
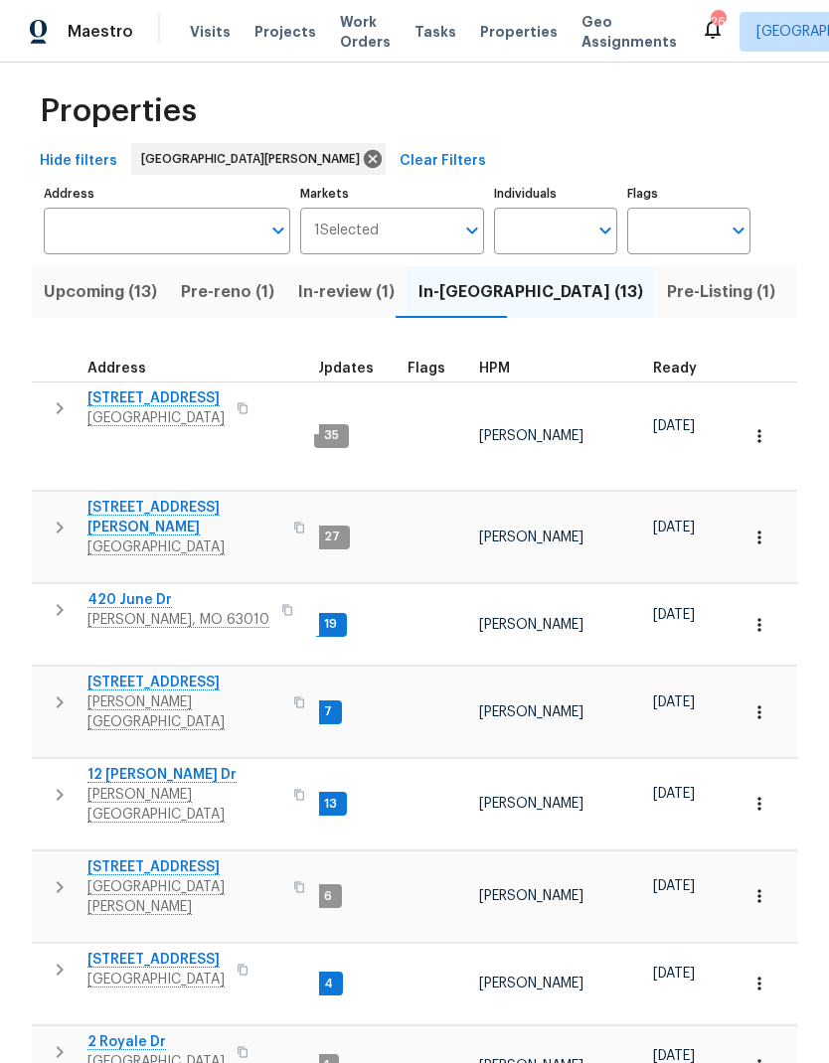
scroll to position [1, 7]
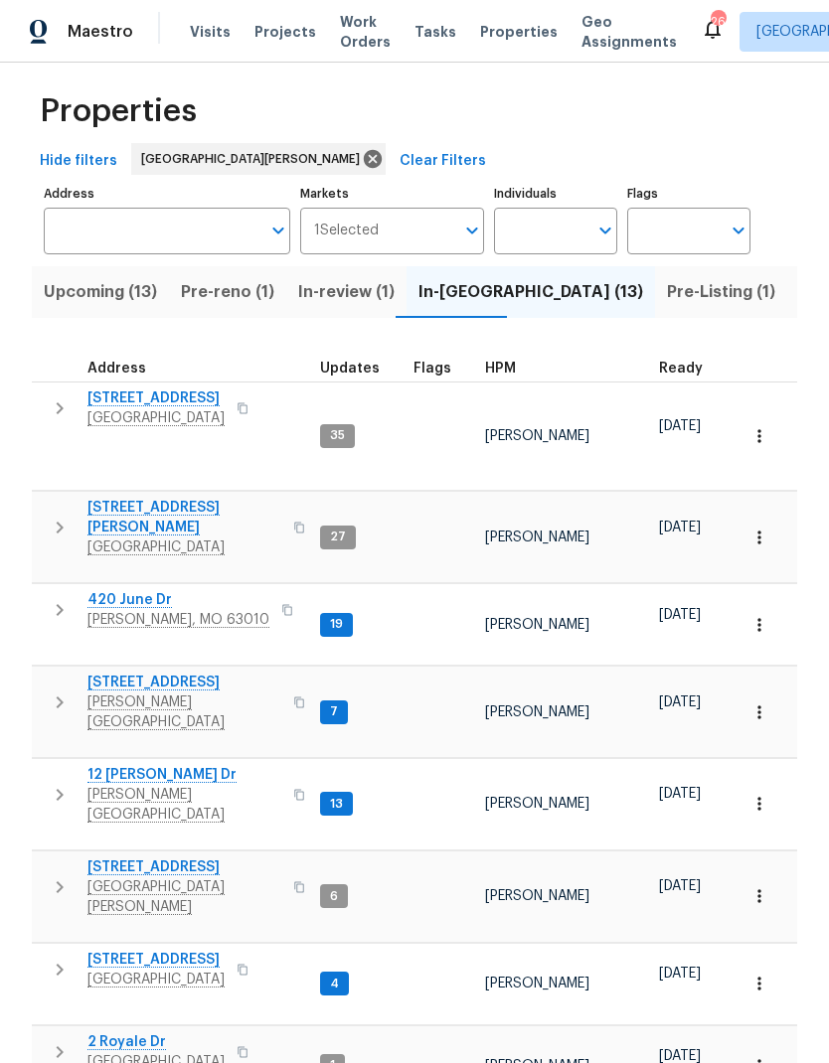
click at [50, 516] on icon "button" at bounding box center [60, 528] width 24 height 24
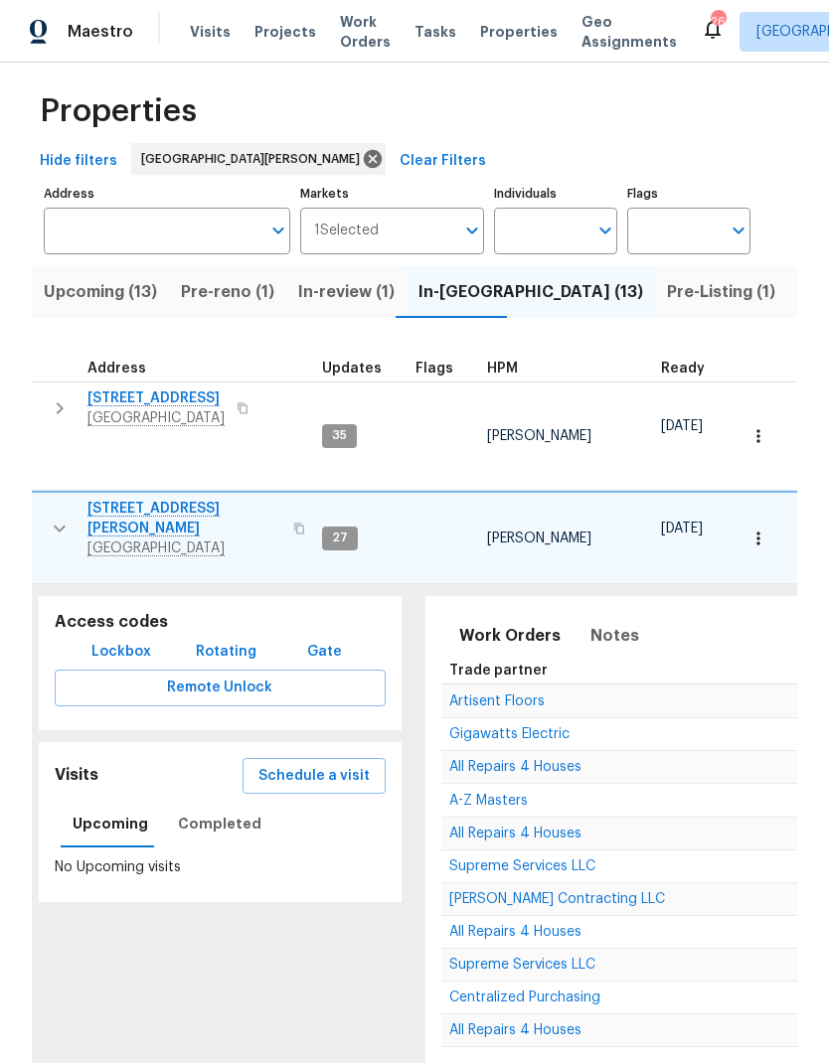
click at [106, 640] on span "Lockbox" at bounding box center [121, 652] width 60 height 25
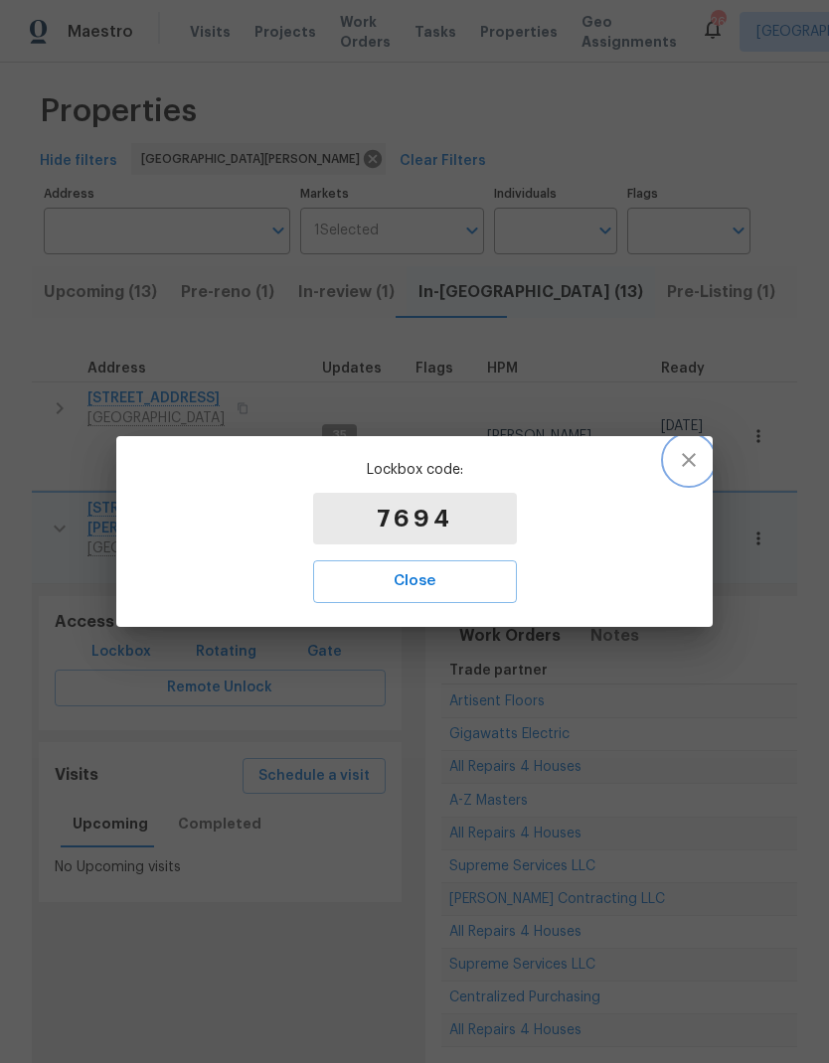
click at [696, 469] on icon "button" at bounding box center [689, 460] width 24 height 24
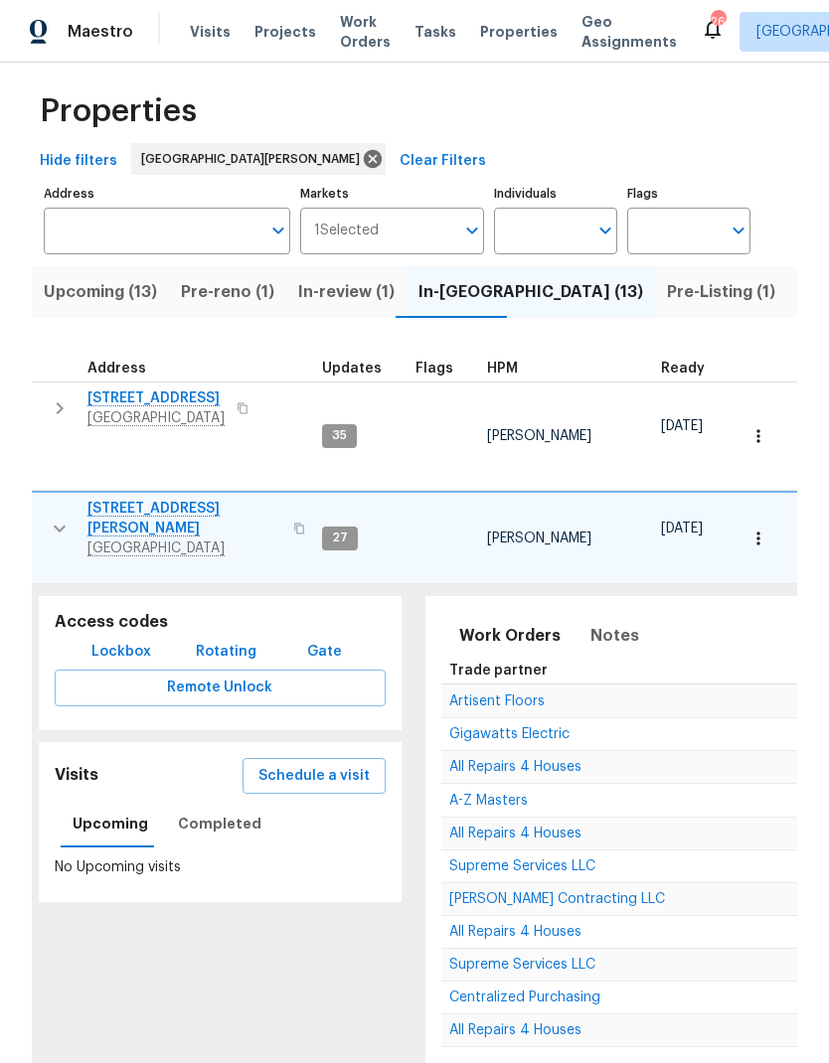
click at [287, 505] on button "button" at bounding box center [299, 529] width 24 height 48
click at [57, 517] on icon "button" at bounding box center [60, 529] width 24 height 24
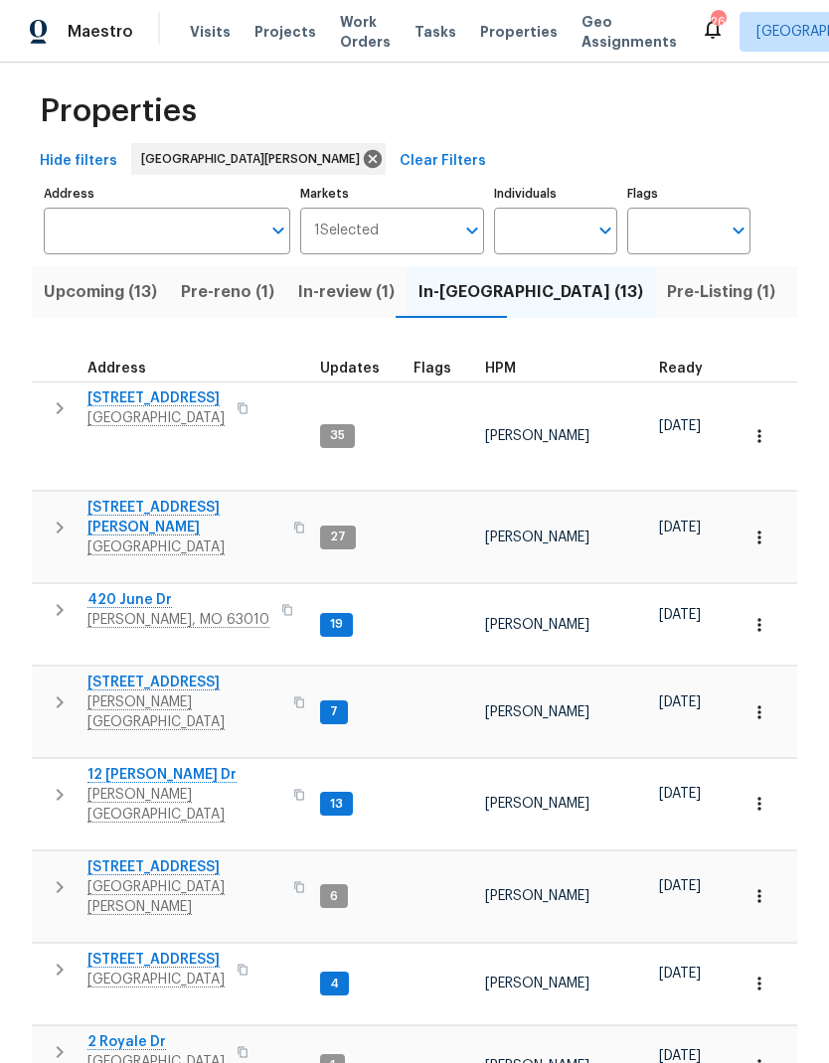
click at [120, 590] on span "420 June Dr" at bounding box center [178, 600] width 182 height 20
click at [101, 673] on span "611 S 3rd St" at bounding box center [184, 683] width 194 height 20
click at [116, 765] on span "12 Wallach Dr" at bounding box center [184, 775] width 194 height 20
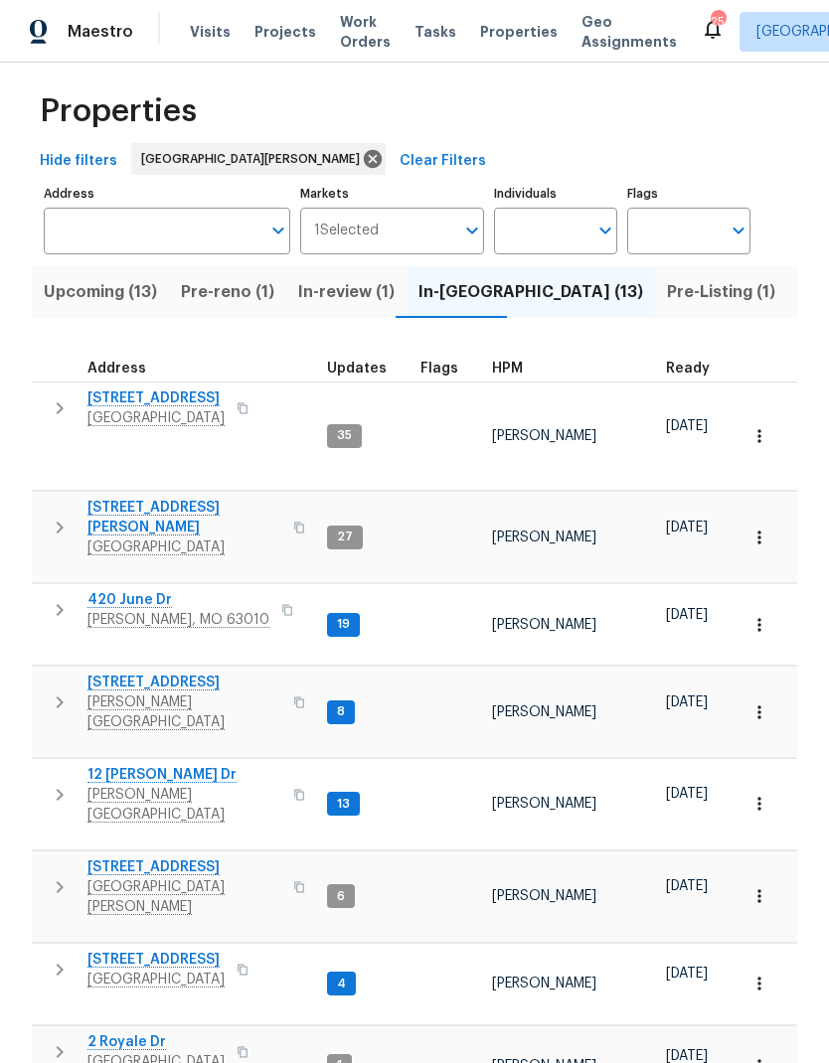
scroll to position [16, 0]
click at [138, 950] on span "[STREET_ADDRESS]" at bounding box center [155, 960] width 137 height 20
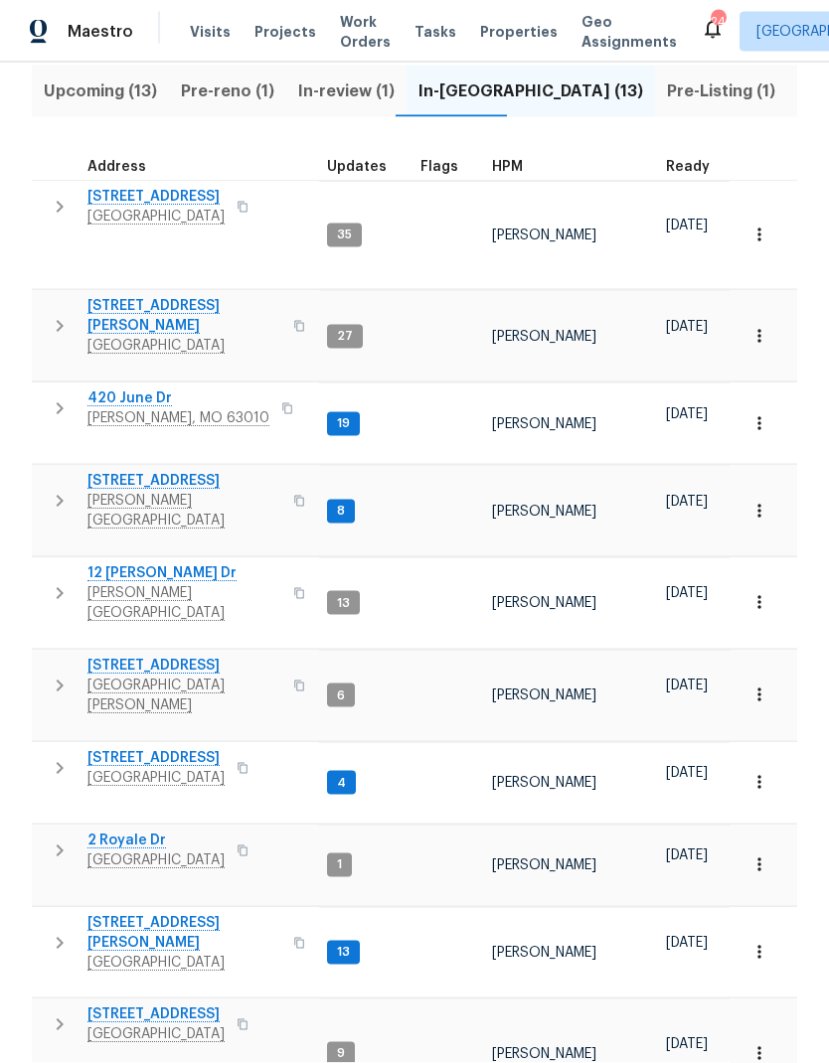
scroll to position [0, 0]
click at [80, 102] on span "Upcoming (13)" at bounding box center [100, 91] width 113 height 28
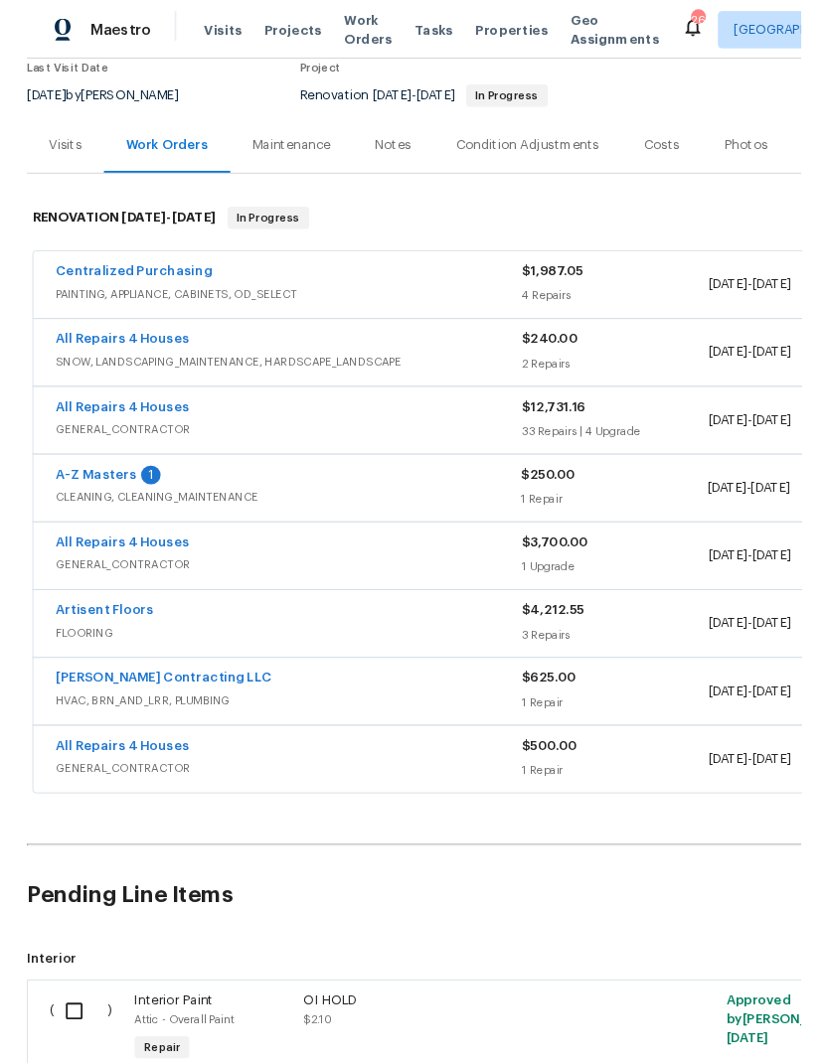
scroll to position [174, 0]
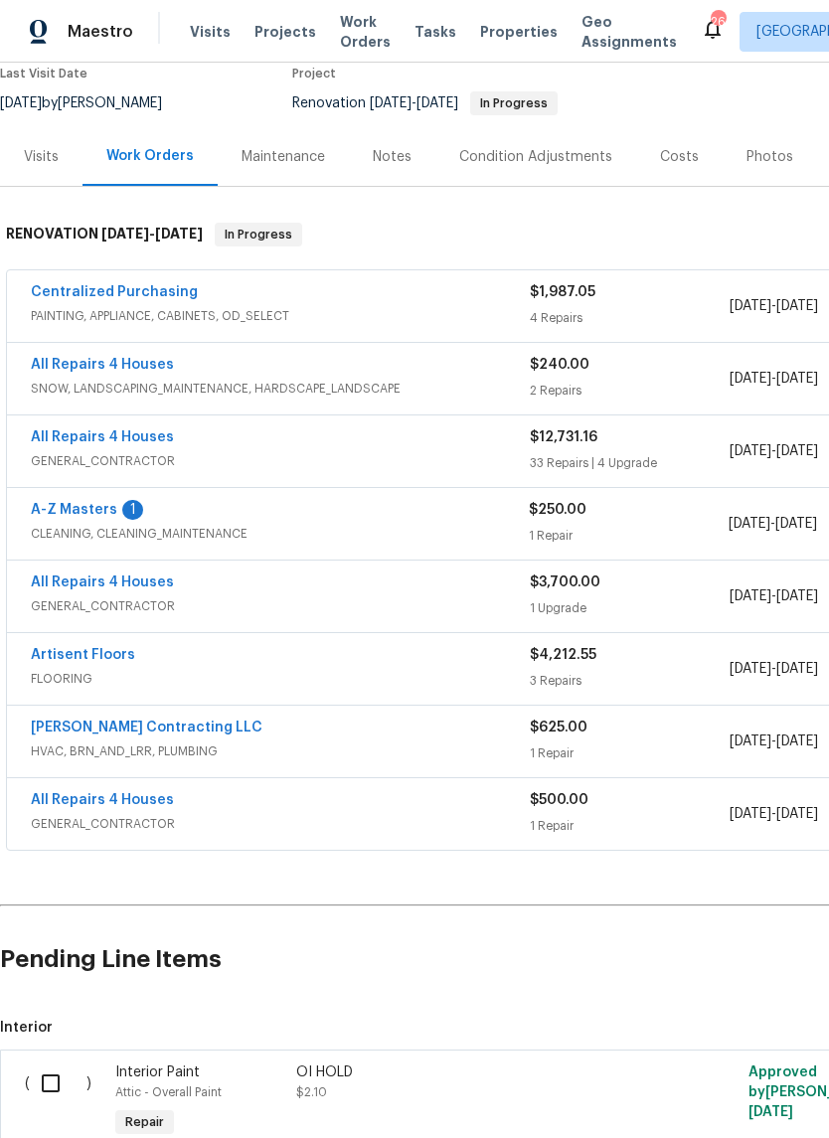
click at [69, 509] on link "A-Z Masters" at bounding box center [74, 510] width 86 height 14
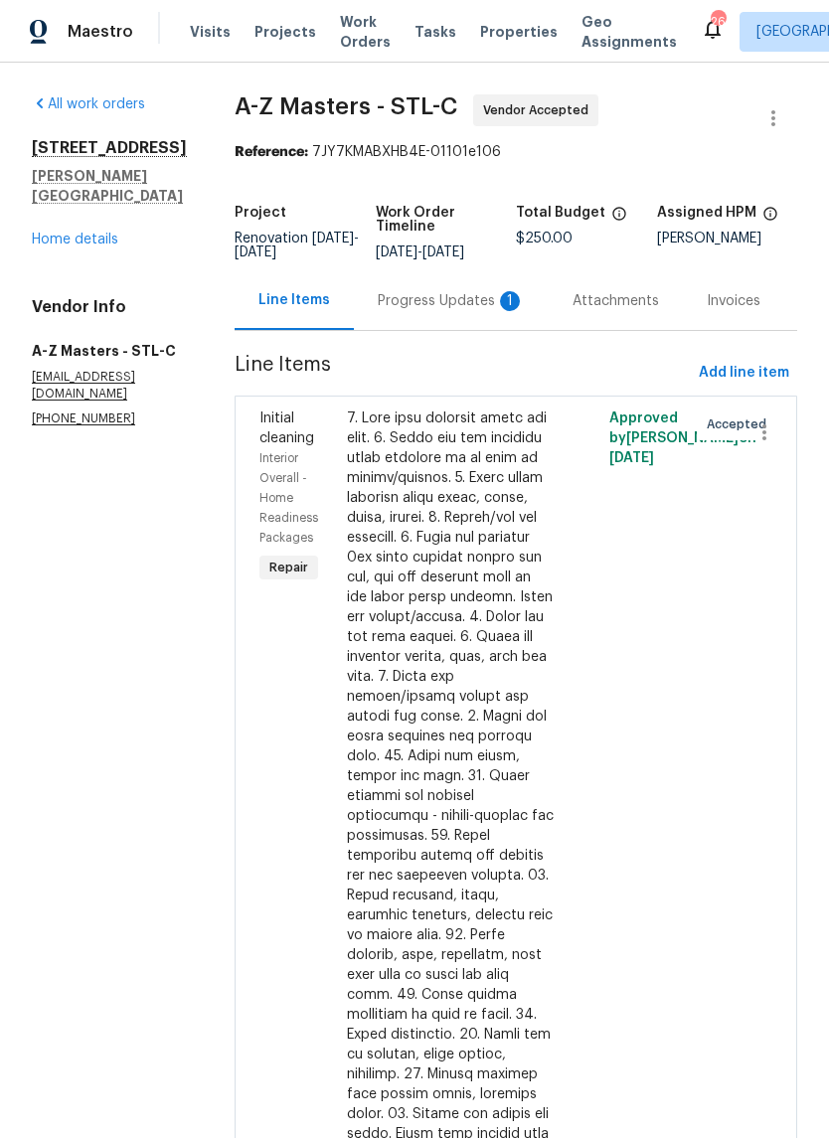
click at [414, 306] on div "Progress Updates 1" at bounding box center [451, 301] width 147 height 20
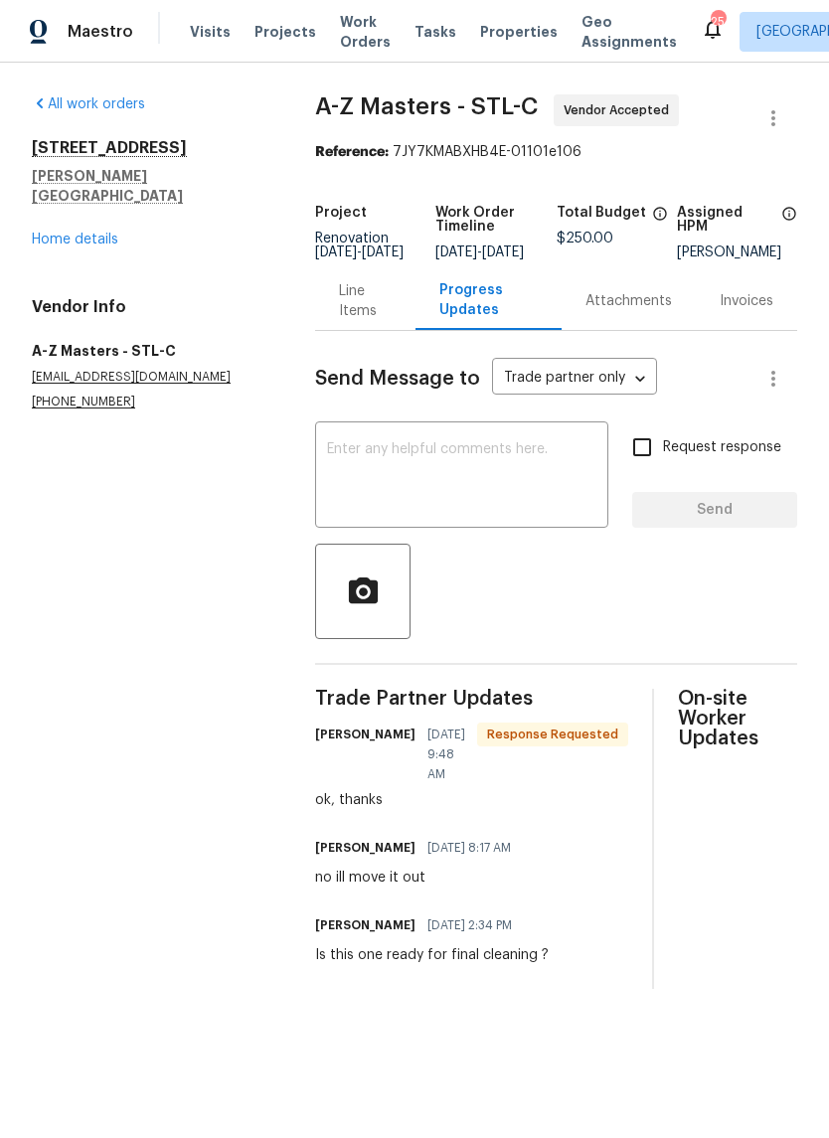
click at [528, 490] on textarea at bounding box center [461, 477] width 269 height 70
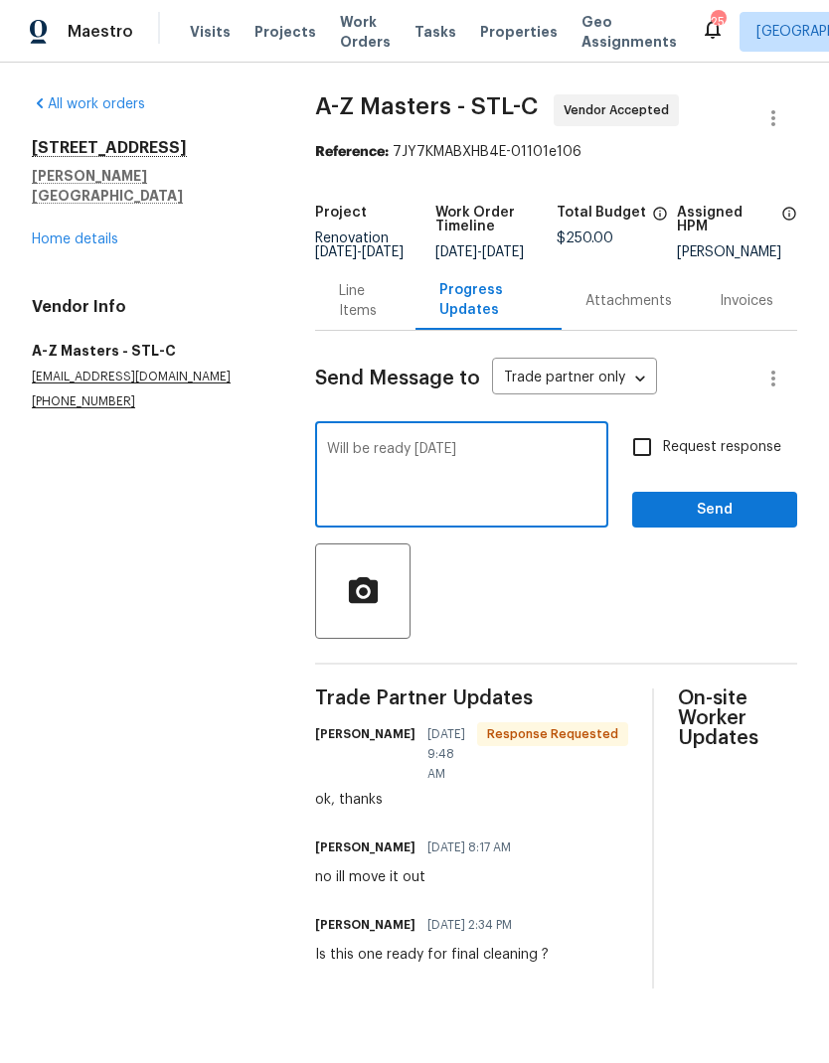
type textarea "Will be ready [DATE]"
click at [657, 464] on input "Request response" at bounding box center [642, 447] width 42 height 42
checkbox input "true"
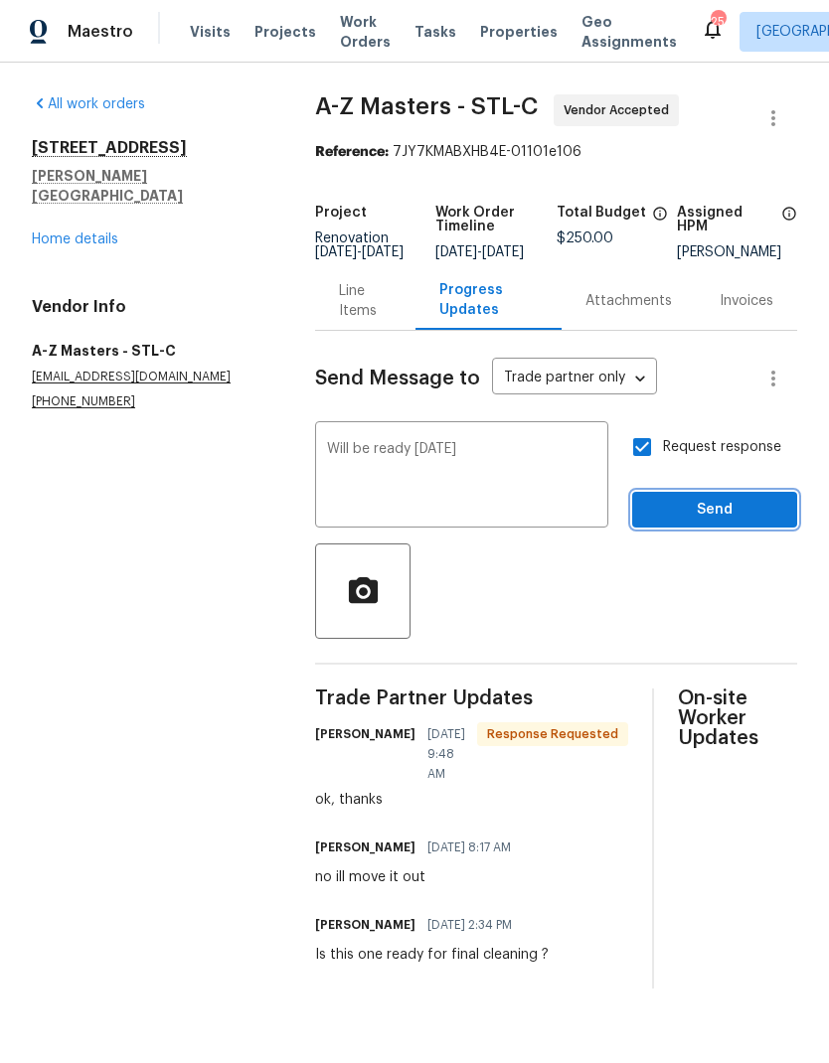
click at [692, 523] on span "Send" at bounding box center [714, 510] width 133 height 25
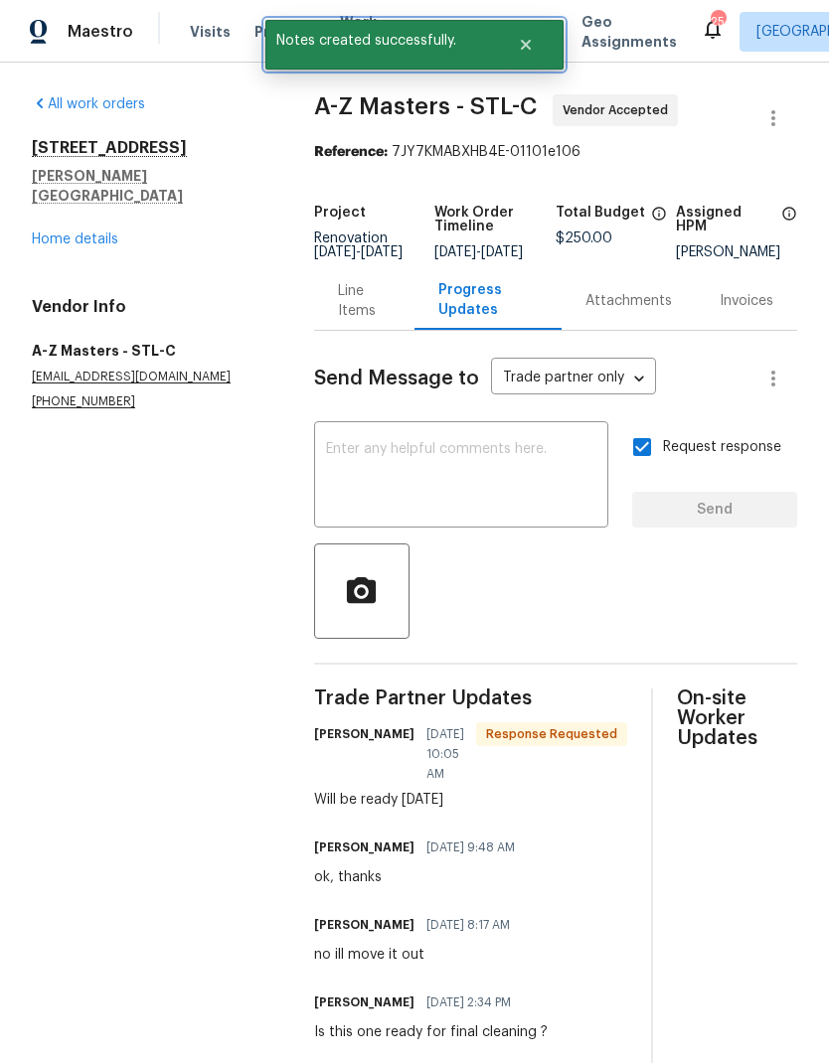
click at [524, 45] on icon "Close" at bounding box center [526, 45] width 10 height 10
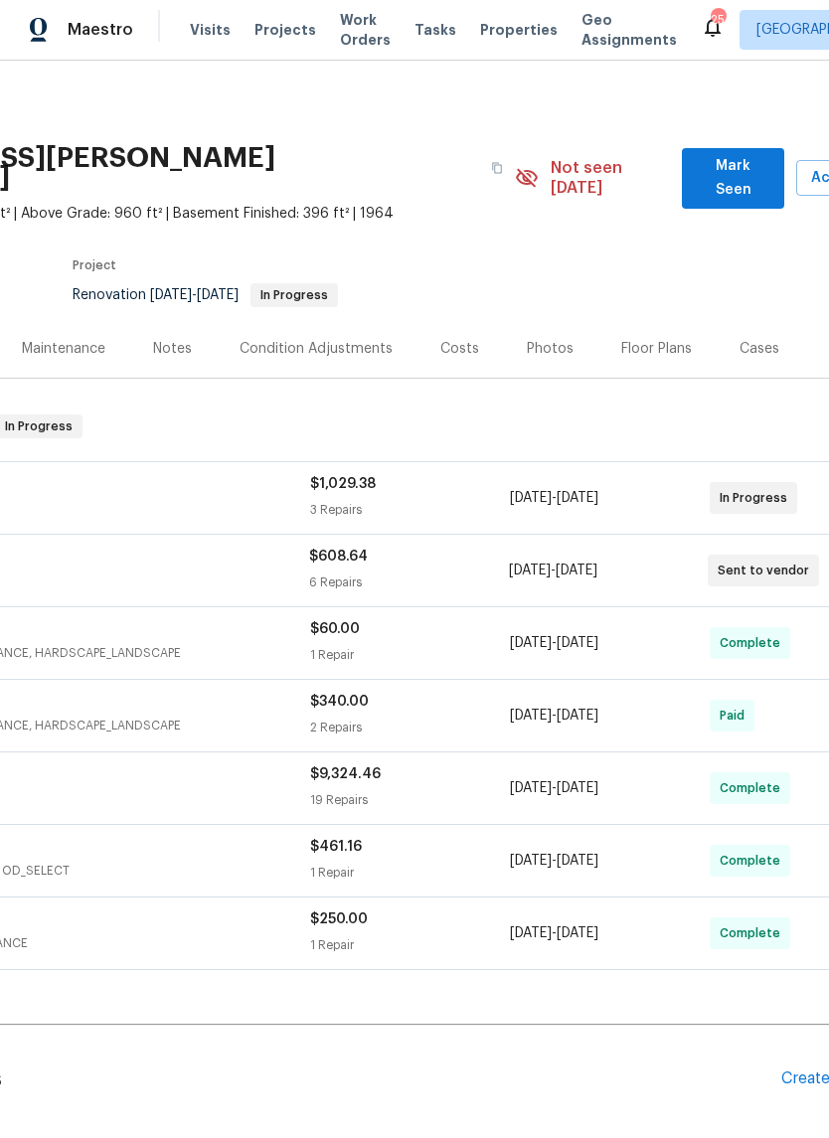
scroll to position [0, 220]
click at [745, 156] on span "Mark Seen" at bounding box center [732, 180] width 71 height 49
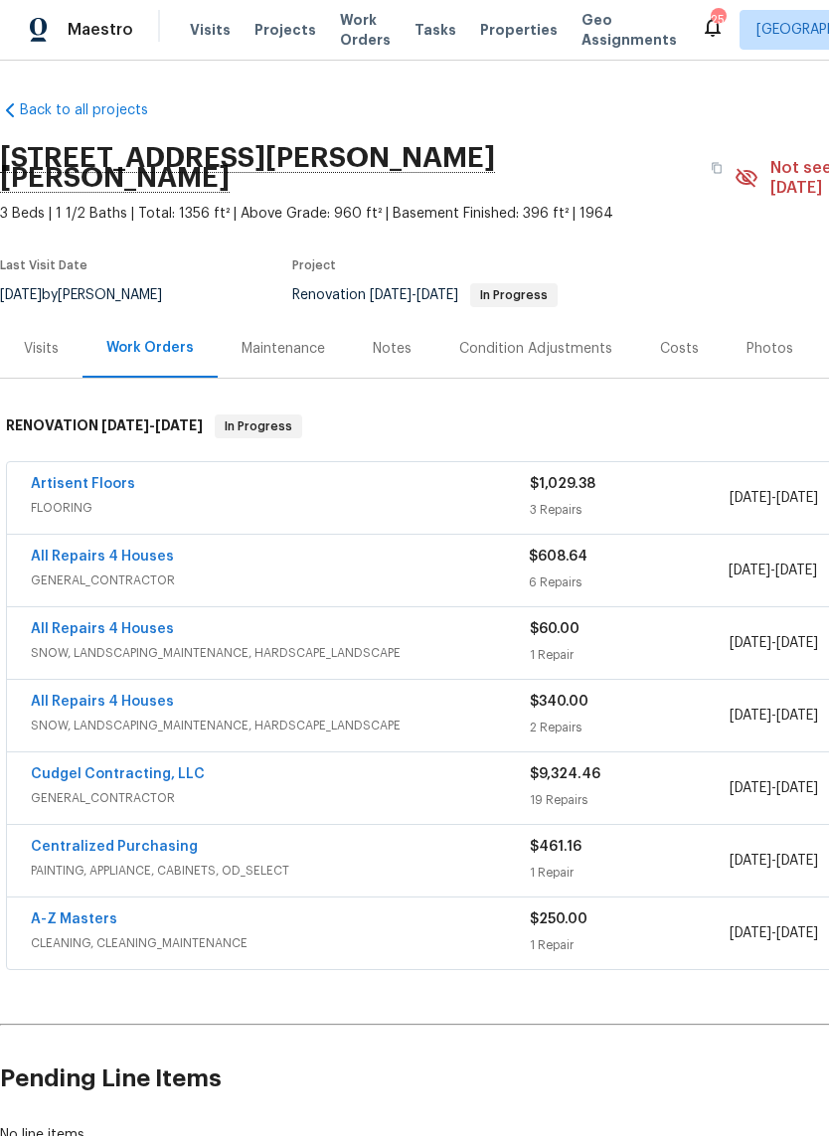
scroll to position [0, 0]
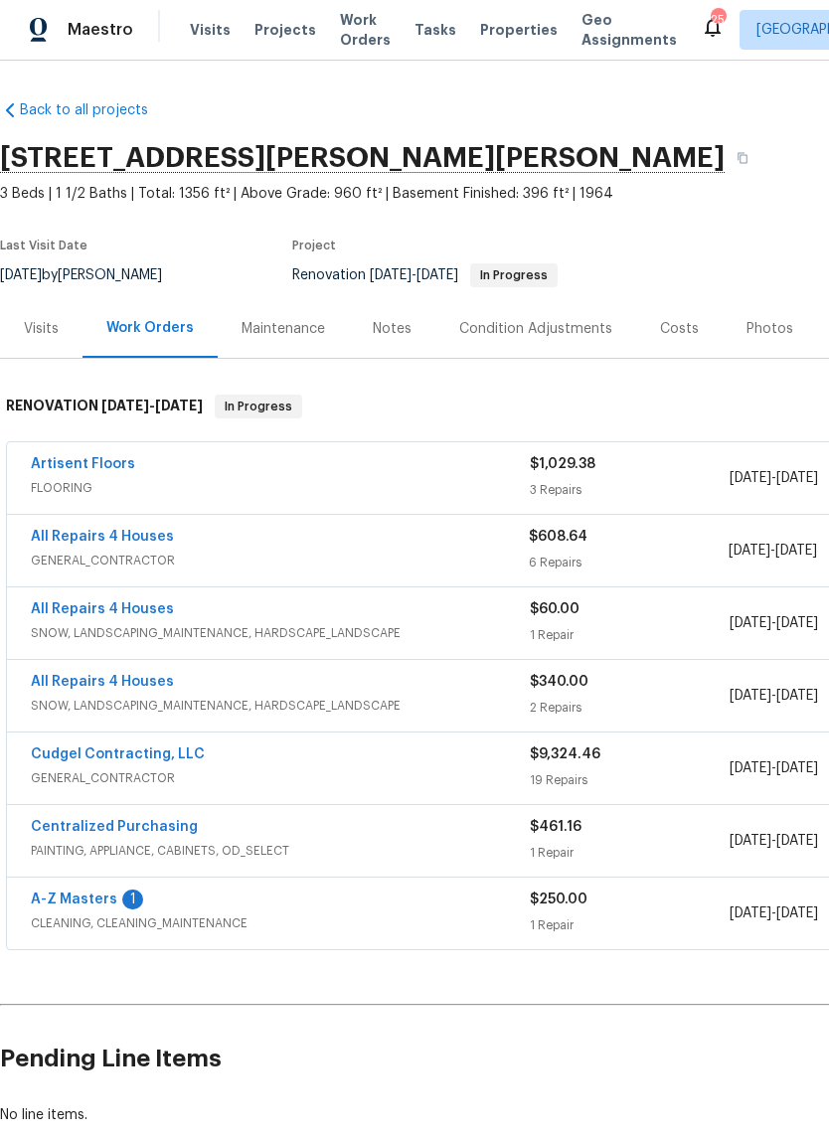
click at [71, 894] on link "A-Z Masters" at bounding box center [74, 901] width 86 height 14
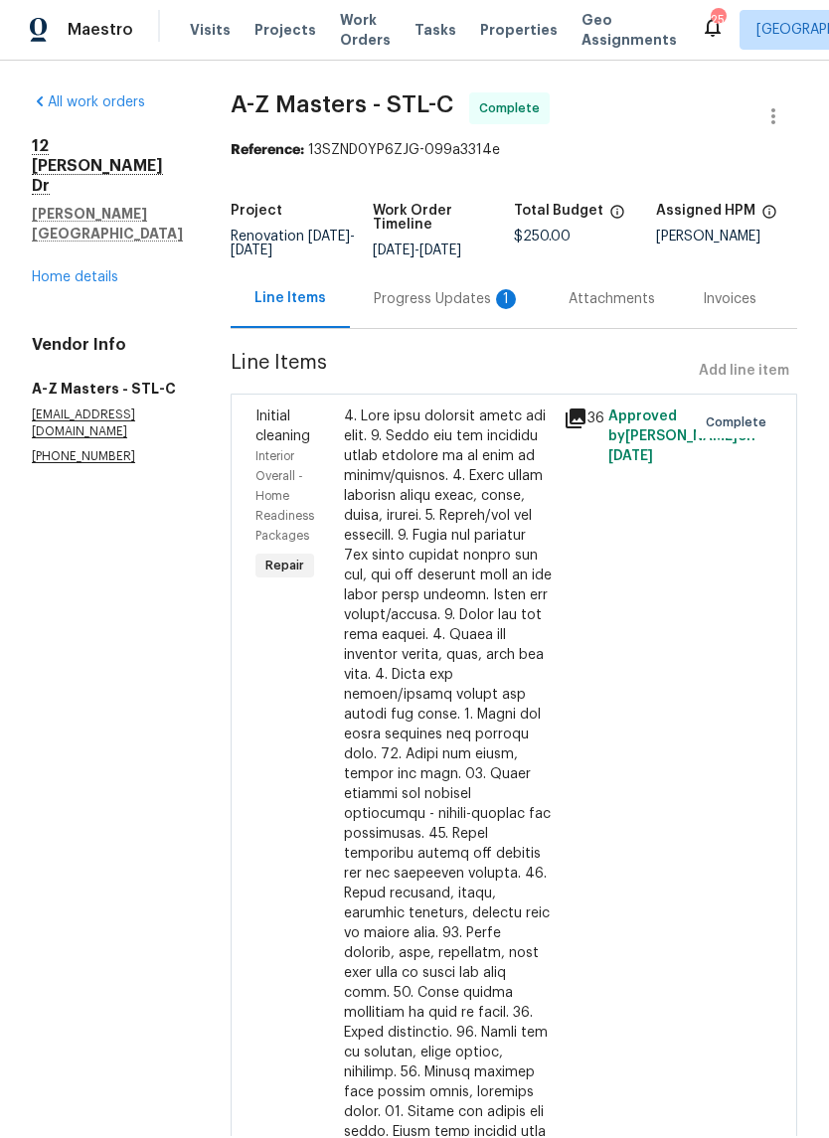
click at [350, 285] on div "Progress Updates 1" at bounding box center [447, 300] width 195 height 59
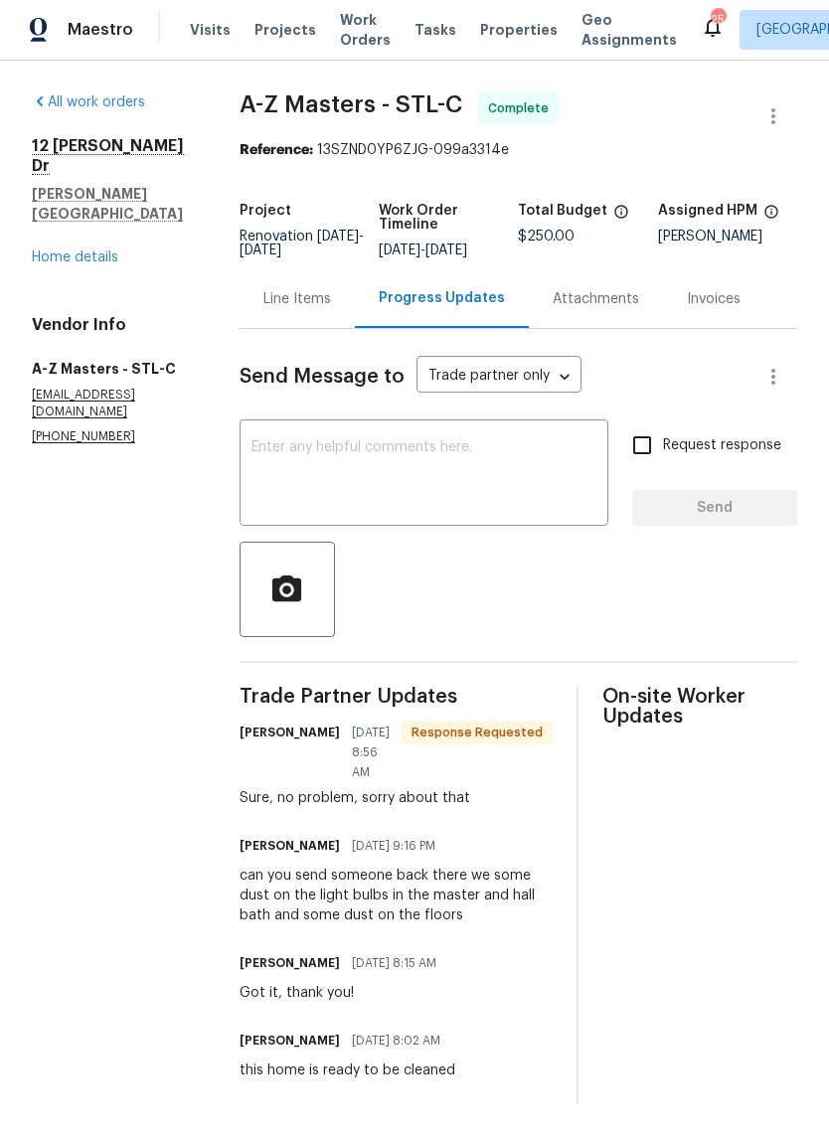
click at [276, 307] on div "Line Items" at bounding box center [297, 301] width 68 height 20
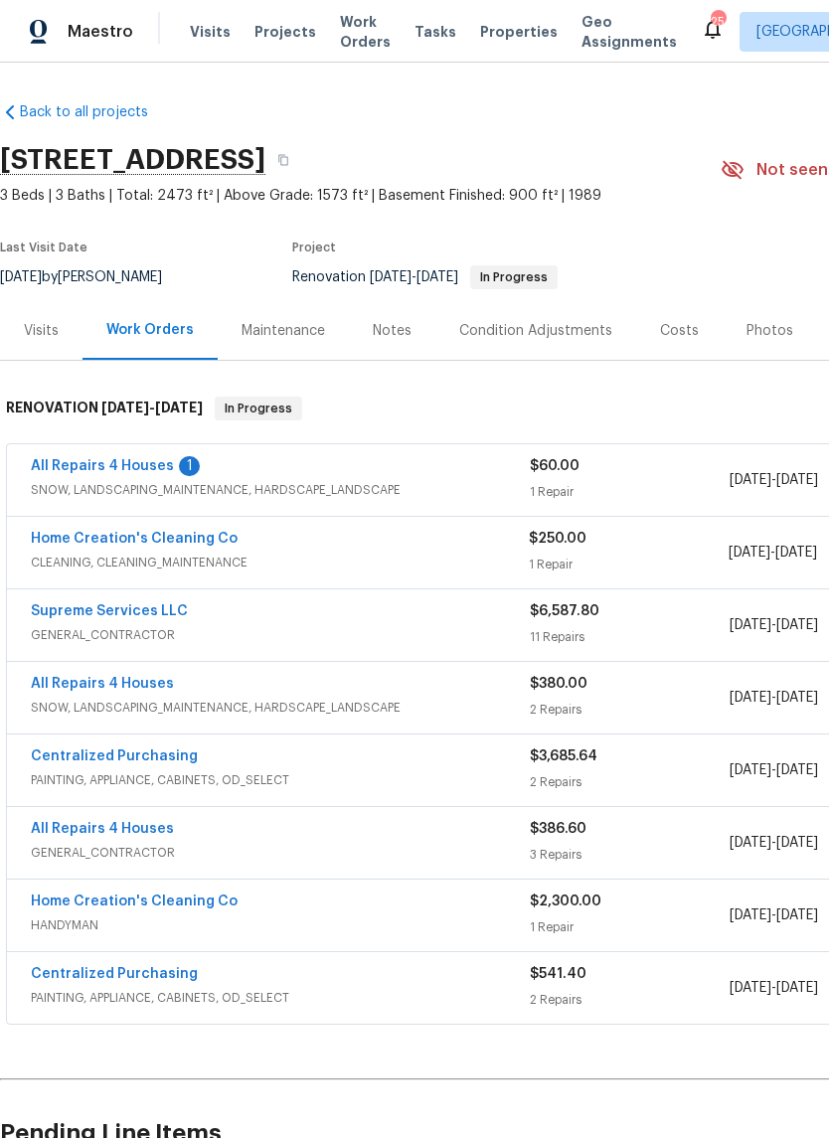
click at [80, 462] on link "All Repairs 4 Houses" at bounding box center [102, 466] width 143 height 14
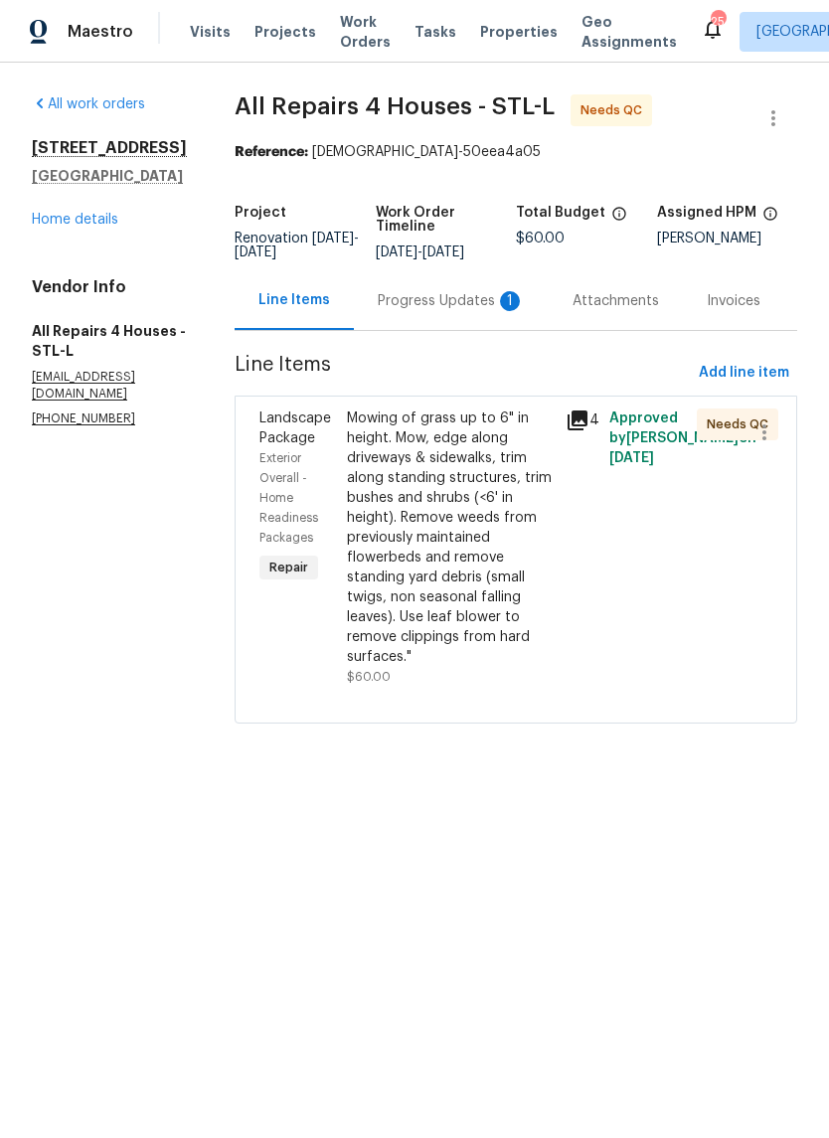
click at [52, 227] on link "Home details" at bounding box center [75, 220] width 86 height 14
